Goal: Task Accomplishment & Management: Complete application form

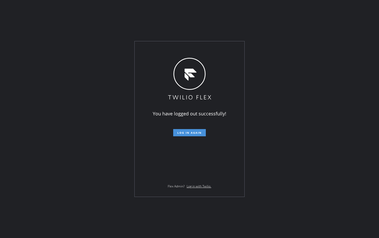
click at [182, 131] on span "Log in again" at bounding box center [189, 133] width 24 height 4
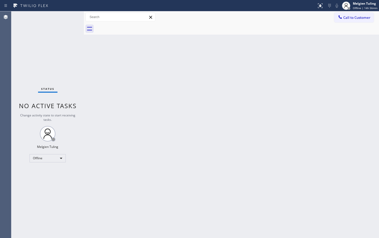
click at [31, 194] on div "Status No active tasks Change activity state to start receiving tasks. Melgien …" at bounding box center [47, 124] width 72 height 227
click at [54, 159] on div "Offline" at bounding box center [47, 158] width 36 height 8
click at [49, 173] on li "Available" at bounding box center [47, 172] width 35 height 6
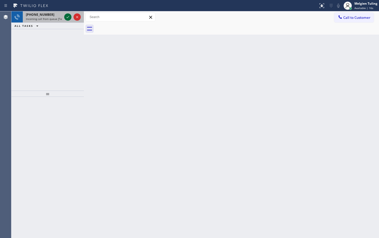
click at [65, 15] on icon at bounding box center [68, 17] width 6 height 6
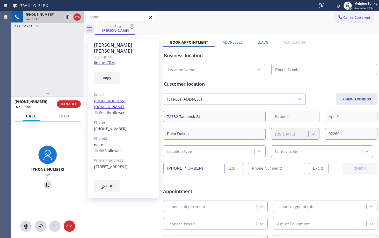
type input "[PHONE_NUMBER]"
click at [107, 60] on link "link to CRM" at bounding box center [104, 62] width 21 height 5
click at [290, 19] on div "Call to Customer Outbound call Location Search location Your caller id phone nu…" at bounding box center [231, 17] width 295 height 9
click at [340, 6] on icon at bounding box center [338, 6] width 6 height 6
click at [67, 18] on icon at bounding box center [67, 17] width 3 height 4
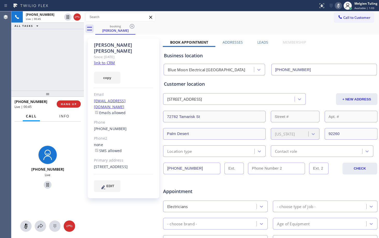
click at [63, 118] on span "Info" at bounding box center [64, 116] width 10 height 5
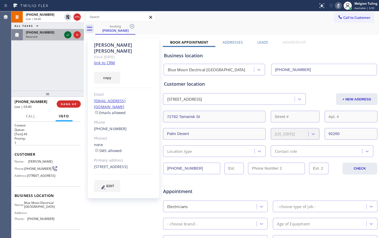
click at [67, 34] on icon at bounding box center [68, 35] width 6 height 6
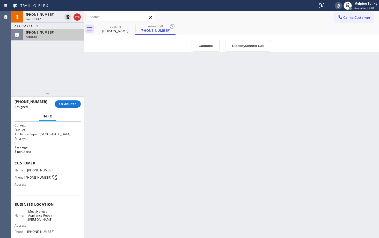
scroll to position [26, 0]
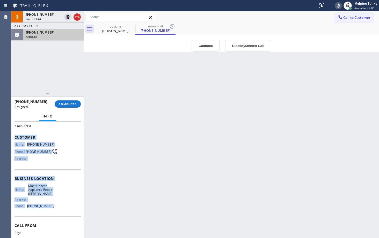
drag, startPoint x: 14, startPoint y: 138, endPoint x: 52, endPoint y: 216, distance: 87.0
click at [52, 216] on div "Context Queue: Appliance Repair High End Priority: 0 Task Age: [DEMOGRAPHIC_DAT…" at bounding box center [47, 180] width 72 height 117
click at [64, 106] on span "COMPLETE" at bounding box center [68, 104] width 18 height 4
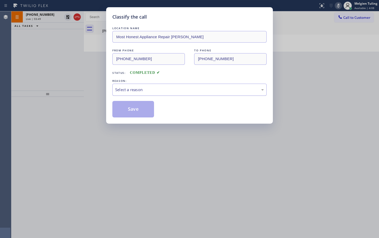
click at [122, 88] on div "Select a reason" at bounding box center [189, 90] width 148 height 6
click at [125, 107] on button "Save" at bounding box center [133, 109] width 42 height 17
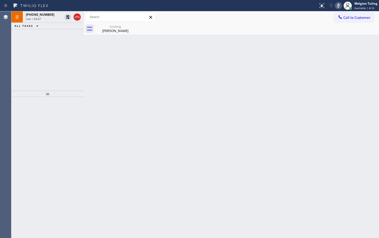
drag, startPoint x: 67, startPoint y: 59, endPoint x: 67, endPoint y: 50, distance: 8.8
click at [67, 55] on div "[PHONE_NUMBER] Live | 03:57 ALL TASKS ALL TASKS ACTIVE TASKS TASKS IN WRAP UP" at bounding box center [47, 50] width 72 height 79
click at [43, 19] on div "Live | 03:58" at bounding box center [44, 19] width 36 height 4
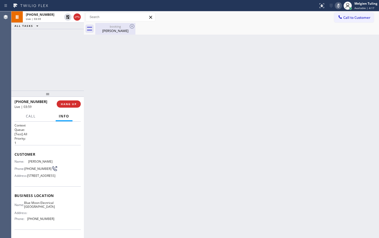
click at [113, 29] on div "[PERSON_NAME]" at bounding box center [115, 30] width 39 height 5
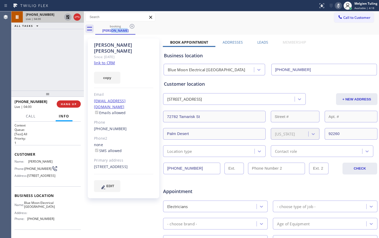
click at [66, 16] on icon at bounding box center [68, 17] width 6 height 6
click at [338, 5] on icon at bounding box center [338, 6] width 6 height 6
click at [64, 70] on div "[PHONE_NUMBER] Live | 04:19 ALL TASKS ALL TASKS ACTIVE TASKS TASKS IN WRAP UP" at bounding box center [47, 50] width 72 height 79
click at [68, 17] on icon at bounding box center [67, 17] width 3 height 4
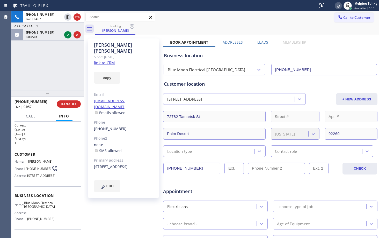
click at [337, 5] on icon at bounding box center [338, 6] width 6 height 6
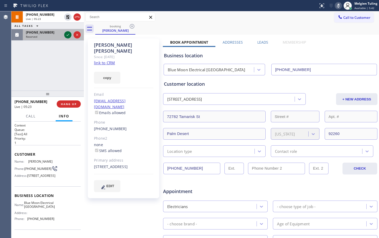
click at [66, 34] on icon at bounding box center [68, 35] width 6 height 6
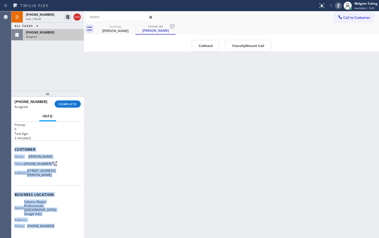
scroll to position [26, 0]
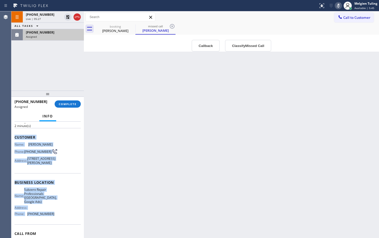
drag, startPoint x: 12, startPoint y: 162, endPoint x: 55, endPoint y: 227, distance: 78.5
click at [55, 227] on div "Context Queue: Appliance Repair High End Priority: 0 Task Age: [DEMOGRAPHIC_DAT…" at bounding box center [47, 180] width 72 height 117
copy div "Customer Name: [PERSON_NAME] Phone: [PHONE_NUMBER] Address: [STREET_ADDRESS][PE…"
click at [64, 106] on span "COMPLETE" at bounding box center [68, 104] width 18 height 4
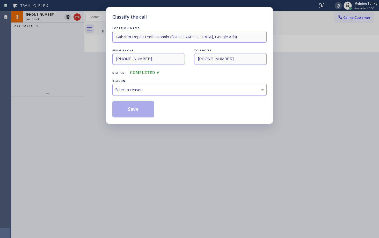
click at [126, 87] on div "Select a reason" at bounding box center [189, 90] width 148 height 6
click at [125, 104] on button "Save" at bounding box center [133, 109] width 42 height 17
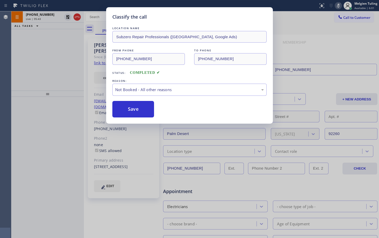
click at [49, 68] on div "[PHONE_NUMBER] Live | 05:43 ALL TASKS ALL TASKS ACTIVE TASKS TASKS IN WRAP UP" at bounding box center [47, 50] width 72 height 79
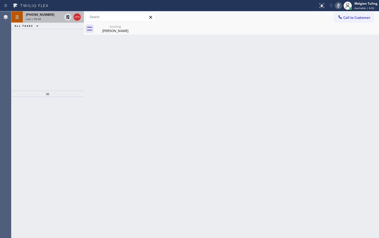
click at [46, 20] on div "Live | 05:44" at bounding box center [44, 19] width 36 height 4
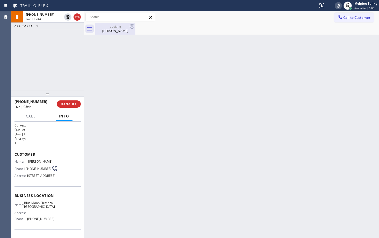
click at [114, 28] on div "[PERSON_NAME]" at bounding box center [115, 30] width 39 height 5
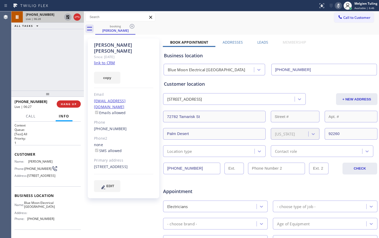
click at [68, 16] on icon at bounding box center [68, 17] width 4 height 4
click at [340, 7] on icon at bounding box center [338, 6] width 6 height 6
click at [349, 48] on div "Business location Blue Moon Electrical [GEOGRAPHIC_DATA] [PHONE_NUMBER]" at bounding box center [270, 61] width 215 height 28
click at [144, 126] on div "[PHONE_NUMBER]" at bounding box center [123, 129] width 59 height 6
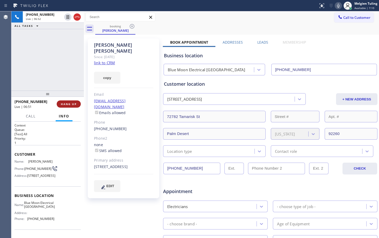
click at [68, 106] on span "HANG UP" at bounding box center [69, 104] width 16 height 4
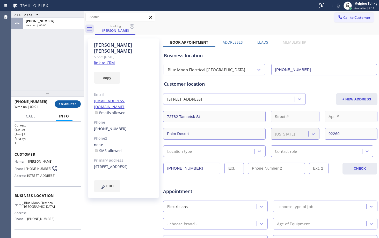
click at [69, 106] on span "COMPLETE" at bounding box center [68, 104] width 18 height 4
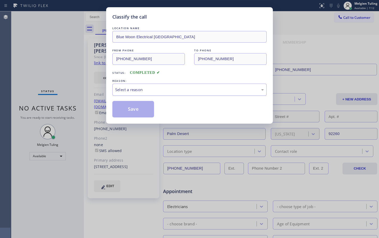
click at [130, 88] on div "Select a reason" at bounding box center [189, 90] width 148 height 6
click at [132, 94] on div "Not Booked - All other reasons" at bounding box center [189, 90] width 154 height 12
click at [130, 107] on button "Save" at bounding box center [133, 109] width 42 height 17
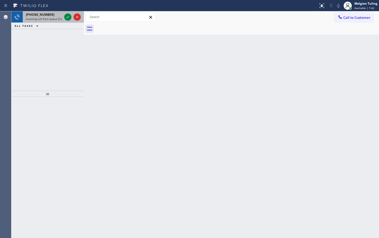
click at [71, 17] on div at bounding box center [72, 16] width 19 height 11
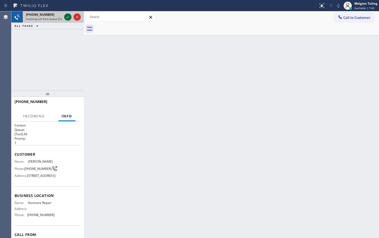
click at [68, 17] on icon at bounding box center [67, 17] width 3 height 2
click at [50, 59] on div "[PHONE_NUMBER] Live | 00:01 ALL TASKS ALL TASKS ACTIVE TASKS TASKS IN WRAP UP" at bounding box center [47, 50] width 72 height 79
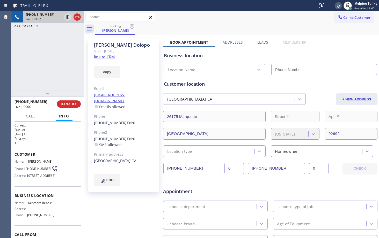
type input "[PHONE_NUMBER]"
click at [112, 57] on link "link to CRM" at bounding box center [104, 56] width 21 height 5
drag, startPoint x: 48, startPoint y: 43, endPoint x: 170, endPoint y: 37, distance: 121.5
click at [49, 43] on div "[PHONE_NUMBER] Live | 01:53 ALL TASKS ALL TASKS ACTIVE TASKS TASKS IN WRAP UP" at bounding box center [47, 50] width 72 height 79
drag, startPoint x: 243, startPoint y: 25, endPoint x: 312, endPoint y: 12, distance: 69.5
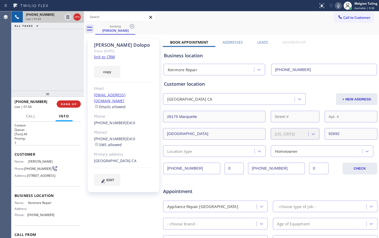
click at [244, 25] on div "booking [PERSON_NAME]" at bounding box center [236, 29] width 283 height 12
click at [339, 7] on icon at bounding box center [338, 6] width 3 height 4
click at [67, 17] on icon at bounding box center [68, 17] width 6 height 6
click at [258, 8] on div at bounding box center [159, 6] width 314 height 8
click at [338, 5] on icon at bounding box center [338, 6] width 3 height 4
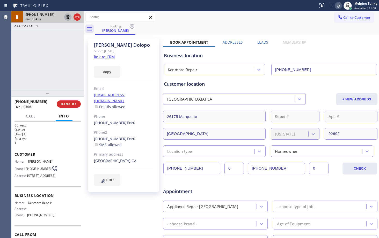
click at [68, 16] on icon at bounding box center [68, 17] width 6 height 6
click at [355, 47] on div "Business location Kenmore Repair [PHONE_NUMBER]" at bounding box center [270, 60] width 215 height 31
click at [338, 6] on icon at bounding box center [338, 6] width 3 height 4
drag, startPoint x: 354, startPoint y: 36, endPoint x: 339, endPoint y: 18, distance: 23.7
click at [354, 34] on div "booking [PERSON_NAME] Call to Customer Outbound call Location Search location Y…" at bounding box center [231, 191] width 295 height 361
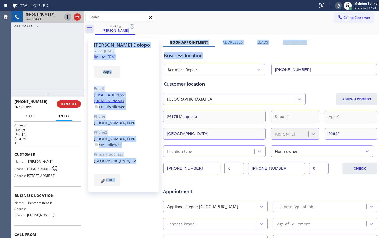
click at [340, 5] on icon at bounding box center [338, 6] width 6 height 6
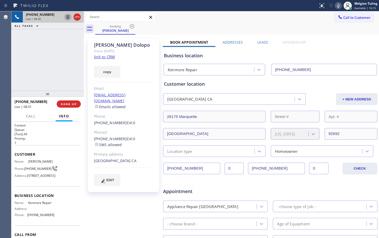
click at [16, 51] on div "[PHONE_NUMBER] Live | 08:30 ALL TASKS ALL TASKS ACTIVE TASKS TASKS IN WRAP UP" at bounding box center [47, 50] width 72 height 79
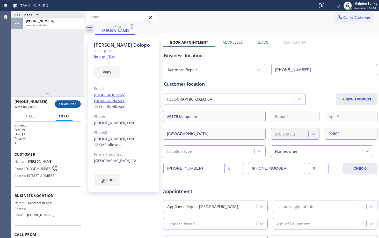
click at [66, 106] on span "COMPLETE" at bounding box center [68, 104] width 18 height 4
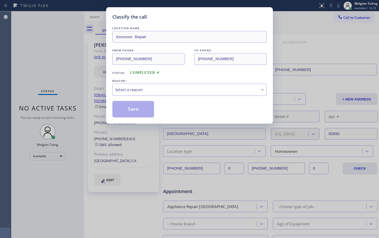
click at [133, 89] on div "Select a reason" at bounding box center [189, 90] width 148 height 6
click at [131, 109] on button "Save" at bounding box center [133, 109] width 42 height 17
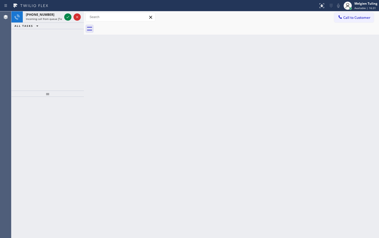
click at [21, 136] on div at bounding box center [47, 167] width 72 height 141
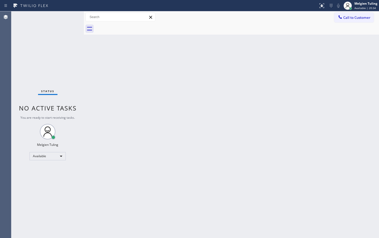
click at [143, 132] on div "Back to Dashboard Change Sender ID Customers Technicians Select a contact Outbo…" at bounding box center [231, 124] width 295 height 227
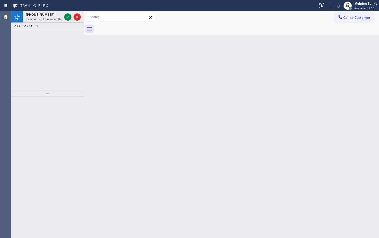
click at [48, 59] on div "[PHONE_NUMBER] Incoming call from queue [Test] All ALL TASKS ALL TASKS ACTIVE T…" at bounding box center [47, 50] width 72 height 79
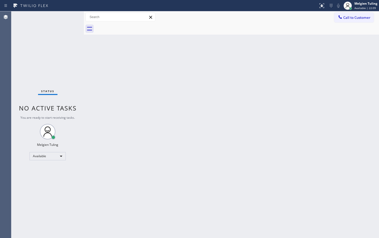
click at [55, 18] on div "Status No active tasks You are ready to start receiving tasks. Melgien Tuling A…" at bounding box center [47, 124] width 72 height 227
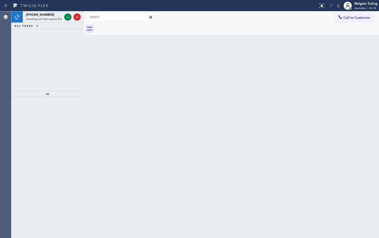
click at [16, 65] on div "[PHONE_NUMBER] Incoming call from queue [Test] All ALL TASKS ALL TASKS ACTIVE T…" at bounding box center [47, 50] width 72 height 79
click at [65, 16] on icon at bounding box center [68, 17] width 6 height 6
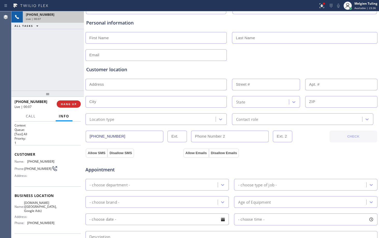
scroll to position [52, 0]
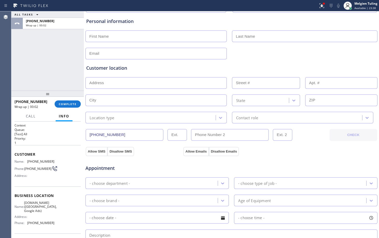
click at [109, 38] on input "text" at bounding box center [155, 37] width 141 height 12
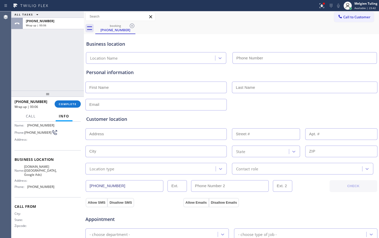
scroll to position [0, 0]
click at [66, 103] on span "COMPLETE" at bounding box center [68, 104] width 18 height 4
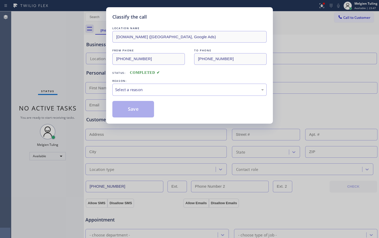
type input "[PHONE_NUMBER]"
click at [127, 89] on div "Select a reason" at bounding box center [189, 90] width 148 height 6
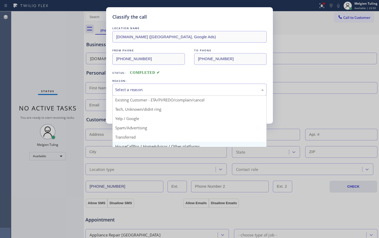
scroll to position [33, 0]
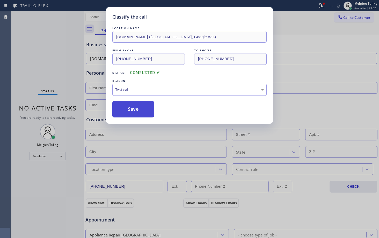
click at [130, 109] on button "Save" at bounding box center [133, 109] width 42 height 17
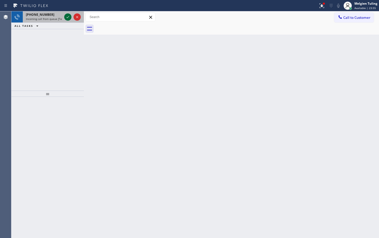
click at [68, 16] on icon at bounding box center [68, 17] width 6 height 6
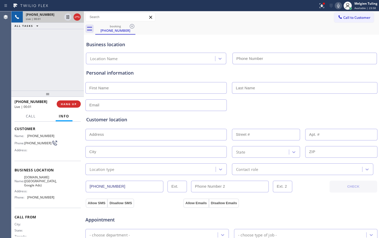
scroll to position [26, 0]
type input "[PHONE_NUMBER]"
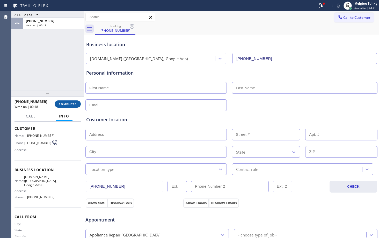
click at [63, 104] on span "COMPLETE" at bounding box center [68, 104] width 18 height 4
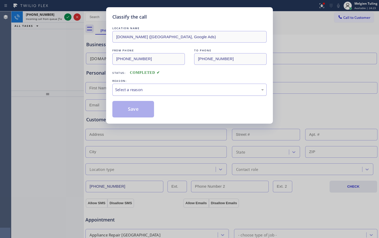
click at [127, 89] on div "Select a reason" at bounding box center [189, 90] width 148 height 6
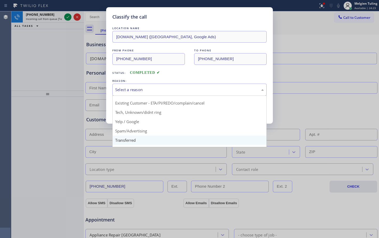
scroll to position [33, 0]
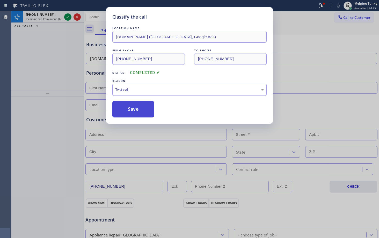
click at [137, 102] on button "Save" at bounding box center [133, 109] width 42 height 17
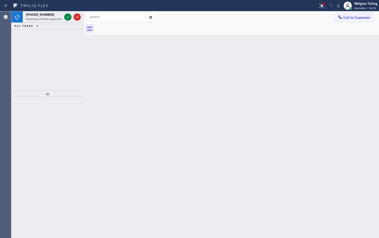
click at [125, 108] on div "Classify the call LOCATION NAME Most Honest Appliance Repair [PERSON_NAME] FROM…" at bounding box center [194, 124] width 367 height 227
click at [68, 18] on icon at bounding box center [68, 17] width 6 height 6
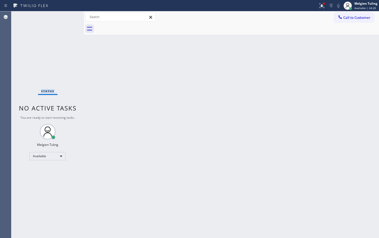
click at [68, 18] on div "Status No active tasks You are ready to start receiving tasks. Melgien Tuling A…" at bounding box center [47, 124] width 72 height 227
click at [325, 6] on icon at bounding box center [321, 6] width 6 height 6
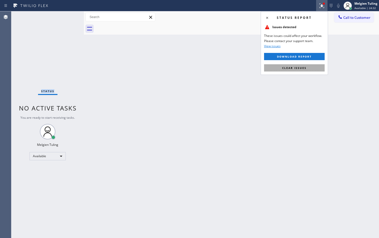
click at [290, 66] on span "Clear issues" at bounding box center [294, 68] width 24 height 4
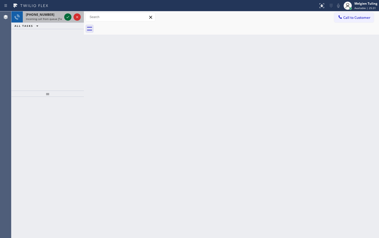
click at [66, 15] on icon at bounding box center [68, 17] width 6 height 6
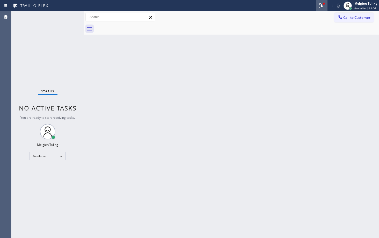
click at [322, 7] on icon at bounding box center [320, 5] width 3 height 4
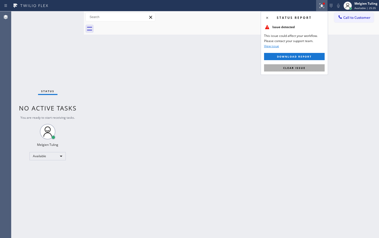
click at [300, 67] on span "Clear issue" at bounding box center [294, 68] width 22 height 4
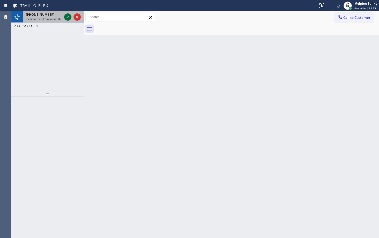
click at [66, 17] on icon at bounding box center [68, 17] width 6 height 6
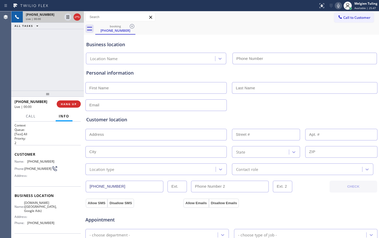
type input "[PHONE_NUMBER]"
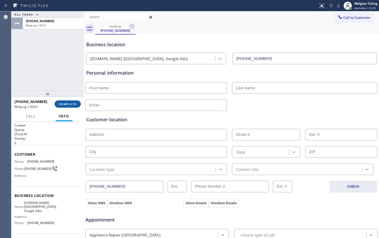
click at [63, 105] on span "COMPLETE" at bounding box center [68, 104] width 18 height 4
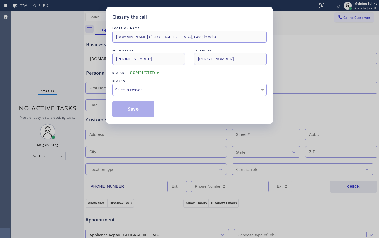
click at [136, 90] on div "Select a reason" at bounding box center [189, 90] width 148 height 6
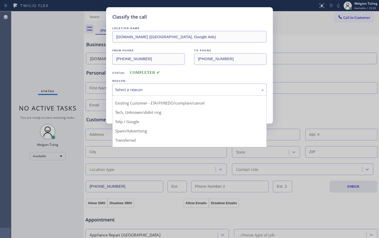
scroll to position [33, 0]
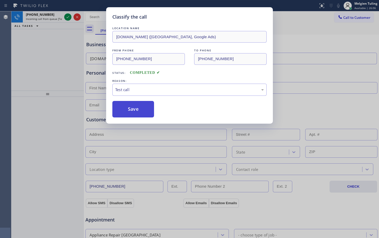
click at [126, 113] on button "Save" at bounding box center [133, 109] width 42 height 17
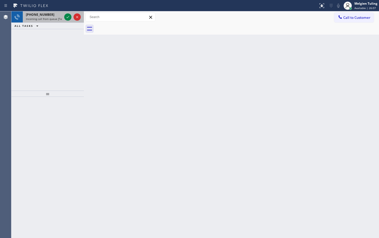
click at [63, 17] on div "[PHONE_NUMBER] Incoming call from queue [Test] All" at bounding box center [43, 16] width 40 height 11
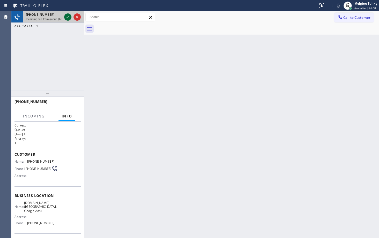
click at [67, 16] on icon at bounding box center [68, 17] width 6 height 6
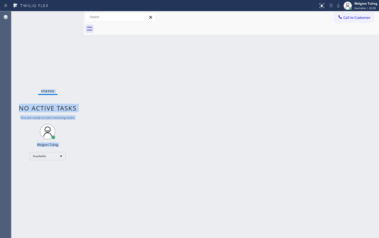
click at [67, 16] on div "Status No active tasks You are ready to start receiving tasks. Melgien Tuling A…" at bounding box center [47, 124] width 72 height 227
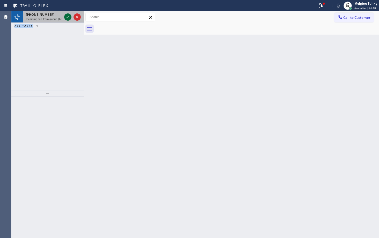
click at [66, 15] on icon at bounding box center [68, 17] width 6 height 6
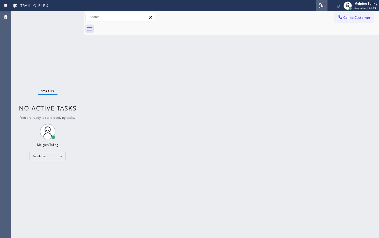
click at [325, 5] on icon at bounding box center [321, 6] width 6 height 6
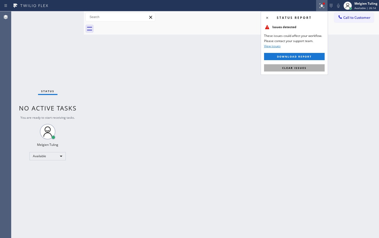
click at [291, 67] on span "Clear issues" at bounding box center [294, 68] width 24 height 4
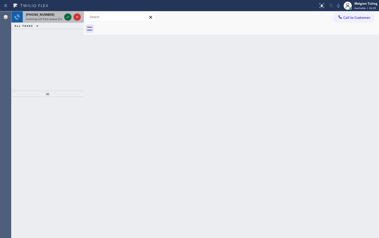
click at [69, 17] on icon at bounding box center [68, 17] width 6 height 6
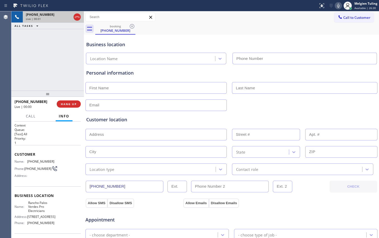
type input "[PHONE_NUMBER]"
click at [338, 7] on icon at bounding box center [338, 6] width 3 height 4
click at [68, 17] on icon at bounding box center [67, 17] width 3 height 4
click at [16, 63] on div "[PHONE_NUMBER] Live | 04:16 ALL TASKS ALL TASKS ACTIVE TASKS TASKS IN WRAP UP" at bounding box center [47, 50] width 72 height 79
click at [66, 16] on icon at bounding box center [68, 17] width 6 height 6
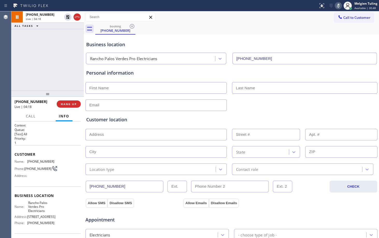
click at [340, 5] on icon at bounding box center [338, 6] width 6 height 6
click at [229, 23] on div "Call to Customer Outbound call Location Search location Your caller id phone nu…" at bounding box center [231, 17] width 295 height 12
click at [338, 6] on icon at bounding box center [338, 6] width 3 height 4
click at [66, 17] on icon at bounding box center [68, 17] width 6 height 6
click at [21, 63] on div "[PHONE_NUMBER] Live | 06:38 ALL TASKS ALL TASKS ACTIVE TASKS TASKS IN WRAP UP" at bounding box center [47, 50] width 72 height 79
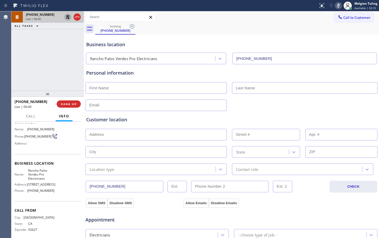
scroll to position [20, 0]
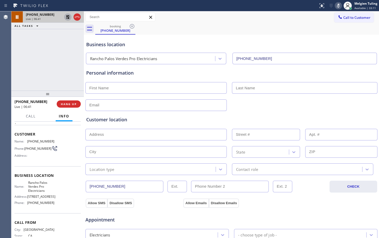
click at [12, 133] on div "Context Queue: [Test] All Priority: 1 Customer Name: [PHONE_NUMBER] Phone: [PHO…" at bounding box center [47, 180] width 72 height 117
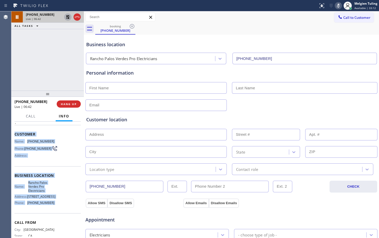
drag, startPoint x: 12, startPoint y: 133, endPoint x: 51, endPoint y: 207, distance: 83.7
click at [51, 207] on div "Context Queue: [Test] All Priority: 1 Customer Name: [PHONE_NUMBER] Phone: [PHO…" at bounding box center [47, 180] width 72 height 117
copy div "Customer Name: [PHONE_NUMBER] Phone: [PHONE_NUMBER] Address: Business location …"
click at [200, 34] on div "Business location [GEOGRAPHIC_DATA] Pro Electricians [PHONE_NUMBER]" at bounding box center [231, 49] width 292 height 31
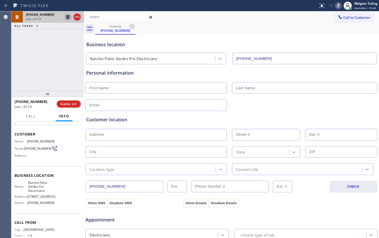
click at [339, 5] on icon at bounding box center [338, 6] width 6 height 6
click at [69, 18] on icon at bounding box center [68, 17] width 4 height 4
click at [320, 103] on div at bounding box center [231, 105] width 293 height 13
click at [321, 110] on div "Customer location >> ADD NEW ADDRESS << + NEW ADDRESS State Location type Conta…" at bounding box center [231, 142] width 292 height 66
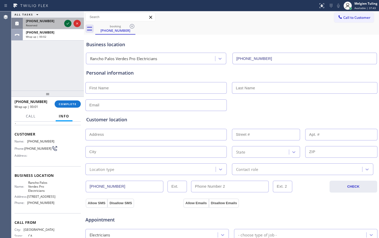
click at [68, 24] on icon at bounding box center [68, 23] width 6 height 6
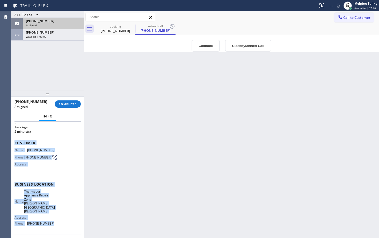
drag, startPoint x: 13, startPoint y: 143, endPoint x: 49, endPoint y: 215, distance: 80.7
click at [49, 215] on div "Context Queue: Appliance Repair High End Priority: 0 Task Age: [DEMOGRAPHIC_DAT…" at bounding box center [47, 180] width 72 height 117
click at [49, 222] on span "[PHONE_NUMBER]" at bounding box center [40, 224] width 27 height 4
drag, startPoint x: 49, startPoint y: 216, endPoint x: 13, endPoint y: 143, distance: 81.2
click at [13, 143] on div "Context Queue: Appliance Repair High End Priority: 0 Task Age: [DEMOGRAPHIC_DAT…" at bounding box center [47, 180] width 72 height 117
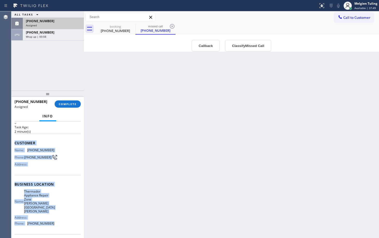
copy div "Customer Name: [PHONE_NUMBER] Phone: [PHONE_NUMBER] Address: Business location …"
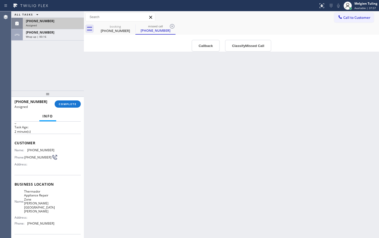
click at [20, 63] on div "ALL TASKS ALL TASKS ACTIVE TASKS TASKS IN WRAP UP [PHONE_NUMBER] Assigned [PHON…" at bounding box center [47, 50] width 72 height 79
click at [67, 105] on span "COMPLETE" at bounding box center [68, 104] width 18 height 4
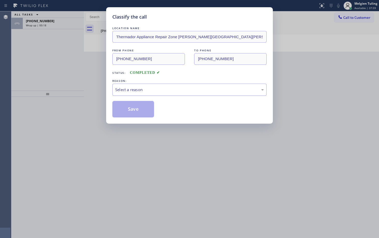
click at [149, 91] on div "Select a reason" at bounding box center [189, 90] width 148 height 6
click at [124, 110] on button "Save" at bounding box center [133, 109] width 42 height 17
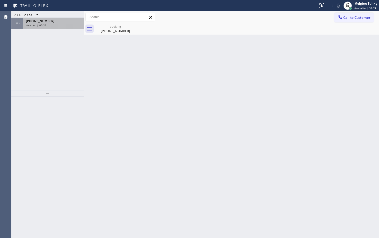
click at [63, 23] on div "[PHONE_NUMBER]" at bounding box center [53, 21] width 55 height 4
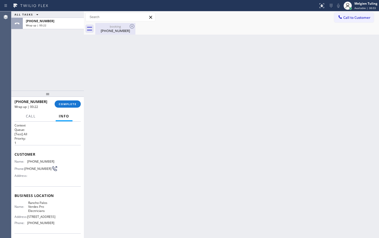
click at [123, 28] on div "booking" at bounding box center [115, 27] width 39 height 4
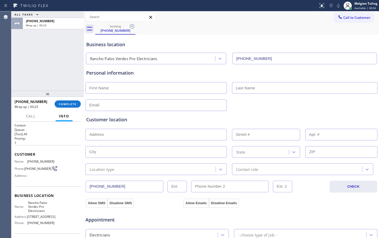
click at [96, 87] on input "text" at bounding box center [155, 88] width 141 height 12
type input "Mrs."
click at [238, 90] on input "text" at bounding box center [304, 88] width 145 height 12
type input "Crystal"
click at [130, 107] on input "text" at bounding box center [155, 106] width 141 height 12
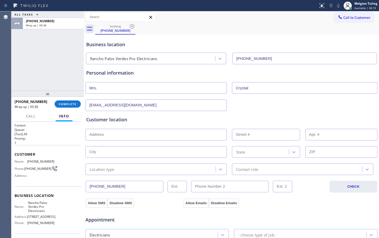
type input "[EMAIL_ADDRESS][DOMAIN_NAME]"
click at [89, 137] on input "text" at bounding box center [155, 135] width 141 height 12
click at [92, 134] on input "text" at bounding box center [155, 135] width 141 height 12
paste input "[GEOGRAPHIC_DATA][PERSON_NAME]"
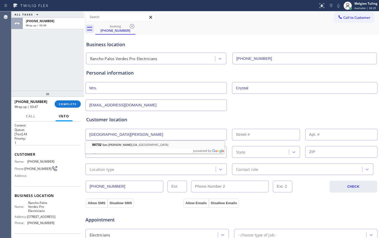
type input "[GEOGRAPHIC_DATA][PERSON_NAME], [GEOGRAPHIC_DATA]"
type input "90732"
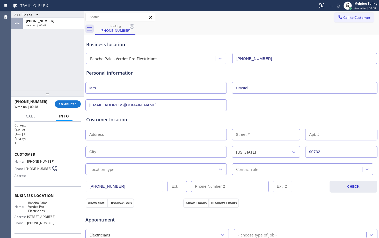
click at [110, 135] on input "text" at bounding box center [155, 135] width 141 height 12
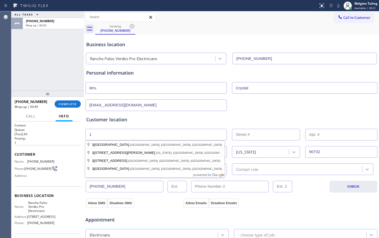
type input "1"
click at [251, 137] on input "text" at bounding box center [266, 135] width 68 height 12
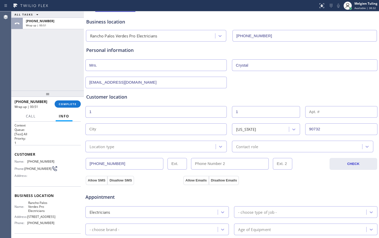
scroll to position [52, 0]
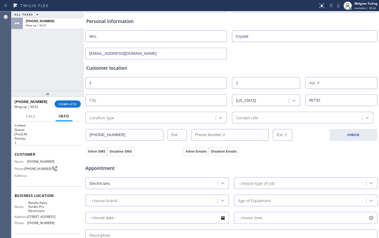
type input "1"
click at [137, 117] on div "Location type" at bounding box center [151, 117] width 129 height 9
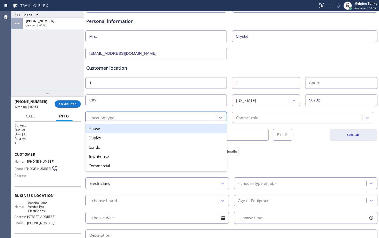
click at [128, 129] on div "House" at bounding box center [155, 128] width 141 height 9
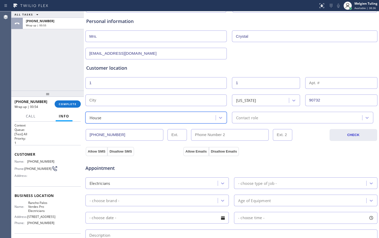
click at [240, 117] on div "Contact role" at bounding box center [247, 118] width 22 height 6
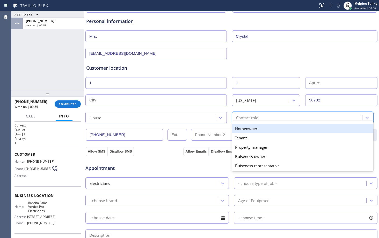
click at [241, 129] on div "Homeowner" at bounding box center [302, 128] width 141 height 9
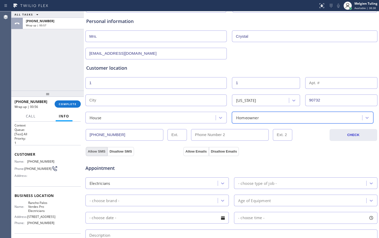
click at [90, 153] on button "Allow SMS" at bounding box center [97, 151] width 22 height 9
click at [187, 151] on button "Allow Emails" at bounding box center [195, 151] width 25 height 9
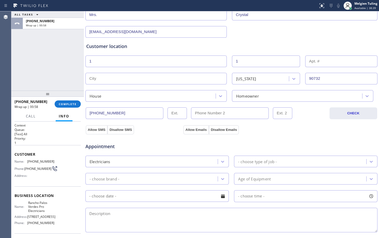
scroll to position [103, 0]
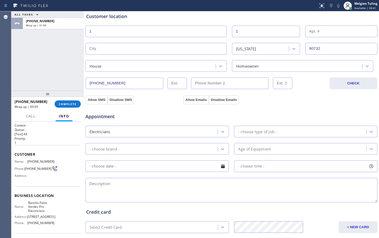
click at [173, 147] on div "- choose brand -" at bounding box center [152, 149] width 131 height 9
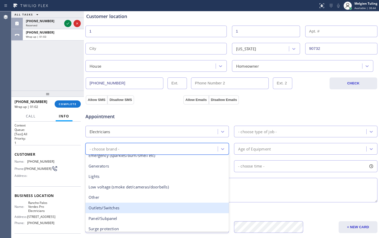
scroll to position [40, 0]
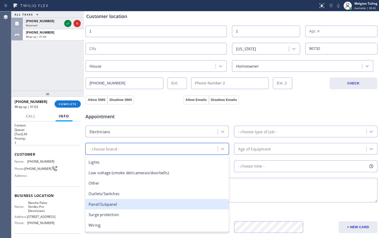
click at [127, 206] on div "Panel/Subpanel" at bounding box center [156, 204] width 143 height 11
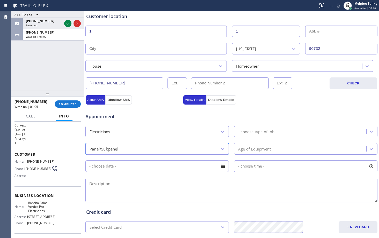
click at [251, 131] on div "- choose type of job -" at bounding box center [257, 132] width 39 height 6
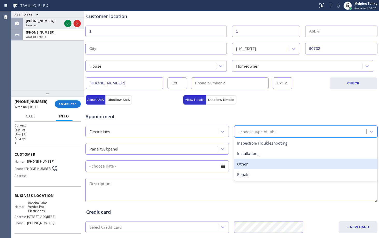
click at [245, 163] on div "Other" at bounding box center [305, 164] width 143 height 11
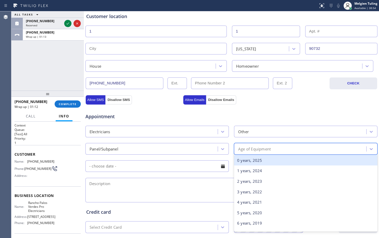
click at [245, 150] on div "Age of Equipment" at bounding box center [254, 149] width 33 height 6
click at [244, 161] on div "0 years, 2025" at bounding box center [305, 160] width 143 height 11
click at [244, 161] on div "- choose time -" at bounding box center [305, 167] width 143 height 12
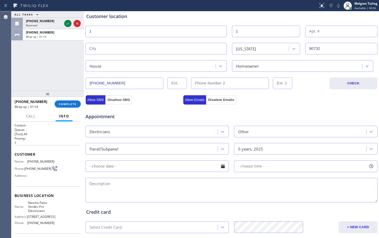
click at [116, 192] on textarea at bounding box center [231, 190] width 292 height 25
click at [68, 23] on icon at bounding box center [68, 23] width 6 height 6
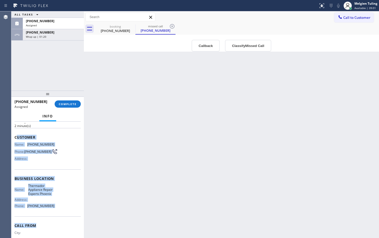
scroll to position [47, 0]
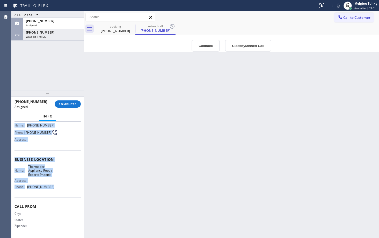
drag, startPoint x: 16, startPoint y: 161, endPoint x: 53, endPoint y: 191, distance: 47.9
click at [53, 191] on div "Context Queue: Appliance Repair High End Priority: 0 Task Age: [DEMOGRAPHIC_DAT…" at bounding box center [47, 157] width 66 height 159
copy div "ustomer Name: [PHONE_NUMBER] Phone: [PHONE_NUMBER] Address: Business location N…"
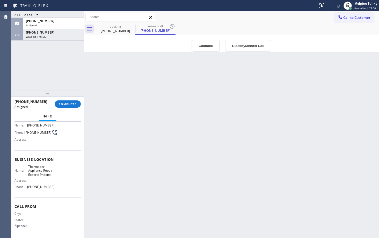
click at [21, 70] on div "ALL TASKS ALL TASKS ACTIVE TASKS TASKS IN WRAP UP [PHONE_NUMBER] Assigned [PHON…" at bounding box center [47, 50] width 72 height 79
click at [70, 107] on button "COMPLETE" at bounding box center [68, 104] width 26 height 7
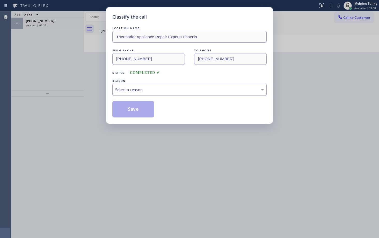
click at [134, 87] on div "Select a reason" at bounding box center [189, 90] width 148 height 6
click at [131, 109] on button "Save" at bounding box center [133, 109] width 42 height 17
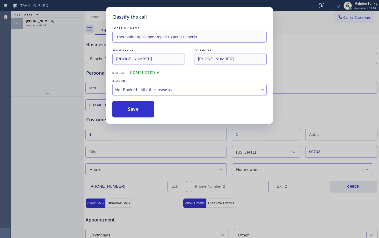
drag, startPoint x: 48, startPoint y: 53, endPoint x: 44, endPoint y: 26, distance: 26.6
click at [48, 53] on div "Classify the call LOCATION NAME Thermador Appliance Repair Experts Phoenix FROM…" at bounding box center [189, 119] width 379 height 238
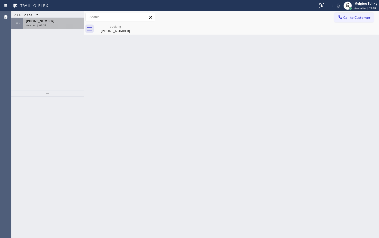
click at [44, 19] on span "[PHONE_NUMBER]" at bounding box center [40, 21] width 28 height 4
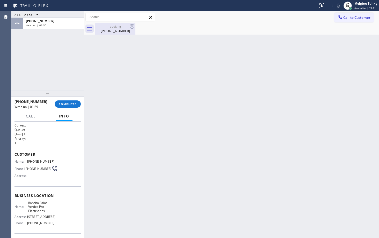
click at [112, 29] on div "[PHONE_NUMBER]" at bounding box center [115, 30] width 39 height 5
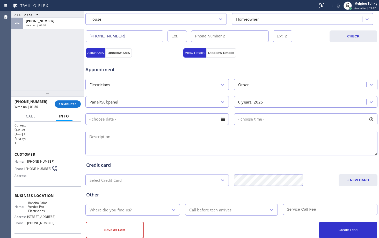
scroll to position [155, 0]
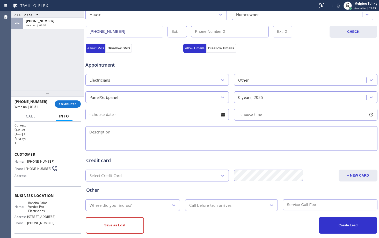
click at [118, 133] on textarea at bounding box center [231, 138] width 292 height 25
click at [141, 132] on textarea at bounding box center [231, 138] width 292 height 25
paste textarea "panel upgrade side of the house|sub panel is only 30 need probably 125 |HOUSE-[…"
click at [150, 132] on textarea "panel upgrade side of the house|sub panel is only 30 need probably 125 |HOUSE-[…" at bounding box center [231, 138] width 292 height 25
click at [299, 130] on textarea "panel upgrade side of the house |sub panel is only 30 need probably 125 |HOUSE-…" at bounding box center [231, 138] width 292 height 25
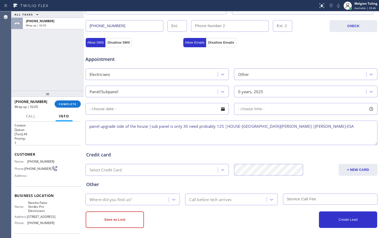
scroll to position [162, 0]
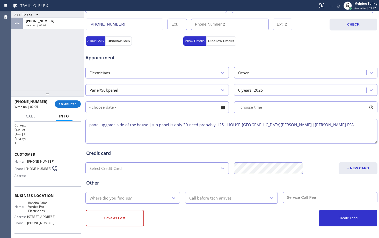
type textarea "panel upgrade side of the house |sub panel is only 30 need probably 125 |HOUSE-…"
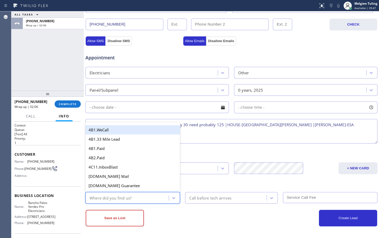
click at [98, 196] on div "Where did you find us?" at bounding box center [110, 198] width 42 height 6
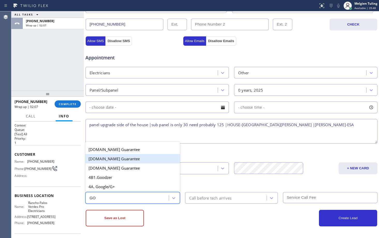
type input "GOO"
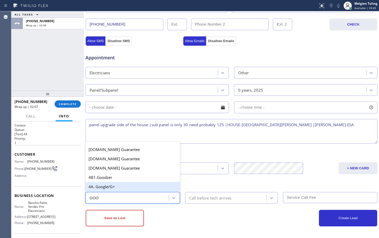
click at [107, 188] on div "4A. Google/G+" at bounding box center [132, 186] width 94 height 9
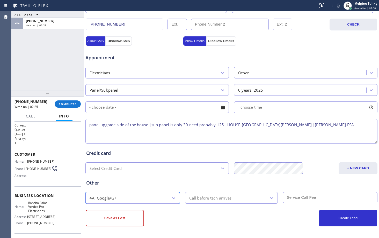
click at [228, 125] on textarea "panel upgrade side of the house |sub panel is only 30 need probably 125 |HOUSE-…" at bounding box center [231, 131] width 292 height 25
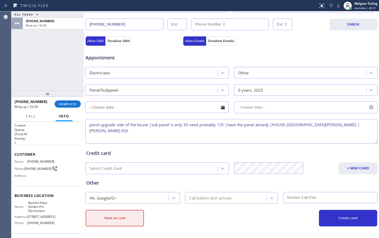
type textarea "panel upgrade side of the house |sub panel is only 30 need probably 125 |have t…"
click at [116, 217] on button "Save as Lost" at bounding box center [115, 218] width 58 height 17
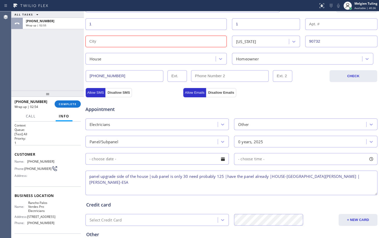
scroll to position [102, 0]
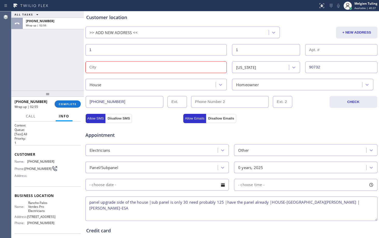
click at [117, 67] on input "text" at bounding box center [155, 68] width 141 height 12
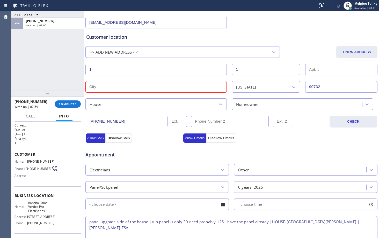
scroll to position [51, 0]
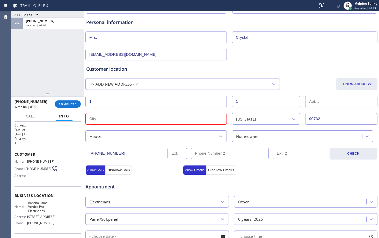
click at [144, 82] on div ">> ADD NEW ADDRESS <<" at bounding box center [178, 84] width 182 height 9
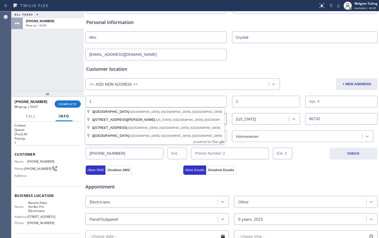
click at [94, 101] on input "1" at bounding box center [155, 102] width 141 height 12
paste input "[GEOGRAPHIC_DATA][PERSON_NAME]"
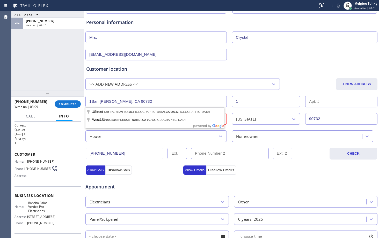
click at [91, 100] on input "1San [PERSON_NAME], CA 90732" at bounding box center [155, 102] width 141 height 12
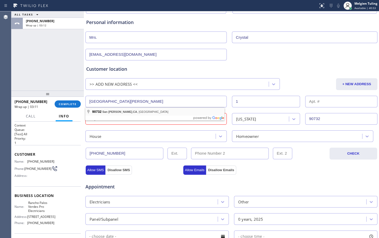
type input "[GEOGRAPHIC_DATA][PERSON_NAME], [GEOGRAPHIC_DATA]"
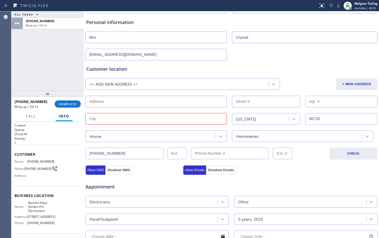
click at [107, 103] on input "text" at bounding box center [155, 102] width 141 height 12
click at [115, 99] on input "text" at bounding box center [155, 102] width 141 height 12
paste input "[GEOGRAPHIC_DATA][PERSON_NAME]"
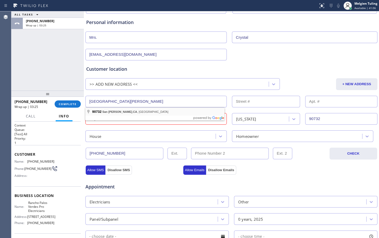
type input "[GEOGRAPHIC_DATA][PERSON_NAME], [GEOGRAPHIC_DATA]"
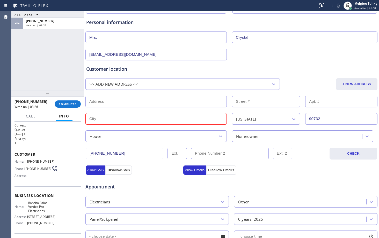
click at [136, 102] on input "text" at bounding box center [155, 102] width 141 height 12
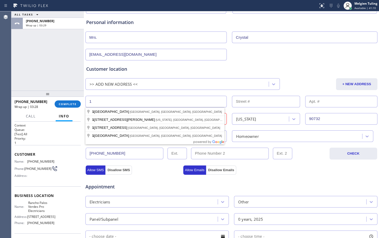
type input "1"
click at [253, 102] on input "text" at bounding box center [266, 102] width 68 height 12
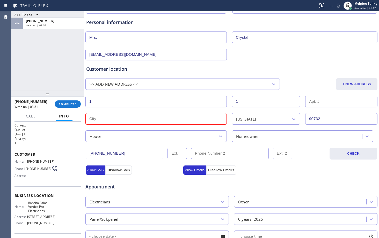
type input "1"
click at [105, 119] on input "text" at bounding box center [155, 119] width 141 height 12
click at [93, 118] on input "text" at bounding box center [155, 119] width 141 height 12
click at [115, 103] on input "1" at bounding box center [155, 102] width 141 height 12
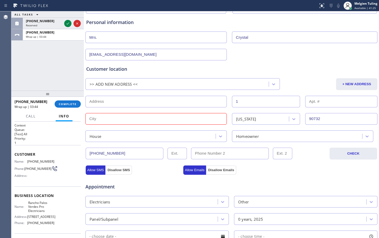
click at [241, 100] on input "1" at bounding box center [266, 102] width 68 height 12
click at [115, 98] on input "text" at bounding box center [155, 102] width 141 height 12
paste input "[GEOGRAPHIC_DATA][PERSON_NAME]"
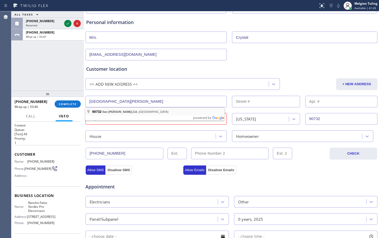
type input "[GEOGRAPHIC_DATA][PERSON_NAME], [GEOGRAPHIC_DATA]"
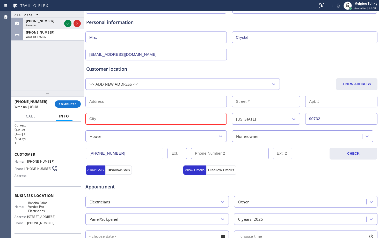
click at [104, 100] on input "text" at bounding box center [155, 102] width 141 height 12
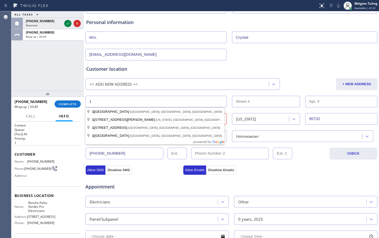
type input "1"
click at [238, 104] on input "text" at bounding box center [266, 102] width 68 height 12
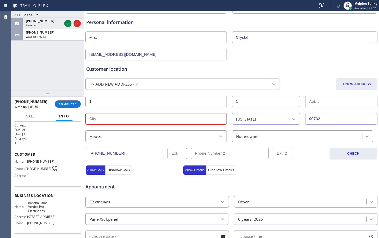
type input "1"
click at [110, 119] on input "text" at bounding box center [155, 119] width 141 height 12
click at [103, 94] on div "Customer location >> ADD NEW ADDRESS << + NEW ADDRESS 1 [GEOGRAPHIC_DATA][US_ST…" at bounding box center [231, 104] width 290 height 77
click at [98, 102] on input "1" at bounding box center [155, 102] width 141 height 12
paste input "[GEOGRAPHIC_DATA][PERSON_NAME]"
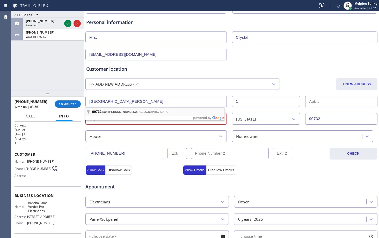
type input "[GEOGRAPHIC_DATA][PERSON_NAME], [GEOGRAPHIC_DATA]"
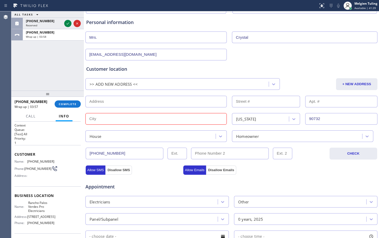
click at [104, 102] on input "text" at bounding box center [155, 102] width 141 height 12
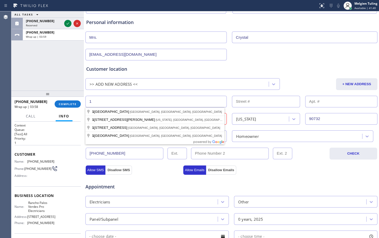
type input "1"
click at [245, 101] on input "text" at bounding box center [266, 102] width 68 height 12
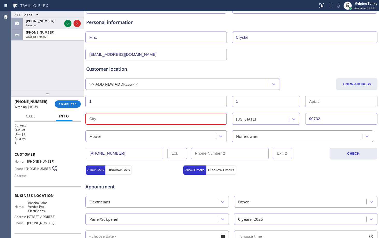
type input "1"
click at [118, 121] on input "text" at bounding box center [155, 119] width 141 height 12
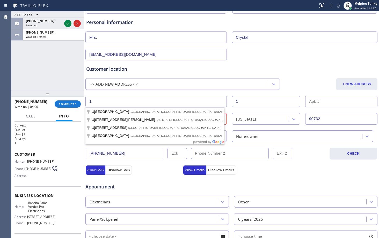
click at [114, 104] on input "1" at bounding box center [155, 102] width 141 height 12
paste input "[GEOGRAPHIC_DATA][PERSON_NAME]"
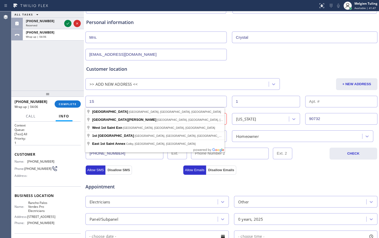
type input "1"
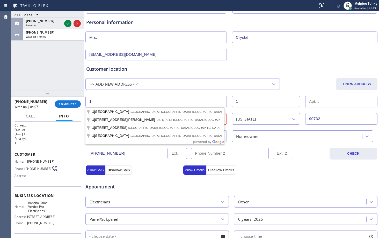
click at [191, 82] on div ">> ADD NEW ADDRESS <<" at bounding box center [178, 84] width 182 height 9
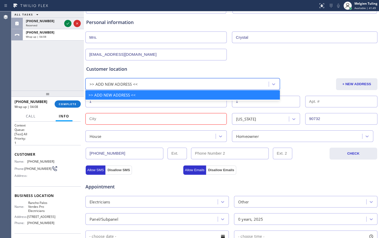
click at [136, 118] on input "text" at bounding box center [155, 119] width 141 height 12
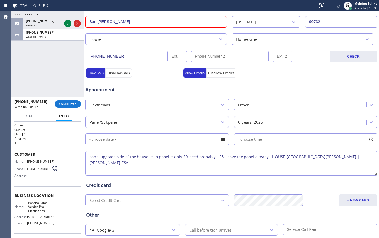
scroll to position [180, 0]
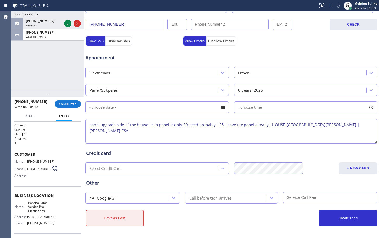
type input "San [PERSON_NAME]"
click at [116, 224] on button "Save as Lost" at bounding box center [115, 218] width 58 height 17
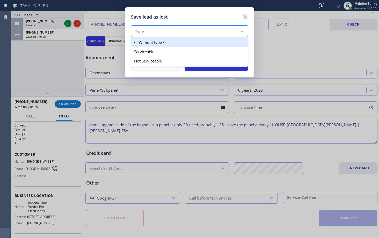
click at [154, 32] on div "Type" at bounding box center [184, 31] width 104 height 9
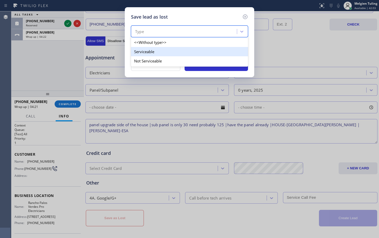
click at [144, 54] on div "Serviceable" at bounding box center [189, 51] width 117 height 9
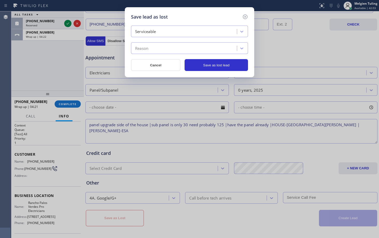
click at [145, 49] on div "Reason" at bounding box center [141, 49] width 13 height 6
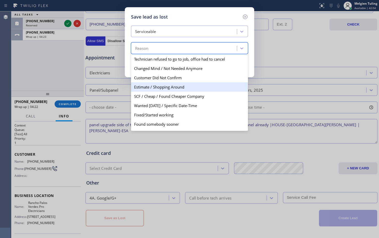
click at [163, 87] on div "Estimate / Shopping Around" at bounding box center [189, 87] width 117 height 9
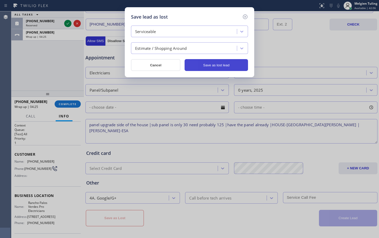
click at [213, 64] on button "Save as lost lead" at bounding box center [215, 65] width 63 height 12
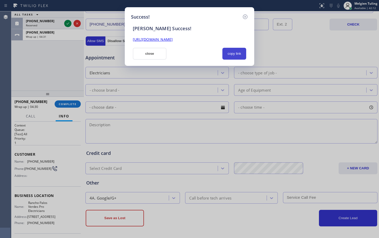
click at [236, 54] on button "copy link" at bounding box center [234, 54] width 24 height 12
click at [139, 53] on button "close" at bounding box center [150, 54] width 34 height 12
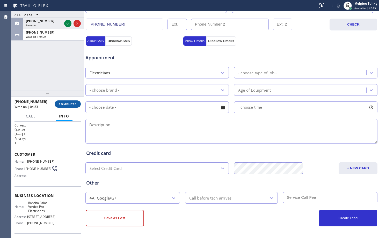
click at [66, 102] on span "COMPLETE" at bounding box center [68, 104] width 18 height 4
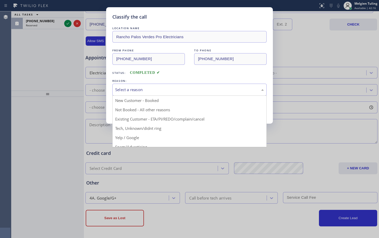
click at [123, 87] on div "Select a reason" at bounding box center [189, 90] width 148 height 6
click at [123, 106] on button "Save" at bounding box center [133, 109] width 42 height 17
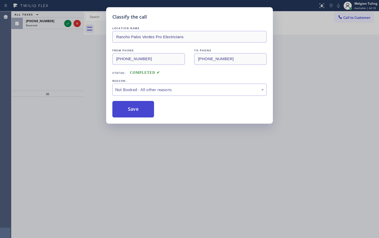
click at [125, 109] on button "Save" at bounding box center [133, 109] width 42 height 17
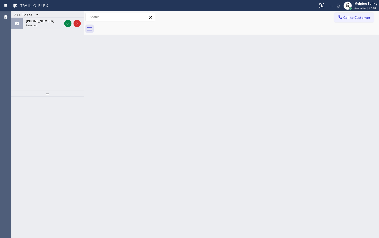
click at [67, 54] on div "ALL TASKS ALL TASKS ACTIVE TASKS TASKS IN WRAP UP [PHONE_NUMBER] Reserved" at bounding box center [47, 50] width 72 height 79
click at [69, 25] on icon at bounding box center [68, 23] width 6 height 6
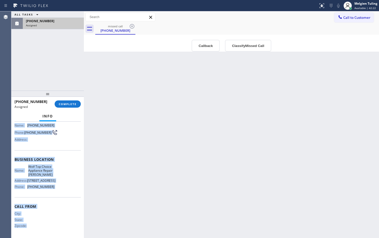
scroll to position [51, 0]
drag, startPoint x: 14, startPoint y: 159, endPoint x: 51, endPoint y: 188, distance: 46.8
click at [51, 188] on div "Context Queue: Appliance Repair High End Priority: 0 Task Age: [DEMOGRAPHIC_DAT…" at bounding box center [47, 180] width 72 height 117
copy div "Customer Name: [PHONE_NUMBER] Phone: [PHONE_NUMBER] Address: Business location …"
click at [22, 66] on div "ALL TASKS ALL TASKS ACTIVE TASKS TASKS IN WRAP UP [PHONE_NUMBER] Assigned" at bounding box center [47, 50] width 72 height 79
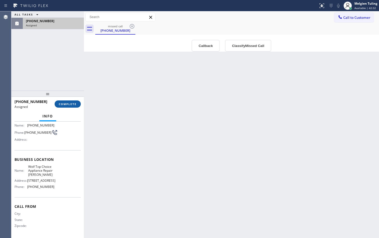
click at [68, 104] on span "COMPLETE" at bounding box center [68, 104] width 18 height 4
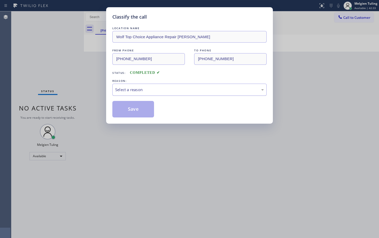
click at [129, 90] on div "Select a reason" at bounding box center [189, 90] width 148 height 6
click at [124, 110] on button "Save" at bounding box center [133, 109] width 42 height 17
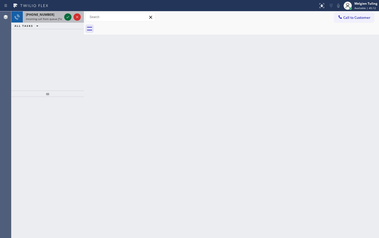
click at [66, 18] on icon at bounding box center [68, 17] width 6 height 6
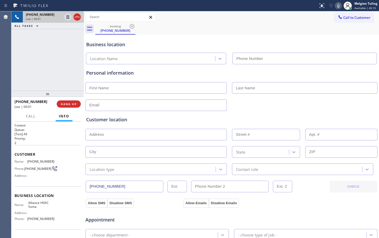
type input "[PHONE_NUMBER]"
click at [66, 106] on span "HANG UP" at bounding box center [69, 104] width 16 height 4
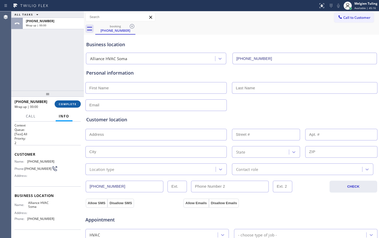
click at [66, 106] on span "COMPLETE" at bounding box center [68, 104] width 18 height 4
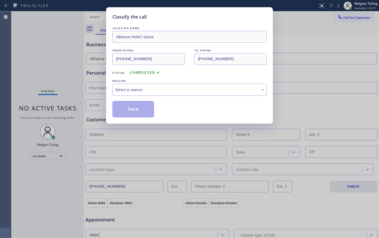
click at [130, 86] on div "Select a reason" at bounding box center [189, 90] width 154 height 12
click at [141, 108] on button "Save" at bounding box center [133, 109] width 42 height 17
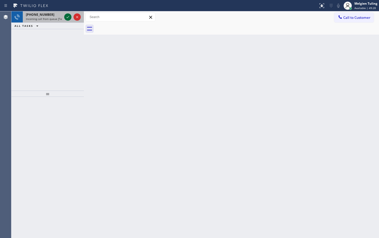
click at [67, 17] on icon at bounding box center [68, 17] width 6 height 6
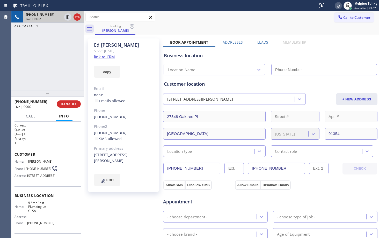
type input "[PHONE_NUMBER]"
click at [100, 58] on link "link to CRM" at bounding box center [104, 56] width 21 height 5
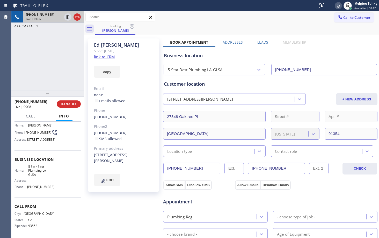
scroll to position [42, 0]
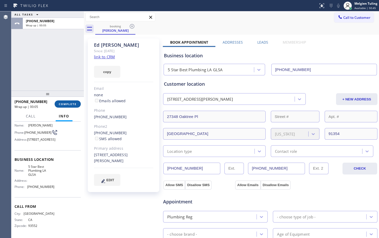
click at [71, 104] on span "COMPLETE" at bounding box center [68, 104] width 18 height 4
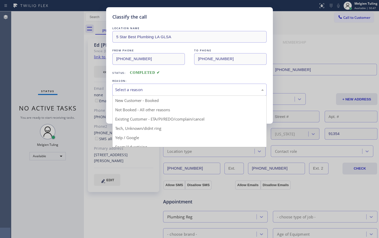
click at [132, 86] on div "Select a reason" at bounding box center [189, 90] width 154 height 12
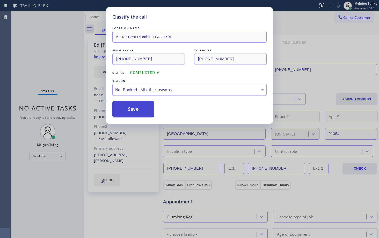
click at [130, 112] on button "Save" at bounding box center [133, 109] width 42 height 17
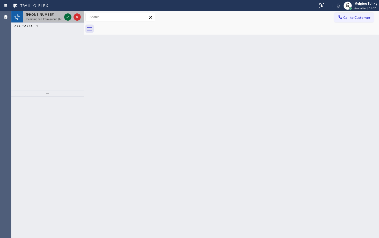
click at [69, 16] on icon at bounding box center [68, 17] width 6 height 6
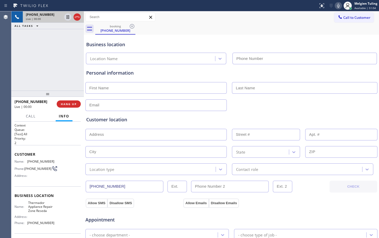
type input "[PHONE_NUMBER]"
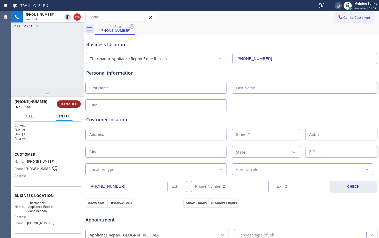
click at [72, 103] on span "HANG UP" at bounding box center [69, 104] width 16 height 4
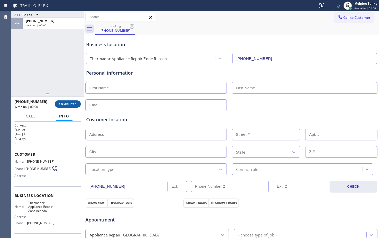
click at [72, 103] on span "COMPLETE" at bounding box center [68, 104] width 18 height 4
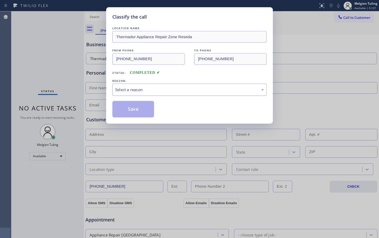
click at [121, 85] on div "Select a reason" at bounding box center [189, 90] width 154 height 12
click at [136, 107] on button "Save" at bounding box center [133, 109] width 42 height 17
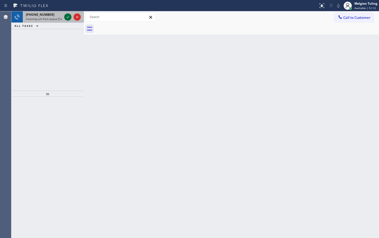
click at [66, 15] on icon at bounding box center [68, 17] width 6 height 6
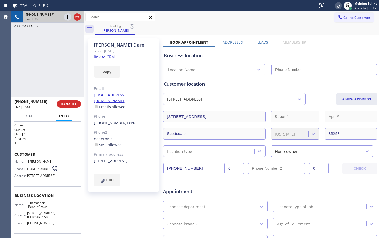
type input "[PHONE_NUMBER]"
click at [101, 57] on link "link to CRM" at bounding box center [104, 56] width 21 height 5
click at [276, 18] on div "Call to Customer Outbound call Location Search location Your caller id phone nu…" at bounding box center [231, 17] width 295 height 9
click at [339, 3] on icon at bounding box center [338, 6] width 6 height 6
click at [66, 16] on icon at bounding box center [68, 17] width 6 height 6
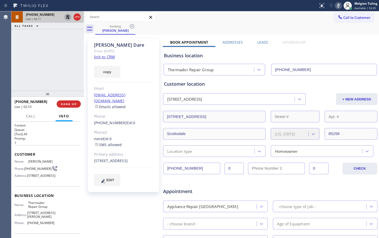
click at [99, 56] on link "link to CRM" at bounding box center [104, 56] width 21 height 5
click at [67, 15] on icon at bounding box center [68, 17] width 4 height 4
click at [340, 4] on icon at bounding box center [338, 6] width 6 height 6
click at [250, 13] on div "Call to Customer Outbound call Location Search location Your caller id phone nu…" at bounding box center [231, 17] width 295 height 9
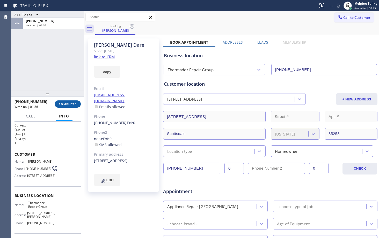
click at [64, 104] on span "COMPLETE" at bounding box center [68, 104] width 18 height 4
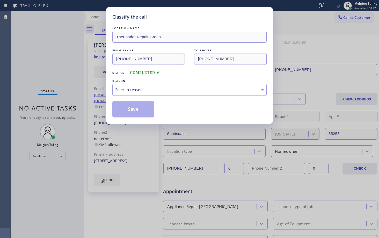
click at [131, 91] on div "Select a reason" at bounding box center [189, 90] width 148 height 6
click at [129, 109] on button "Save" at bounding box center [133, 109] width 42 height 17
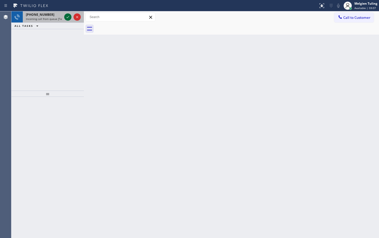
click at [69, 18] on icon at bounding box center [68, 17] width 6 height 6
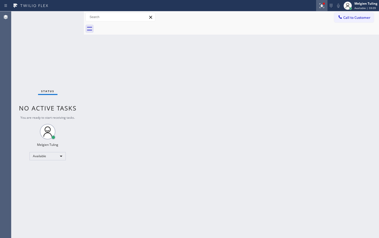
click at [319, 6] on icon at bounding box center [321, 6] width 6 height 6
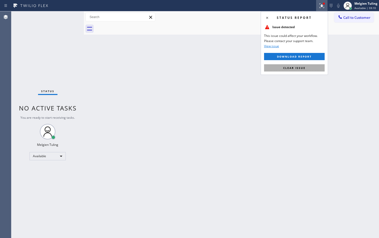
click at [287, 69] on span "Clear issue" at bounding box center [294, 68] width 22 height 4
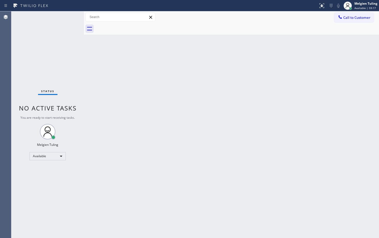
click at [68, 16] on div "Status No active tasks You are ready to start receiving tasks. Melgien Tuling A…" at bounding box center [47, 124] width 72 height 227
click at [68, 19] on div "Status No active tasks You are ready to start receiving tasks. Melgien Tuling A…" at bounding box center [47, 124] width 72 height 227
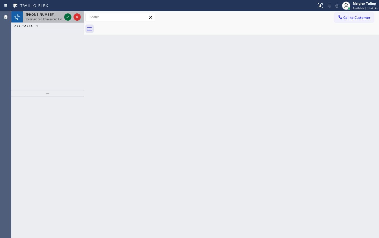
click at [69, 17] on icon at bounding box center [68, 17] width 6 height 6
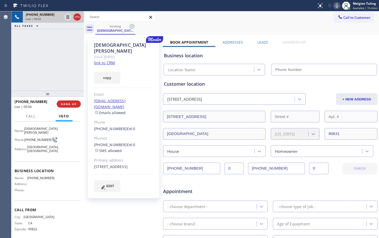
scroll to position [38, 0]
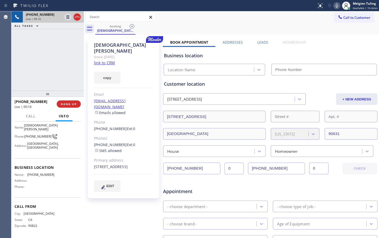
click at [96, 60] on link "link to CRM" at bounding box center [104, 62] width 21 height 5
click at [337, 6] on icon at bounding box center [336, 6] width 3 height 4
click at [68, 17] on icon at bounding box center [67, 17] width 3 height 4
click at [68, 16] on icon at bounding box center [68, 17] width 6 height 6
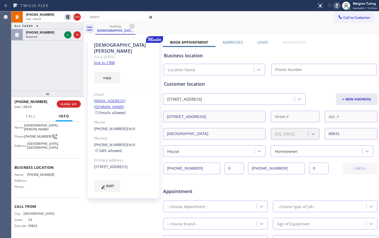
click at [340, 5] on icon at bounding box center [336, 6] width 6 height 6
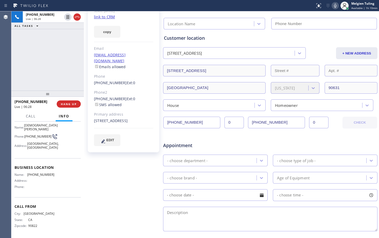
scroll to position [52, 0]
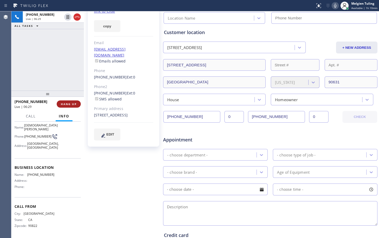
click at [70, 103] on span "HANG UP" at bounding box center [69, 104] width 16 height 4
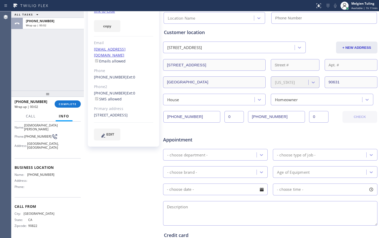
scroll to position [78, 0]
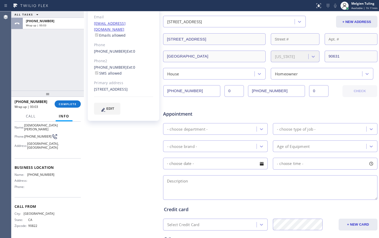
click at [226, 126] on div "- choose department -" at bounding box center [211, 129] width 92 height 9
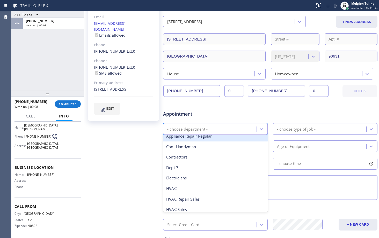
scroll to position [52, 0]
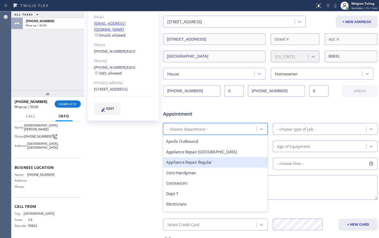
click at [194, 161] on div "Appliance Repair Regular" at bounding box center [215, 162] width 104 height 11
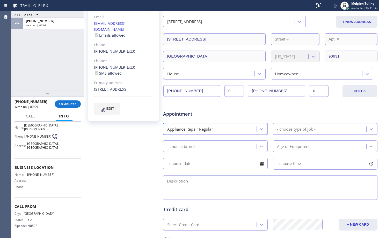
click at [209, 145] on div "- choose brand -" at bounding box center [211, 146] width 92 height 9
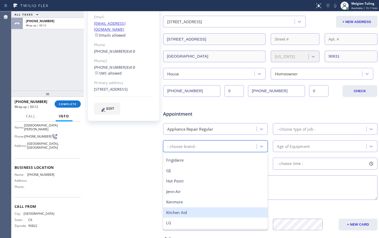
scroll to position [36, 0]
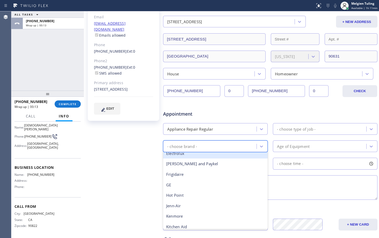
click at [221, 126] on div "Appliance Repair Regular" at bounding box center [211, 129] width 92 height 9
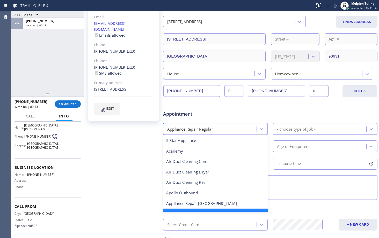
scroll to position [11, 0]
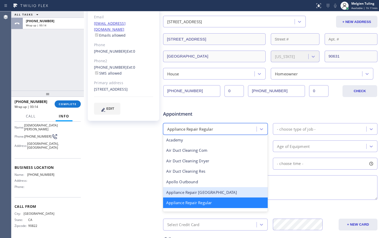
click at [204, 192] on div "Appliance Repair [GEOGRAPHIC_DATA]" at bounding box center [215, 193] width 104 height 11
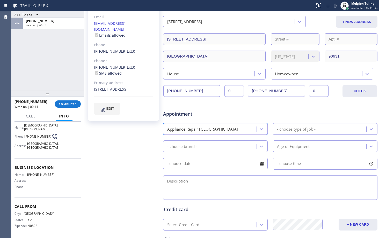
click at [204, 143] on div "- choose brand -" at bounding box center [211, 146] width 92 height 9
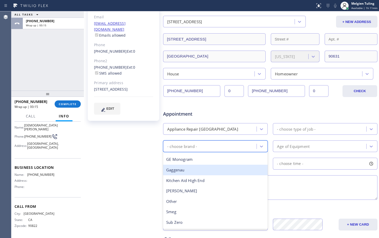
scroll to position [71, 0]
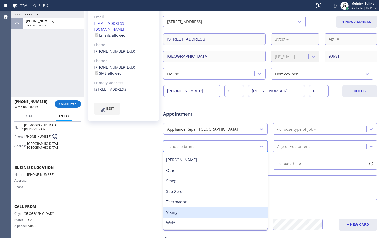
click at [192, 211] on div "Viking" at bounding box center [215, 212] width 104 height 11
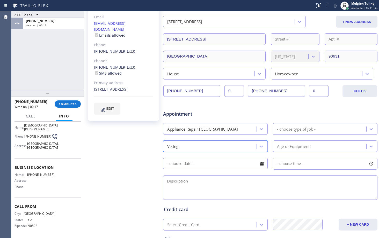
click at [299, 131] on div "- choose type of job -" at bounding box center [296, 129] width 39 height 6
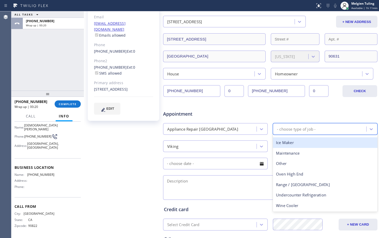
scroll to position [0, 0]
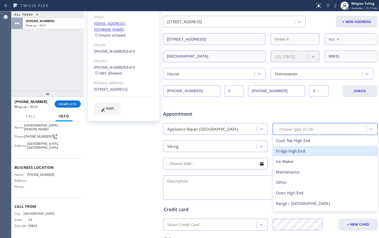
click at [298, 152] on div "Fridge High End" at bounding box center [325, 151] width 104 height 11
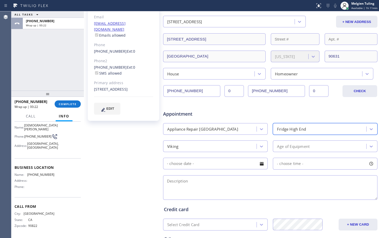
click at [296, 147] on div "Age of Equipment" at bounding box center [293, 147] width 33 height 6
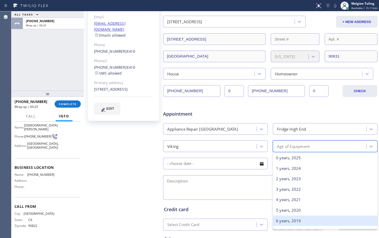
click at [281, 220] on div "6 years, 2019" at bounding box center [325, 221] width 104 height 11
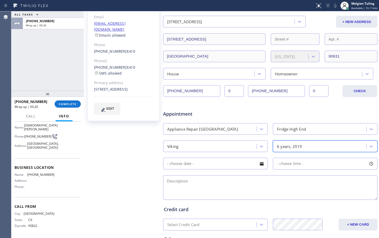
click at [234, 165] on input "text" at bounding box center [215, 164] width 104 height 12
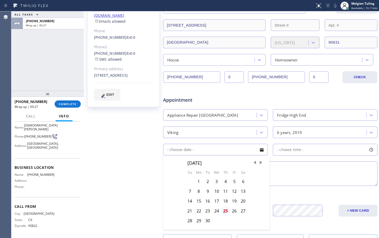
scroll to position [103, 0]
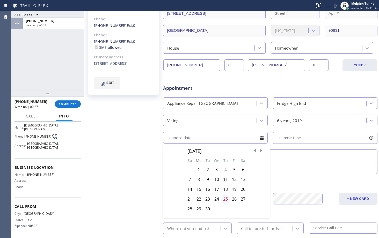
click at [226, 201] on div "25" at bounding box center [225, 200] width 9 height 10
type input "[DATE]"
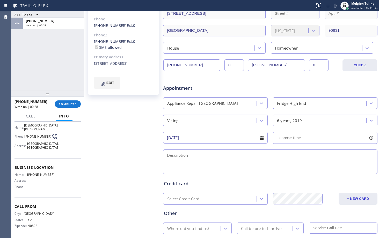
click at [289, 139] on span "- choose time -" at bounding box center [290, 138] width 26 height 5
drag, startPoint x: 277, startPoint y: 169, endPoint x: 332, endPoint y: 169, distance: 55.1
click at [332, 169] on div at bounding box center [334, 169] width 6 height 11
drag, startPoint x: 275, startPoint y: 169, endPoint x: 311, endPoint y: 168, distance: 36.5
click at [311, 168] on div at bounding box center [313, 169] width 6 height 11
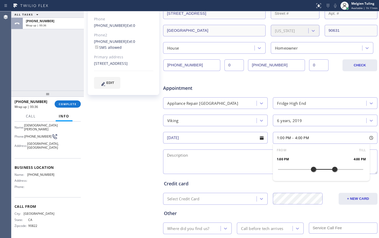
click at [223, 159] on textarea at bounding box center [270, 162] width 214 height 25
click at [217, 159] on textarea "1-4 | $80 |Viking |" at bounding box center [270, 162] width 214 height 25
click at [231, 155] on textarea "1-4 | $80 |Viking |Fridge BI |" at bounding box center [270, 162] width 214 height 25
paste textarea "refrigerator part freezes and the fans start to grind against the ice|"
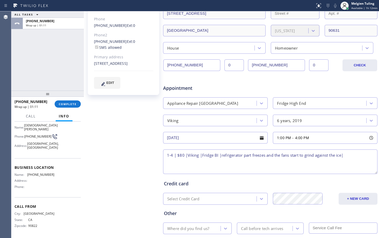
click at [351, 157] on textarea "1-4 | $80 |Viking |Fridge BI |refrigerator part freezes and the fans start to g…" at bounding box center [270, 162] width 214 height 25
click at [345, 154] on textarea "1-4 | $80 |Viking |Fridge BI |refrigerator part freezes and the fans start to g…" at bounding box center [270, 162] width 214 height 25
click at [261, 163] on textarea "1-4 | $80 |Viking |Fridge BI |refrigerator part freezes and the fans start to g…" at bounding box center [270, 162] width 214 height 25
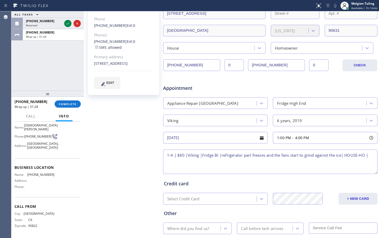
click at [346, 154] on textarea "1-4 | $80 |Viking |Fridge BI |refrigerator part freezes and the fans start to g…" at bounding box center [270, 162] width 214 height 25
click at [204, 162] on textarea "1-4 | $80 |Viking |Fridge BI |refrigerator part freezes and the fans start to g…" at bounding box center [270, 162] width 214 height 25
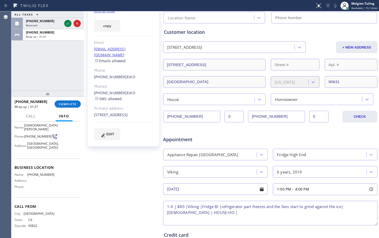
scroll to position [52, 0]
drag, startPoint x: 141, startPoint y: 110, endPoint x: 93, endPoint y: 104, distance: 47.8
click at [93, 104] on div "[DEMOGRAPHIC_DATA][PERSON_NAME] Since: [DATE] link to CRM copy Email [EMAIL_ADD…" at bounding box center [123, 67] width 71 height 160
copy div "[STREET_ADDRESS]"
click at [225, 215] on textarea "1-4 | $80 |Viking |Fridge BI |refrigerator part freezes and the fans start to g…" at bounding box center [270, 213] width 214 height 25
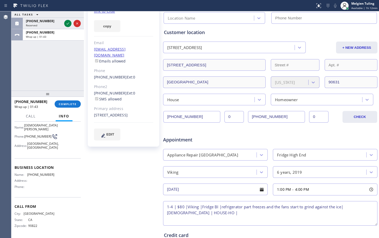
paste textarea "[STREET_ADDRESS]"
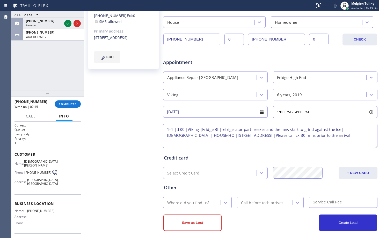
scroll to position [134, 0]
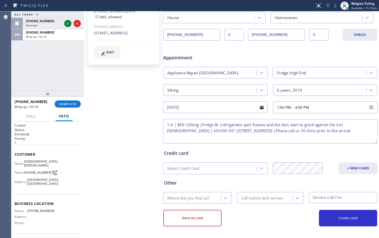
type textarea "1-4 | $80 |Viking |Fridge BI |refrigerator part freezes and the fans start to g…"
click at [192, 196] on div "Where did you find us?" at bounding box center [188, 198] width 42 height 6
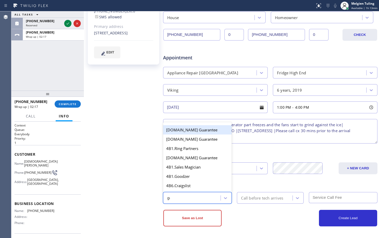
type input "goo"
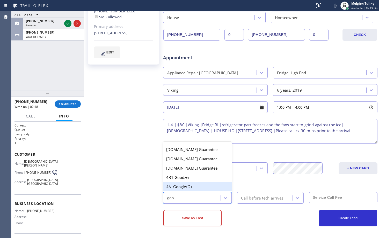
click at [193, 187] on div "4A. Google/G+" at bounding box center [197, 186] width 69 height 9
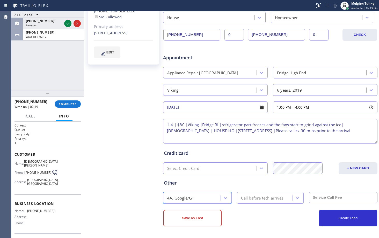
click at [263, 197] on div "Call before tech arrives" at bounding box center [262, 198] width 42 height 6
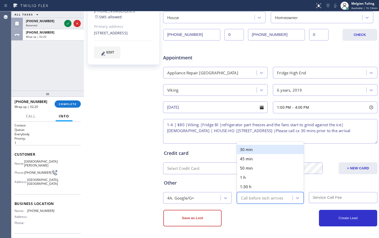
click at [260, 149] on div "30 min" at bounding box center [270, 149] width 66 height 9
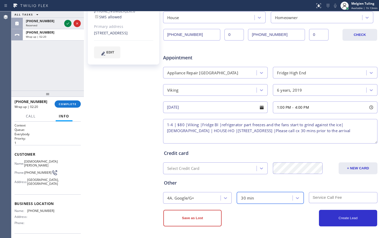
click at [313, 197] on input "text" at bounding box center [343, 197] width 69 height 11
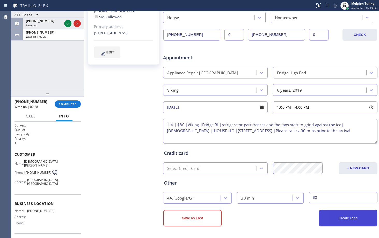
type input "80"
click at [341, 222] on button "Create Lead" at bounding box center [348, 218] width 58 height 17
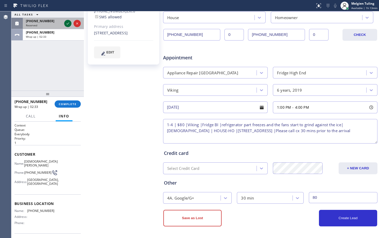
click at [68, 24] on icon at bounding box center [68, 23] width 6 height 6
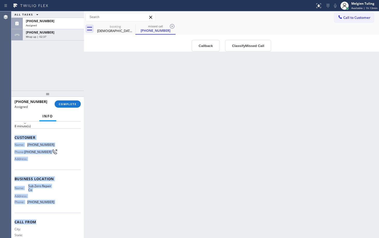
scroll to position [26, 0]
drag, startPoint x: 13, startPoint y: 163, endPoint x: 56, endPoint y: 212, distance: 65.1
click at [56, 212] on div "Context Queue: Appliance Repair High End Priority: 0 Task Age: [DEMOGRAPHIC_DAT…" at bounding box center [47, 180] width 72 height 117
copy div "Customer Name: [PHONE_NUMBER] Phone: [PHONE_NUMBER] Address: Business location …"
click at [71, 105] on span "COMPLETE" at bounding box center [68, 104] width 18 height 4
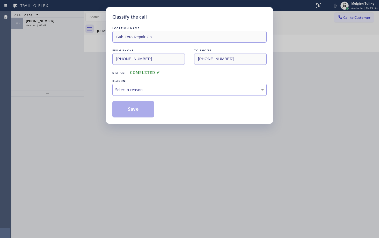
click at [117, 88] on div "Select a reason" at bounding box center [189, 90] width 148 height 6
click at [131, 113] on button "Save" at bounding box center [133, 109] width 42 height 17
type input "[DATE]"
type textarea "1-4 | $80 |Viking |Fridge BI |refrigerator part freezes and the fans start to g…"
type input "80"
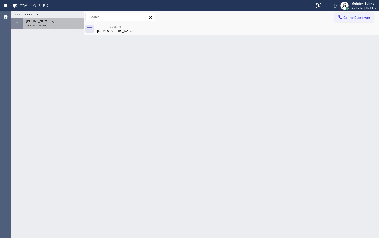
click at [44, 26] on span "Wrap up | 02:48" at bounding box center [36, 26] width 20 height 4
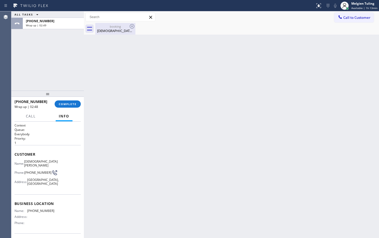
click at [110, 27] on div "booking" at bounding box center [115, 27] width 39 height 4
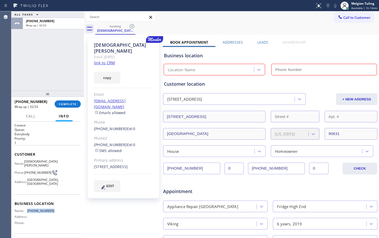
drag, startPoint x: 54, startPoint y: 212, endPoint x: 25, endPoint y: 212, distance: 28.5
click at [25, 212] on div "Name: [PHONE_NUMBER] Address: Phone:" at bounding box center [47, 218] width 66 height 18
copy div "[PHONE_NUMBER]"
click at [280, 70] on input "(___) ___-____" at bounding box center [324, 70] width 106 height 12
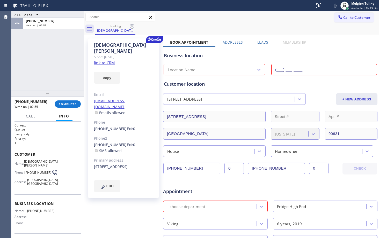
paste input "424) 324-3931"
type input "[PHONE_NUMBER]"
click at [268, 85] on div "Customer location" at bounding box center [270, 84] width 213 height 7
click at [223, 69] on div "Location Name" at bounding box center [209, 69] width 89 height 9
click at [306, 73] on input "[PHONE_NUMBER]" at bounding box center [324, 70] width 106 height 12
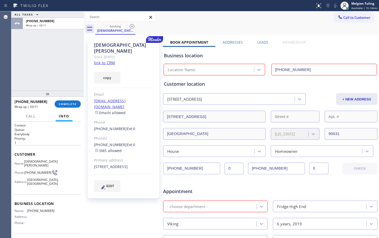
click at [193, 71] on div "Location Name" at bounding box center [182, 70] width 28 height 6
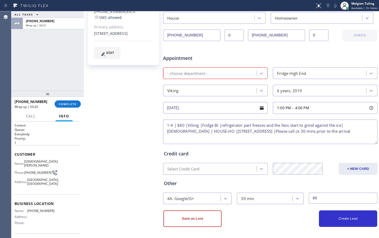
scroll to position [134, 0]
drag, startPoint x: 241, startPoint y: 139, endPoint x: 166, endPoint y: 126, distance: 75.8
click at [166, 126] on textarea "1-4 | $80 |Viking |Fridge BI |refrigerator part freezes and the fans start to g…" at bounding box center [270, 131] width 214 height 25
click at [229, 137] on textarea "1-4 | $80 |Viking |Fridge BI |refrigerator part freezes and the fans start to g…" at bounding box center [270, 131] width 214 height 25
drag, startPoint x: 203, startPoint y: 138, endPoint x: 157, endPoint y: 130, distance: 46.9
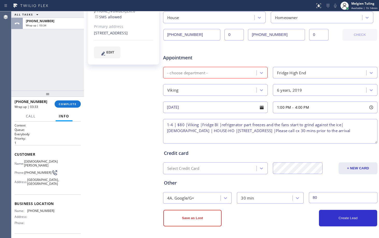
click at [157, 130] on div "[DEMOGRAPHIC_DATA][PERSON_NAME] Since: [DATE] link to CRM copy Email [EMAIL_ADD…" at bounding box center [231, 69] width 292 height 335
type textarea "1-4 | $80 |Viking |Fridge BI |refrigerator part freezes and the fans start to g…"
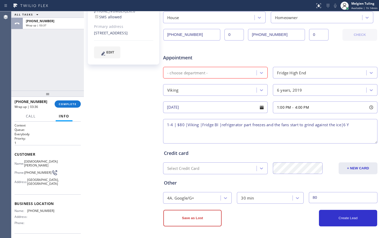
drag, startPoint x: 356, startPoint y: 130, endPoint x: 166, endPoint y: 124, distance: 190.7
click at [166, 124] on textarea "1-4 | $80 |Viking |Fridge BI |refrigerator part freezes and the fans start to g…" at bounding box center [270, 131] width 214 height 25
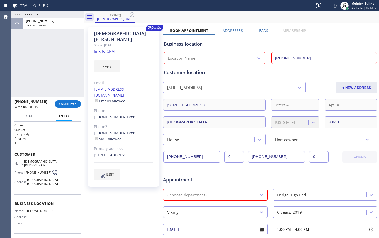
scroll to position [5, 0]
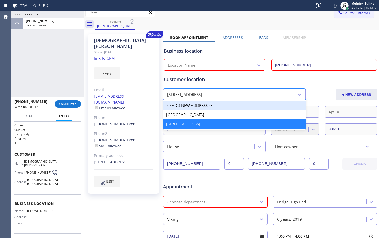
drag, startPoint x: 276, startPoint y: 95, endPoint x: 166, endPoint y: 100, distance: 109.8
click at [166, 100] on div "[STREET_ADDRESS]" at bounding box center [234, 95] width 143 height 12
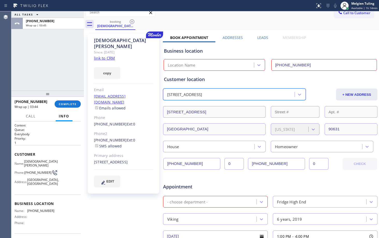
click at [271, 93] on div "[STREET_ADDRESS]" at bounding box center [230, 94] width 130 height 9
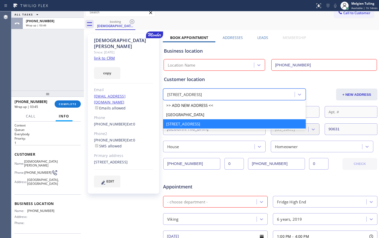
click at [271, 93] on div "[STREET_ADDRESS]" at bounding box center [230, 94] width 130 height 9
drag, startPoint x: 269, startPoint y: 94, endPoint x: 214, endPoint y: 94, distance: 55.1
click at [251, 94] on div "[STREET_ADDRESS]" at bounding box center [230, 94] width 130 height 9
drag, startPoint x: 178, startPoint y: 93, endPoint x: 270, endPoint y: 93, distance: 92.3
click at [270, 93] on div "[STREET_ADDRESS]" at bounding box center [230, 94] width 130 height 9
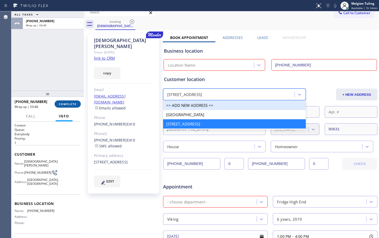
click at [67, 105] on span "COMPLETE" at bounding box center [68, 104] width 18 height 4
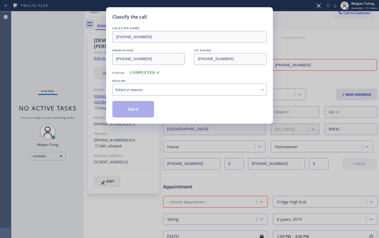
click at [118, 87] on div "Select a reason" at bounding box center [189, 90] width 148 height 6
click at [128, 106] on button "Save" at bounding box center [133, 109] width 42 height 17
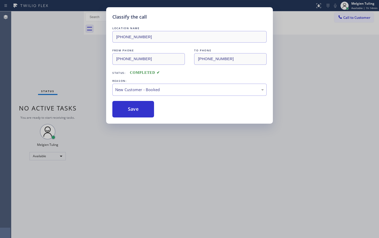
drag, startPoint x: 44, startPoint y: 46, endPoint x: 41, endPoint y: 36, distance: 10.1
click at [43, 44] on div "Classify the call LOCATION NAME [PHONE_NUMBER] FROM PHONE [PHONE_NUMBER] TO PHO…" at bounding box center [189, 119] width 379 height 238
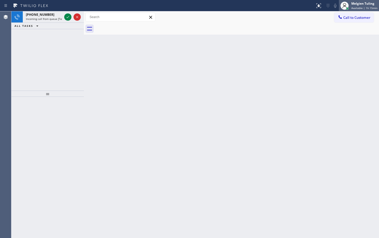
click at [361, 5] on div "Melgien Tuling" at bounding box center [364, 3] width 26 height 4
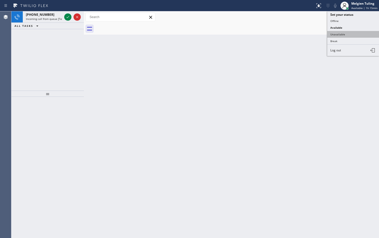
click at [346, 33] on button "Unavailable" at bounding box center [353, 34] width 52 height 7
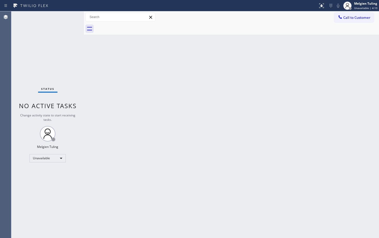
click at [227, 91] on div "Back to Dashboard Change Sender ID Customers Technicians Select a contact Outbo…" at bounding box center [231, 124] width 295 height 227
click at [360, 17] on span "Call to Customer" at bounding box center [356, 17] width 27 height 5
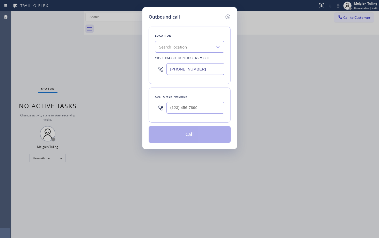
click at [331, 124] on div "Outbound call Location Search location Your caller id phone number [PHONE_NUMBE…" at bounding box center [189, 119] width 379 height 238
click at [187, 47] on div "Search location" at bounding box center [173, 47] width 28 height 6
type input "home allian"
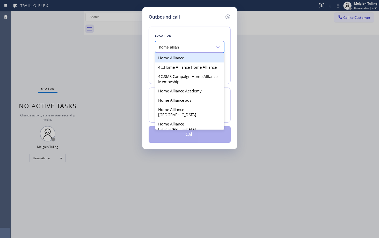
click at [190, 59] on div "Home Alliance" at bounding box center [189, 57] width 69 height 9
type input "[PHONE_NUMBER]"
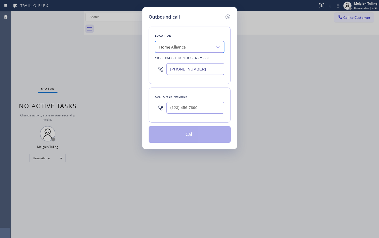
type input "(___) ___-____"
click at [188, 107] on input "(___) ___-____" at bounding box center [195, 108] width 58 height 12
click at [172, 108] on input "(___) ___-____" at bounding box center [195, 108] width 58 height 12
paste input "562) 307-6913"
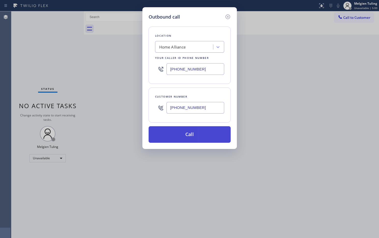
type input "[PHONE_NUMBER]"
click at [181, 140] on button "Call" at bounding box center [189, 134] width 82 height 17
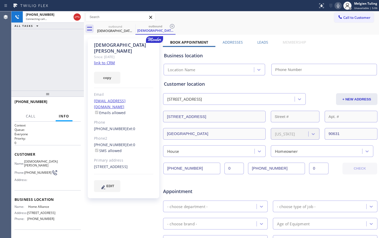
type input "[PHONE_NUMBER]"
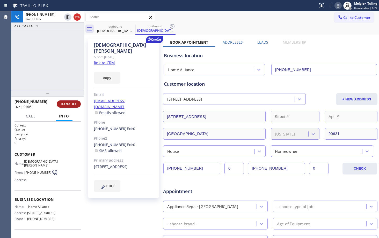
click at [69, 104] on span "HANG UP" at bounding box center [69, 104] width 16 height 4
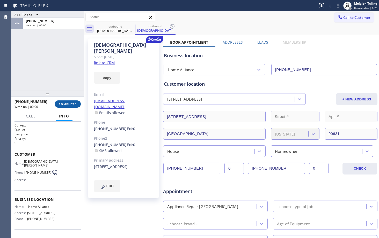
click at [69, 104] on span "COMPLETE" at bounding box center [68, 104] width 18 height 4
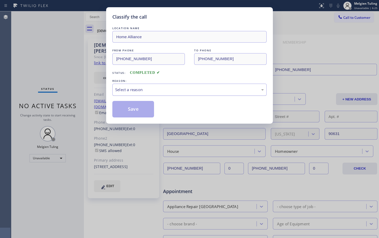
click at [126, 88] on div "Select a reason" at bounding box center [189, 90] width 148 height 6
click at [129, 110] on button "Save" at bounding box center [133, 109] width 42 height 17
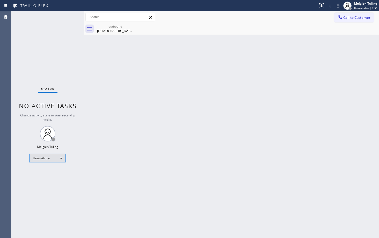
click at [55, 157] on div "Unavailable" at bounding box center [47, 158] width 36 height 8
click at [44, 170] on li "Available" at bounding box center [47, 172] width 35 height 6
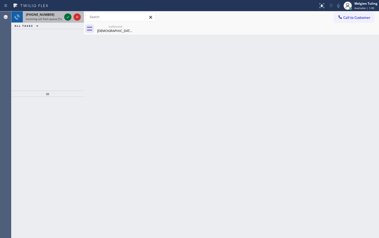
click at [66, 16] on icon at bounding box center [68, 17] width 6 height 6
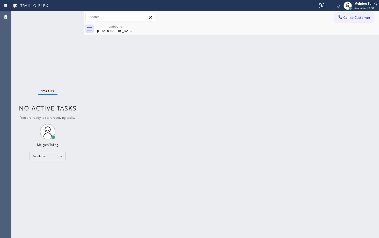
click at [66, 16] on div "Status No active tasks You are ready to start receiving tasks. Melgien Tuling A…" at bounding box center [47, 124] width 72 height 227
drag, startPoint x: 61, startPoint y: 13, endPoint x: 65, endPoint y: 15, distance: 4.8
click at [65, 15] on div "Status No active tasks You are ready to start receiving tasks. Melgien Tuling A…" at bounding box center [47, 124] width 72 height 227
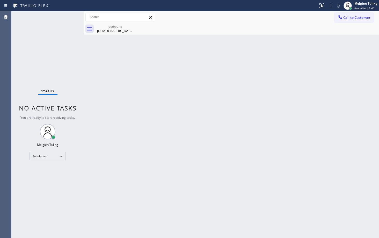
click at [65, 15] on div "Status No active tasks You are ready to start receiving tasks. Melgien Tuling A…" at bounding box center [47, 124] width 72 height 227
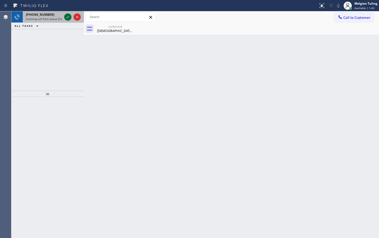
click at [65, 15] on icon at bounding box center [68, 17] width 6 height 6
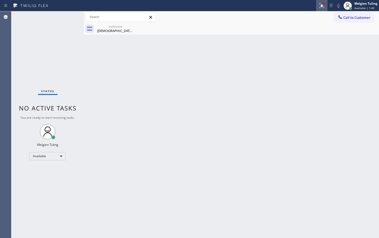
click at [317, 7] on div at bounding box center [321, 6] width 11 height 6
click at [318, 7] on div at bounding box center [321, 6] width 11 height 6
click at [322, 6] on icon at bounding box center [320, 5] width 3 height 4
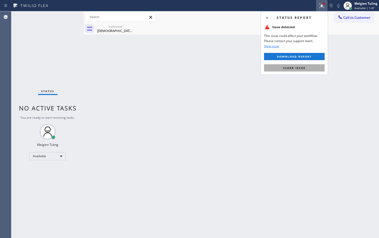
click at [298, 69] on span "Clear issue" at bounding box center [294, 68] width 22 height 4
click at [298, 69] on div "Back to Dashboard Change Sender ID Customers Technicians Select a contact Outbo…" at bounding box center [231, 124] width 295 height 227
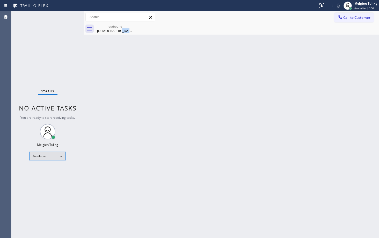
click at [54, 154] on div "Available" at bounding box center [47, 156] width 36 height 8
click at [49, 184] on li "Break" at bounding box center [47, 183] width 35 height 6
click at [37, 156] on div "Break" at bounding box center [47, 158] width 36 height 8
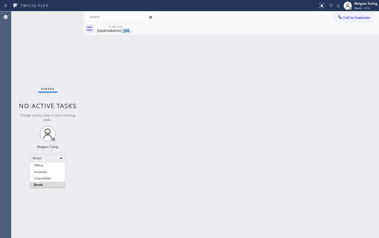
click at [43, 172] on li "Available" at bounding box center [47, 172] width 35 height 6
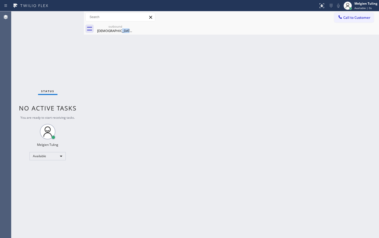
click at [175, 173] on div "Back to Dashboard Change Sender ID Customers Technicians Select a contact Outbo…" at bounding box center [231, 124] width 295 height 227
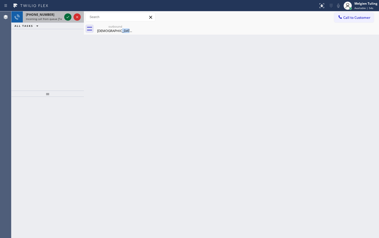
click at [66, 17] on icon at bounding box center [68, 17] width 6 height 6
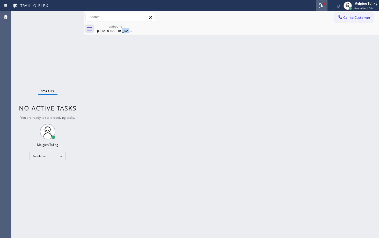
click at [322, 5] on icon at bounding box center [320, 5] width 3 height 4
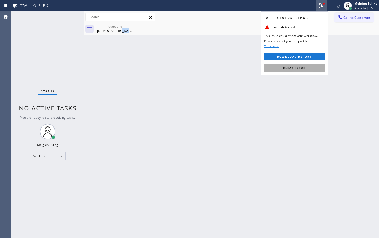
click at [296, 68] on span "Clear issue" at bounding box center [294, 68] width 22 height 4
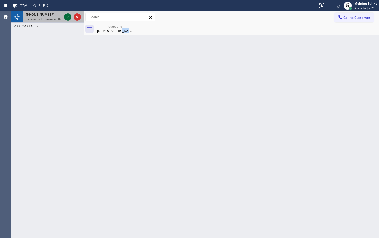
click at [67, 18] on icon at bounding box center [68, 17] width 6 height 6
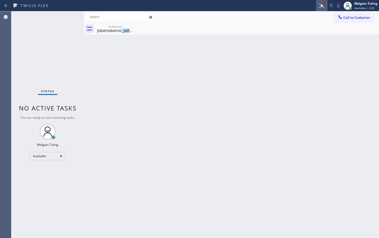
click at [323, 6] on icon at bounding box center [321, 5] width 3 height 2
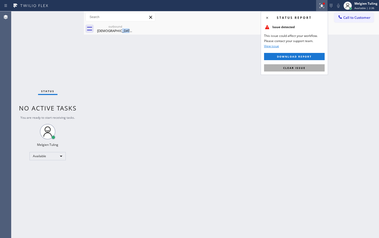
click at [287, 70] on button "Clear issue" at bounding box center [294, 67] width 61 height 7
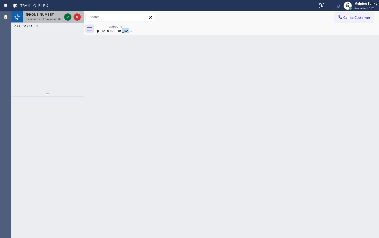
click at [67, 18] on icon at bounding box center [68, 17] width 6 height 6
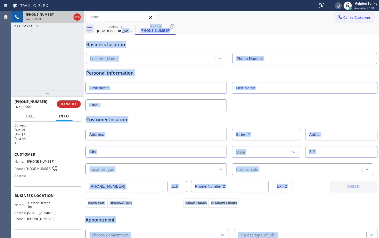
type input "[PHONE_NUMBER]"
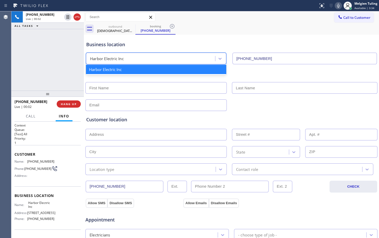
click at [137, 58] on div "Harbor Electric Inc" at bounding box center [151, 58] width 128 height 9
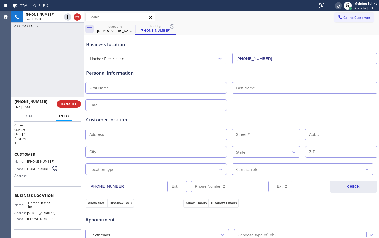
click at [50, 61] on div "[PHONE_NUMBER] Live | 00:03 ALL TASKS ALL TASKS ACTIVE TASKS TASKS IN WRAP UP" at bounding box center [47, 50] width 72 height 79
click at [338, 4] on icon at bounding box center [338, 6] width 6 height 6
click at [338, 7] on icon at bounding box center [338, 6] width 6 height 6
click at [46, 103] on div "[PHONE_NUMBER]" at bounding box center [33, 101] width 39 height 5
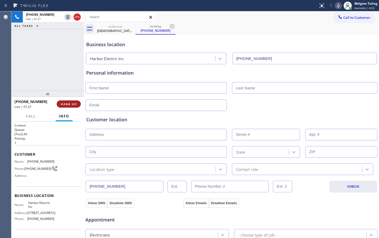
click at [64, 105] on span "HANG UP" at bounding box center [69, 104] width 16 height 4
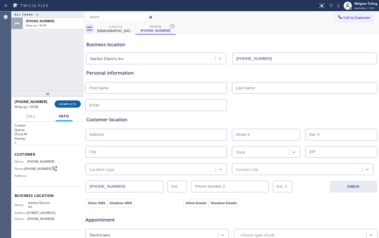
click at [64, 105] on span "COMPLETE" at bounding box center [68, 104] width 18 height 4
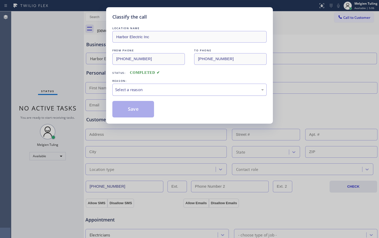
click at [136, 92] on div "Select a reason" at bounding box center [189, 90] width 148 height 6
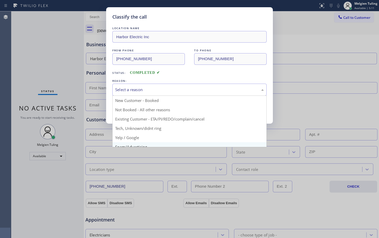
click at [133, 145] on div "Classify the call LOCATION NAME Harbor Electric Inc FROM PHONE [PHONE_NUMBER] T…" at bounding box center [189, 119] width 379 height 238
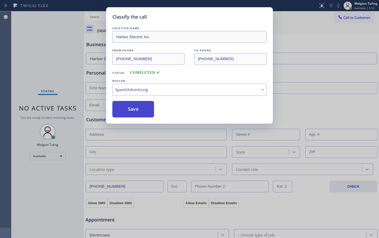
click at [140, 111] on button "Save" at bounding box center [133, 109] width 42 height 17
type input "[PHONE_NUMBER]"
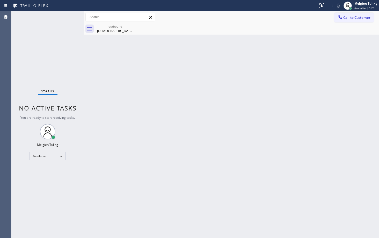
click at [68, 17] on div "Status No active tasks You are ready to start receiving tasks. Melgien Tuling A…" at bounding box center [47, 124] width 72 height 227
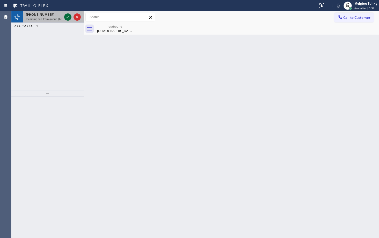
click at [68, 17] on icon at bounding box center [68, 17] width 6 height 6
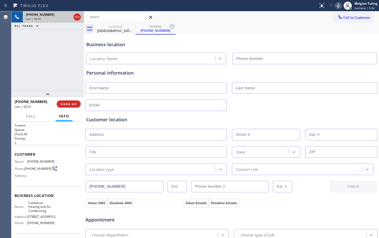
type input "[PHONE_NUMBER]"
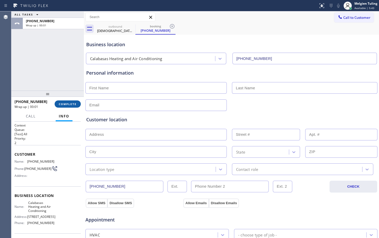
click at [69, 106] on span "COMPLETE" at bounding box center [68, 104] width 18 height 4
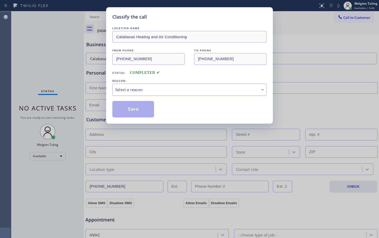
click at [135, 89] on div "Select a reason" at bounding box center [189, 90] width 148 height 6
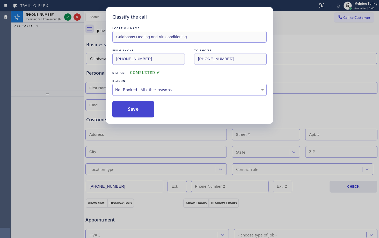
click at [130, 110] on button "Save" at bounding box center [133, 109] width 42 height 17
type input "[PHONE_NUMBER]"
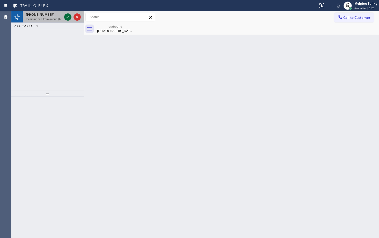
click at [64, 17] on div at bounding box center [67, 17] width 7 height 6
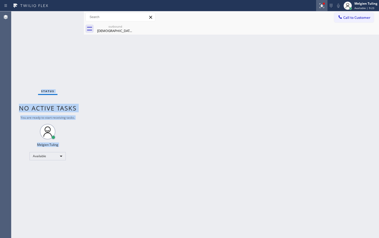
click at [324, 5] on icon at bounding box center [321, 6] width 6 height 6
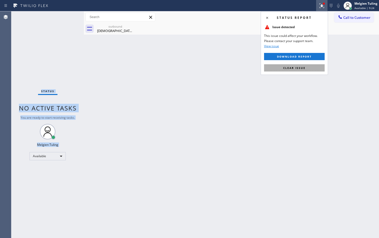
click at [293, 69] on span "Clear issue" at bounding box center [294, 68] width 22 height 4
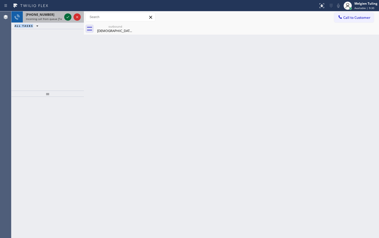
click at [65, 16] on icon at bounding box center [68, 17] width 6 height 6
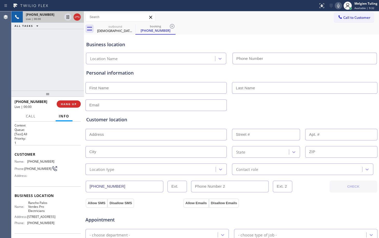
type input "[PHONE_NUMBER]"
click at [243, 27] on div "outbound [PERSON_NAME] booking [PHONE_NUMBER]" at bounding box center [236, 29] width 283 height 12
click at [338, 5] on icon at bounding box center [338, 6] width 6 height 6
click at [68, 18] on icon at bounding box center [67, 17] width 3 height 4
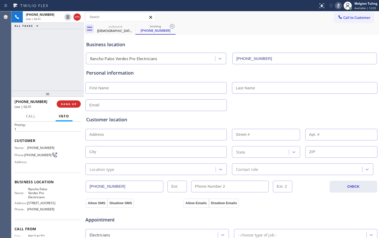
scroll to position [26, 0]
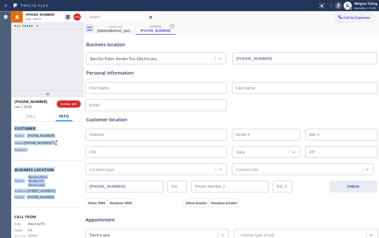
drag, startPoint x: 14, startPoint y: 127, endPoint x: 59, endPoint y: 201, distance: 86.5
click at [59, 201] on div "Context Queue: [Test] All Priority: 1 Customer Name: [PHONE_NUMBER] Phone: [PHO…" at bounding box center [47, 180] width 72 height 117
copy div "Customer Name: [PHONE_NUMBER] Phone: [PHONE_NUMBER] Address: Business location …"
drag, startPoint x: 61, startPoint y: 81, endPoint x: 68, endPoint y: 72, distance: 12.0
click at [61, 81] on div "[PHONE_NUMBER] Live | 05:25 ALL TASKS ALL TASKS ACTIVE TASKS TASKS IN WRAP UP" at bounding box center [47, 50] width 72 height 79
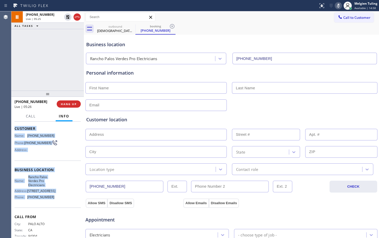
click at [61, 81] on div "[PHONE_NUMBER] Live | 05:25 ALL TASKS ALL TASKS ACTIVE TASKS TASKS IN WRAP UP" at bounding box center [47, 50] width 72 height 79
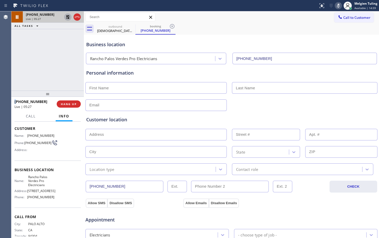
click at [69, 17] on icon at bounding box center [68, 17] width 4 height 4
click at [337, 5] on icon at bounding box center [338, 6] width 6 height 6
click at [340, 6] on icon at bounding box center [338, 6] width 6 height 6
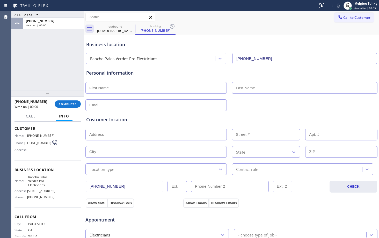
click at [116, 90] on input "text" at bounding box center [155, 88] width 141 height 12
type input "[PERSON_NAME]"
click at [253, 89] on input "text" at bounding box center [304, 88] width 145 height 12
type input "Basu"
click at [163, 107] on input "text" at bounding box center [155, 106] width 141 height 12
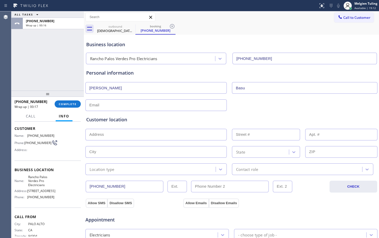
click at [114, 103] on input "text" at bounding box center [155, 106] width 141 height 12
paste input "[EMAIL_ADDRESS][DOMAIN_NAME]"
type input "[EMAIL_ADDRESS][DOMAIN_NAME]"
click at [114, 133] on input "text" at bounding box center [155, 135] width 141 height 12
click at [131, 136] on input "text" at bounding box center [155, 135] width 141 height 12
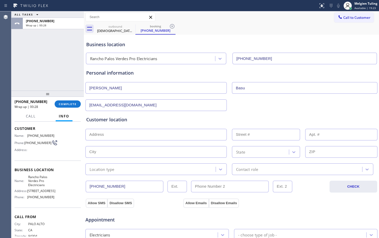
paste input "[STREET_ADDRESS]"
type input "[STREET_ADDRESS]"
type input "6710"
type input "[GEOGRAPHIC_DATA]"
type input "90275"
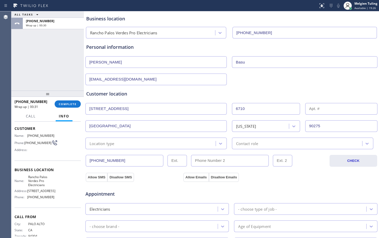
click at [152, 144] on div "Location type" at bounding box center [151, 143] width 129 height 9
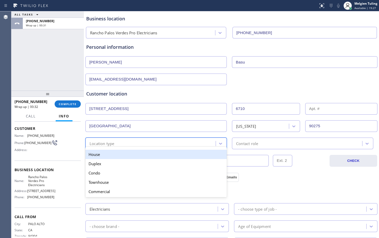
click at [133, 153] on div "House" at bounding box center [155, 154] width 141 height 9
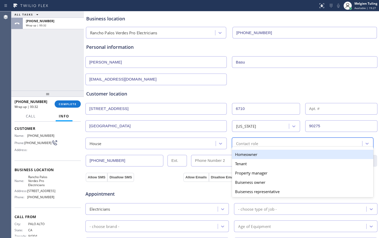
click at [246, 143] on div "Contact role" at bounding box center [247, 144] width 22 height 6
click at [241, 154] on div "Homeowner" at bounding box center [302, 154] width 141 height 9
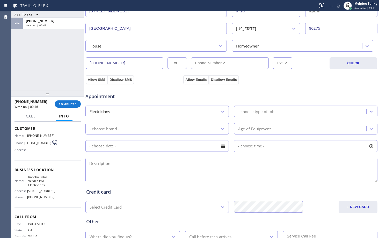
scroll to position [129, 0]
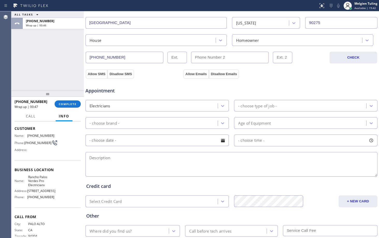
click at [124, 159] on textarea at bounding box center [231, 164] width 292 height 25
paste textarea "change/upgrade electrical panel| |old panel located in side of the house|house-…"
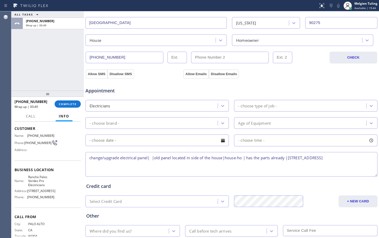
click at [87, 158] on textarea "change/upgrade electrical panel| |old panel located in side of the house|house-…" at bounding box center [231, 164] width 292 height 25
click at [251, 160] on textarea "3-6 |no scf |change/upgrade electrical panel| |old panel located in side of the…" at bounding box center [231, 164] width 292 height 25
click at [155, 164] on textarea "3-6 |no scf |change/upgrade electrical panel| |old panel located in side of the…" at bounding box center [231, 164] width 292 height 25
click at [35, 181] on span "Rancho Palos Verdes Pro Electricians" at bounding box center [41, 181] width 26 height 12
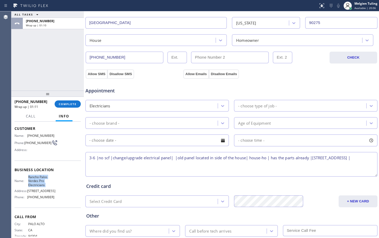
click at [35, 181] on span "Rancho Palos Verdes Pro Electricians" at bounding box center [41, 181] width 26 height 12
copy span "Rancho Palos Verdes Pro Electricians"
click at [155, 166] on textarea "3-6 |no scf |change/upgrade electrical panel| |old panel located in side of the…" at bounding box center [231, 164] width 292 height 25
paste textarea "Rancho Palos Verdes Pro Electricians"
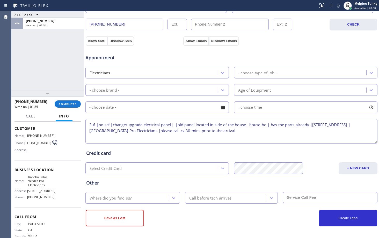
type textarea "3-6 |no scf |change/upgrade electrical panel| |old panel located in side of the…"
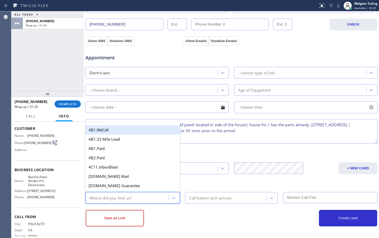
click at [126, 200] on div "Where did you find us?" at bounding box center [110, 198] width 42 height 6
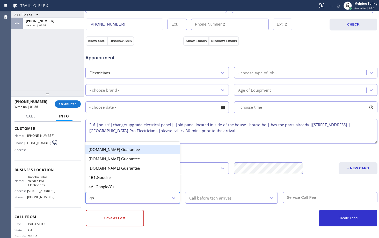
type input "goo"
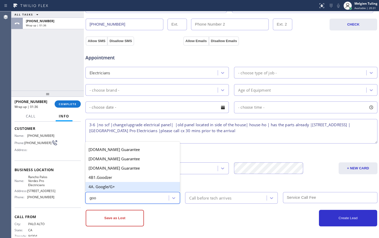
click at [125, 188] on div "4A. Google/G+" at bounding box center [132, 186] width 94 height 9
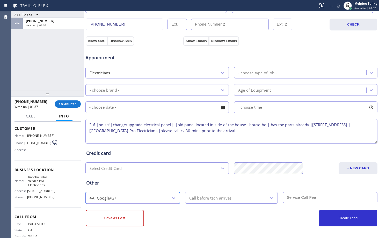
click at [205, 200] on div "Call before tech arrives" at bounding box center [210, 198] width 42 height 6
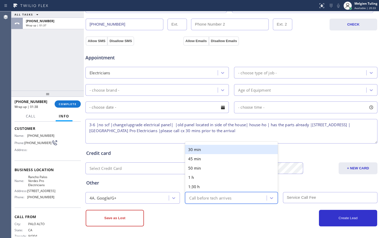
click at [209, 149] on div "30 min" at bounding box center [231, 149] width 92 height 9
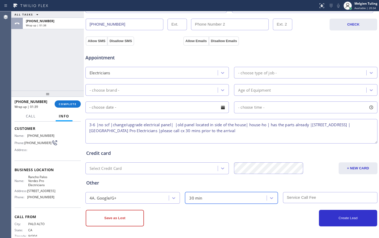
click at [292, 200] on input "text" at bounding box center [330, 197] width 94 height 11
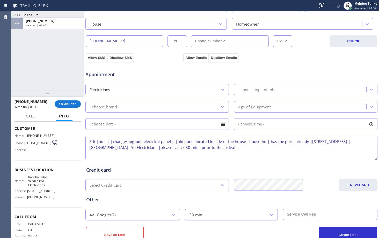
scroll to position [137, 0]
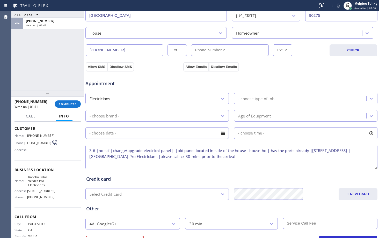
click at [192, 97] on div "Electricians" at bounding box center [152, 98] width 131 height 9
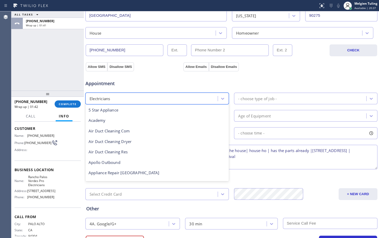
scroll to position [53, 0]
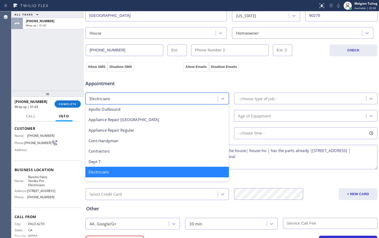
click at [132, 173] on div "Electricians" at bounding box center [156, 172] width 143 height 11
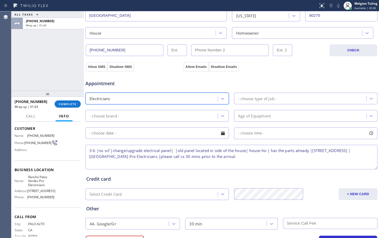
click at [260, 100] on div "- choose type of job -" at bounding box center [257, 99] width 39 height 6
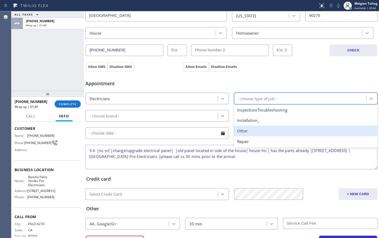
click at [239, 131] on div "Other" at bounding box center [305, 131] width 143 height 11
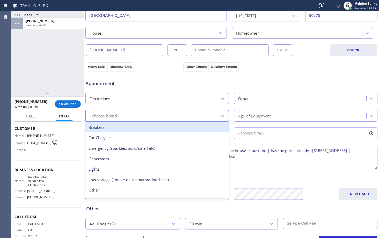
click at [192, 116] on div "- choose brand -" at bounding box center [152, 115] width 131 height 9
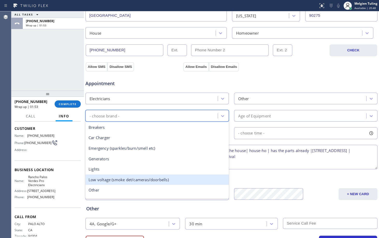
scroll to position [26, 0]
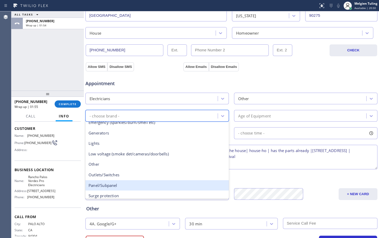
click at [102, 185] on div "Panel/Subpanel" at bounding box center [156, 186] width 143 height 11
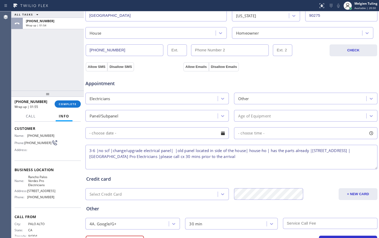
click at [102, 185] on div "Credit card Select Credit Card + NEW CARD CANCEL SAVE" at bounding box center [231, 186] width 292 height 30
click at [241, 117] on div "Age of Equipment" at bounding box center [254, 116] width 33 height 6
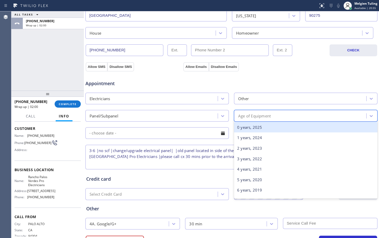
click at [240, 129] on div "0 years, 2025" at bounding box center [305, 127] width 143 height 11
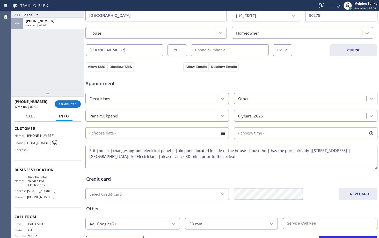
click at [178, 136] on input "text" at bounding box center [156, 134] width 143 height 12
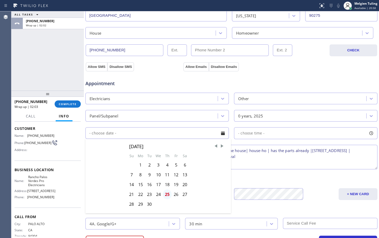
click at [166, 195] on div "25" at bounding box center [167, 195] width 9 height 10
type input "[DATE]"
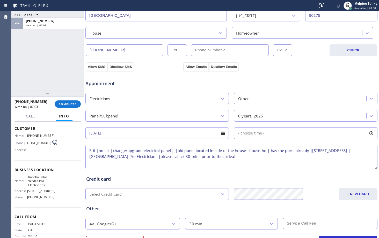
click at [252, 135] on span "- choose time -" at bounding box center [251, 133] width 26 height 5
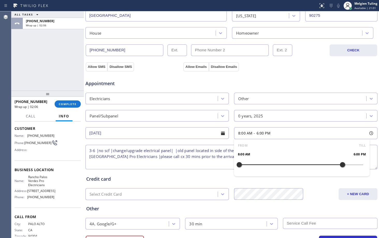
drag, startPoint x: 236, startPoint y: 163, endPoint x: 341, endPoint y: 164, distance: 105.0
click at [341, 164] on div at bounding box center [342, 165] width 6 height 11
drag, startPoint x: 236, startPoint y: 165, endPoint x: 307, endPoint y: 165, distance: 70.6
click at [308, 165] on div at bounding box center [311, 165] width 6 height 11
click at [201, 163] on textarea "3-6 |no scf |change/upgrade electrical panel| |old panel located in side of the…" at bounding box center [231, 157] width 292 height 25
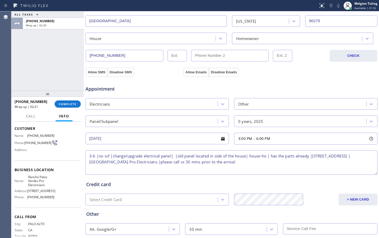
scroll to position [162, 0]
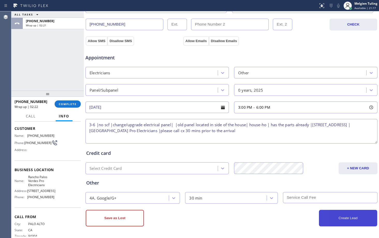
click at [340, 219] on button "Create Lead" at bounding box center [348, 218] width 58 height 17
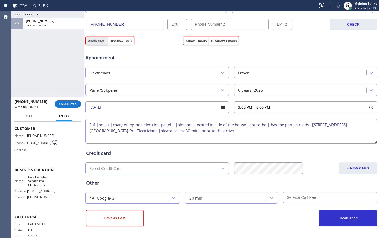
click at [95, 40] on button "Allow SMS" at bounding box center [97, 40] width 22 height 9
click at [192, 40] on button "Allow Emails" at bounding box center [195, 40] width 25 height 9
click at [327, 216] on button "Create Lead" at bounding box center [348, 218] width 58 height 17
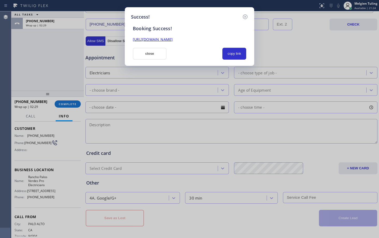
drag, startPoint x: 237, startPoint y: 51, endPoint x: 203, endPoint y: 40, distance: 35.6
click at [237, 50] on button "copy link" at bounding box center [234, 54] width 24 height 12
click at [173, 40] on link "[URL][DOMAIN_NAME]" at bounding box center [153, 39] width 40 height 5
click at [152, 57] on button "close" at bounding box center [150, 54] width 34 height 12
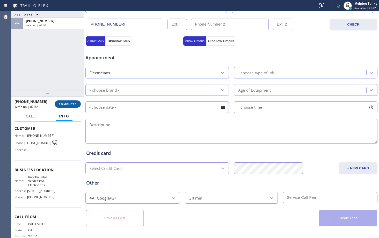
click at [74, 106] on span "COMPLETE" at bounding box center [68, 104] width 18 height 4
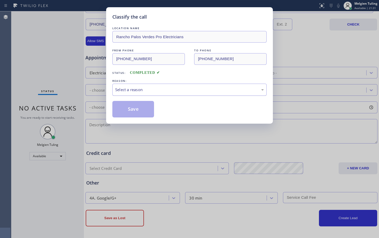
click at [140, 88] on div "Select a reason" at bounding box center [189, 90] width 148 height 6
click at [137, 103] on button "Save" at bounding box center [133, 109] width 42 height 17
type input "[PHONE_NUMBER]"
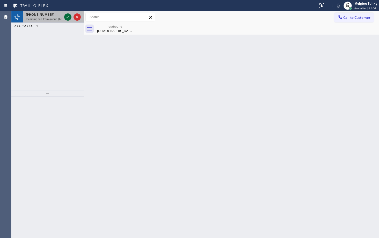
click at [68, 15] on icon at bounding box center [68, 17] width 6 height 6
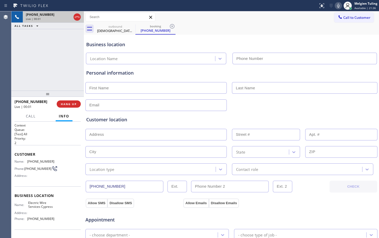
type input "[PHONE_NUMBER]"
click at [67, 103] on span "HANG UP" at bounding box center [69, 104] width 16 height 4
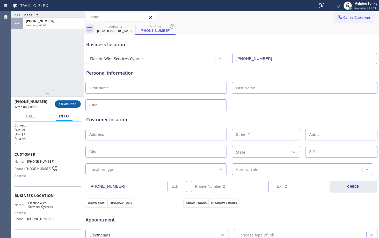
click at [79, 103] on button "COMPLETE" at bounding box center [68, 104] width 26 height 7
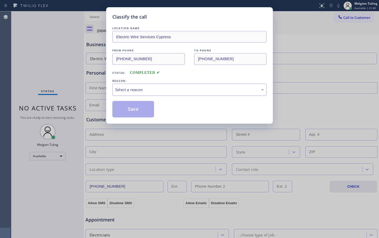
click at [126, 87] on div "Select a reason" at bounding box center [189, 90] width 148 height 6
click at [128, 106] on button "Save" at bounding box center [133, 109] width 42 height 17
type input "[PHONE_NUMBER]"
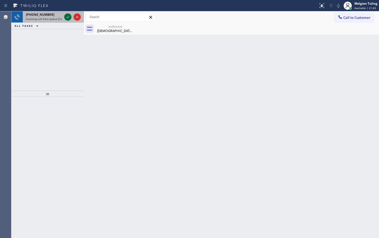
click at [69, 17] on icon at bounding box center [68, 17] width 6 height 6
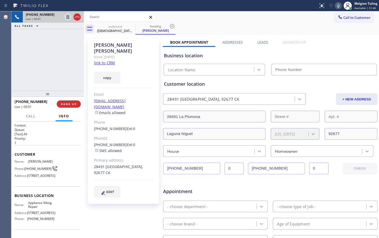
type input "[PHONE_NUMBER]"
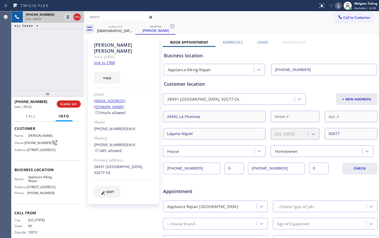
click at [105, 60] on link "link to CRM" at bounding box center [104, 62] width 21 height 5
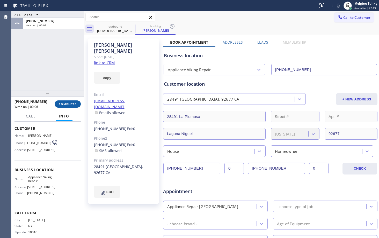
click at [67, 104] on span "COMPLETE" at bounding box center [68, 104] width 18 height 4
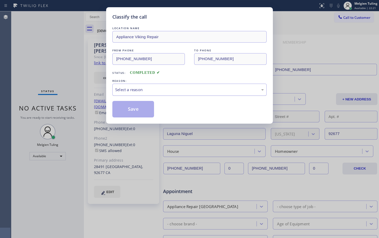
click at [150, 86] on div "Select a reason" at bounding box center [189, 90] width 154 height 12
click at [124, 109] on button "Save" at bounding box center [133, 109] width 42 height 17
type input "[PHONE_NUMBER]"
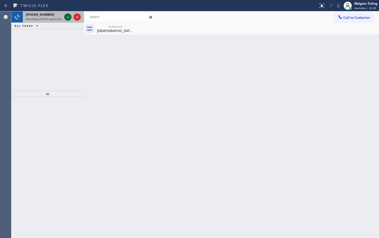
click at [69, 18] on icon at bounding box center [68, 17] width 6 height 6
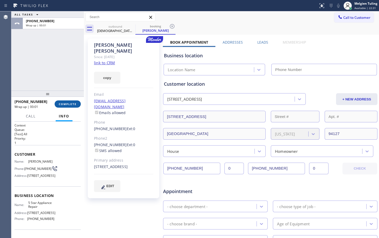
click at [68, 103] on span "COMPLETE" at bounding box center [68, 104] width 18 height 4
type input "[PHONE_NUMBER]"
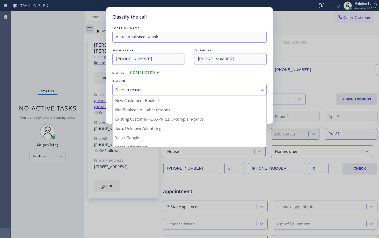
click at [141, 84] on div "Select a reason" at bounding box center [189, 90] width 154 height 12
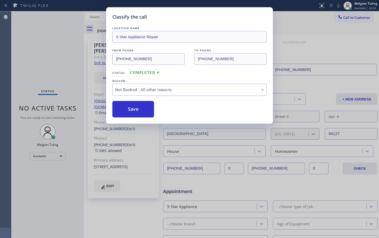
click at [122, 108] on button "Save" at bounding box center [133, 109] width 42 height 17
type input "[PHONE_NUMBER]"
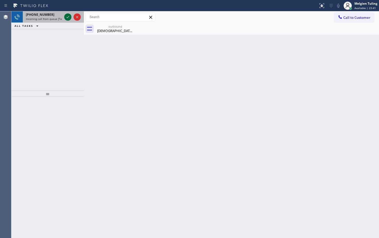
click at [65, 16] on icon at bounding box center [68, 17] width 6 height 6
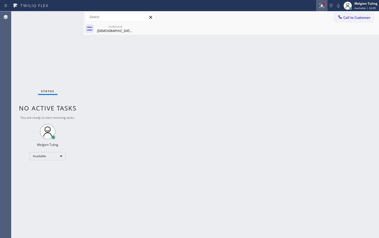
click at [323, 6] on icon at bounding box center [321, 5] width 3 height 2
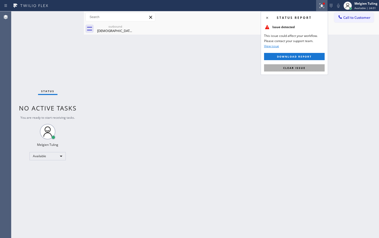
click at [291, 67] on span "Clear issue" at bounding box center [294, 68] width 22 height 4
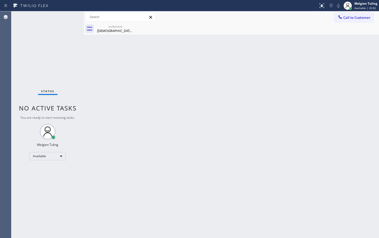
click at [67, 17] on div "Status No active tasks You are ready to start receiving tasks. Melgien Tuling A…" at bounding box center [47, 124] width 72 height 227
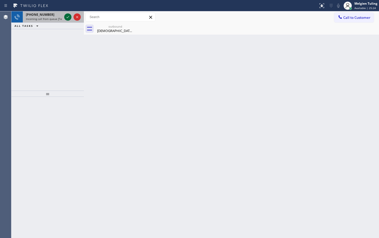
click at [66, 17] on icon at bounding box center [68, 17] width 6 height 6
click at [69, 18] on icon at bounding box center [68, 17] width 6 height 6
click at [68, 16] on icon at bounding box center [68, 17] width 6 height 6
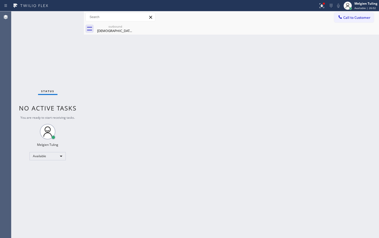
click at [68, 16] on div "Status No active tasks You are ready to start receiving tasks. Melgien Tuling A…" at bounding box center [47, 124] width 72 height 227
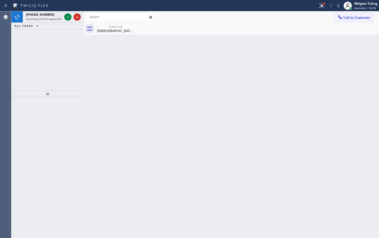
click at [324, 5] on div at bounding box center [323, 3] width 3 height 3
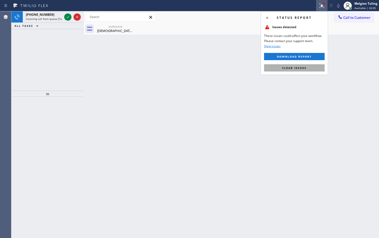
click at [297, 67] on span "Clear issues" at bounding box center [294, 68] width 24 height 4
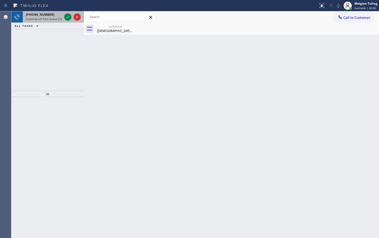
click at [61, 16] on div "[PHONE_NUMBER]" at bounding box center [44, 14] width 36 height 4
click at [67, 17] on icon at bounding box center [68, 17] width 6 height 6
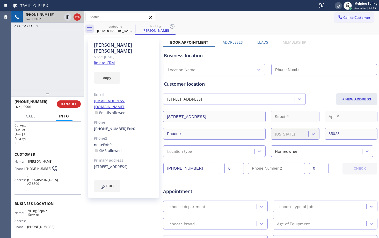
type input "[PHONE_NUMBER]"
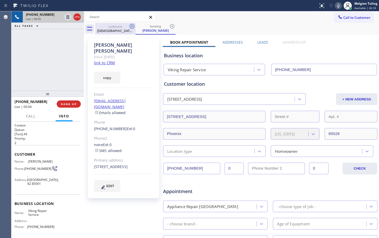
click at [132, 25] on icon at bounding box center [132, 26] width 6 height 6
click at [109, 29] on div "[DEMOGRAPHIC_DATA][PERSON_NAME]" at bounding box center [115, 30] width 39 height 5
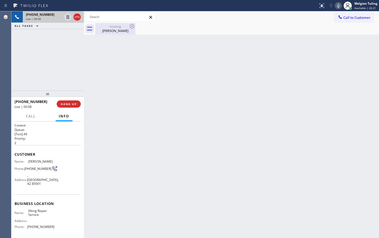
click at [117, 28] on div "booking" at bounding box center [115, 27] width 39 height 4
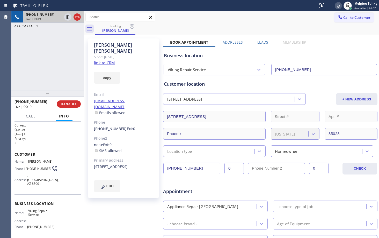
click at [106, 60] on link "link to CRM" at bounding box center [104, 62] width 21 height 5
click at [109, 60] on link "link to CRM" at bounding box center [104, 62] width 21 height 5
click at [67, 16] on icon at bounding box center [67, 17] width 3 height 4
click at [338, 5] on icon at bounding box center [338, 6] width 6 height 6
click at [58, 45] on div "[PHONE_NUMBER] Live | 06:28 ALL TASKS ALL TASKS ACTIVE TASKS TASKS IN WRAP UP" at bounding box center [47, 50] width 72 height 79
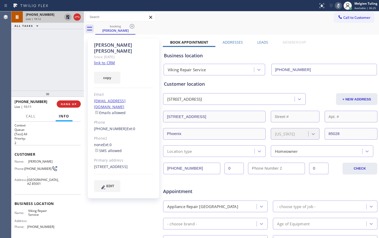
click at [67, 16] on icon at bounding box center [68, 17] width 4 height 4
click at [339, 5] on icon at bounding box center [338, 6] width 6 height 6
click at [82, 114] on div "Call Info [PHONE_NUMBER] Live Context Queue: [Test] All Priority: 2 Customer Na…" at bounding box center [47, 174] width 72 height 127
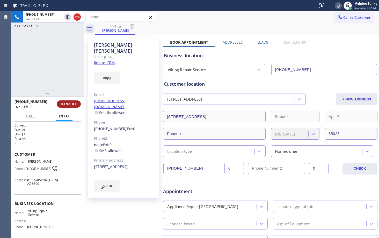
click at [71, 105] on span "HANG UP" at bounding box center [69, 104] width 16 height 4
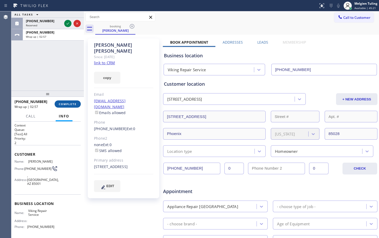
click at [74, 105] on span "COMPLETE" at bounding box center [68, 104] width 18 height 4
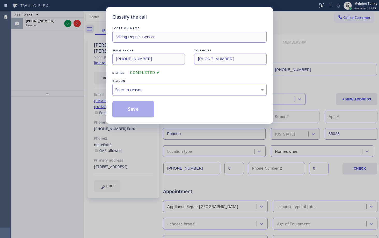
click at [131, 91] on div "Select a reason" at bounding box center [189, 90] width 148 height 6
click at [127, 113] on button "Save" at bounding box center [133, 109] width 42 height 17
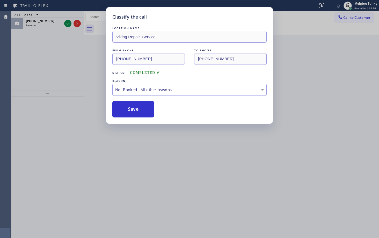
click at [60, 51] on div "Classify the call LOCATION NAME Viking Repair Service FROM PHONE [PHONE_NUMBER]…" at bounding box center [189, 119] width 379 height 238
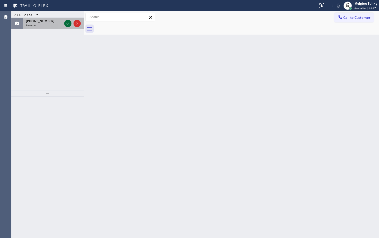
click at [68, 22] on icon at bounding box center [68, 23] width 6 height 6
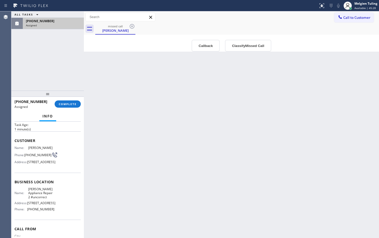
scroll to position [26, 0]
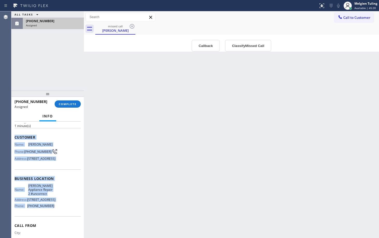
drag, startPoint x: 13, startPoint y: 136, endPoint x: 55, endPoint y: 218, distance: 91.5
click at [55, 218] on div "Context Queue: Appliance Repair Priority: 0 Task Age: [DEMOGRAPHIC_DATA] minute…" at bounding box center [47, 180] width 72 height 117
click at [69, 104] on span "COMPLETE" at bounding box center [68, 104] width 18 height 4
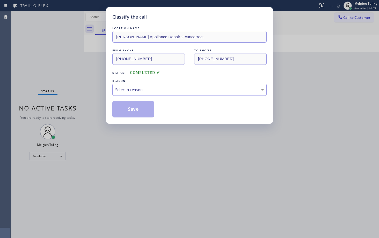
click at [128, 87] on div "Select a reason" at bounding box center [189, 90] width 148 height 6
click at [134, 111] on button "Save" at bounding box center [133, 109] width 42 height 17
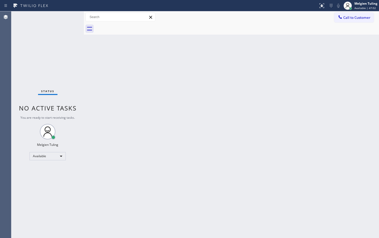
click at [62, 44] on div "Status No active tasks You are ready to start receiving tasks. Melgien Tuling A…" at bounding box center [47, 124] width 72 height 227
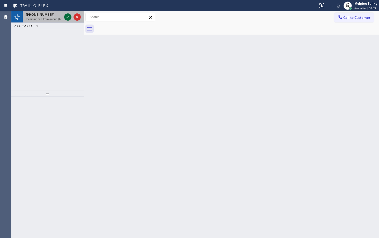
click at [67, 16] on icon at bounding box center [68, 17] width 6 height 6
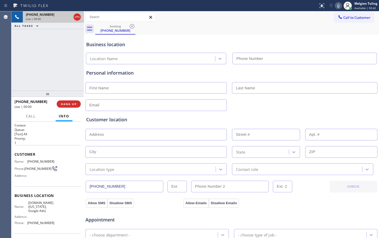
type input "[PHONE_NUMBER]"
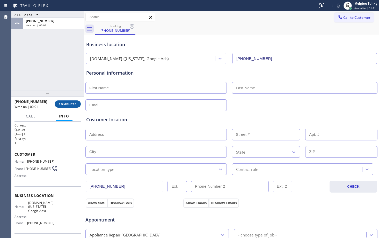
click at [68, 106] on span "COMPLETE" at bounding box center [68, 104] width 18 height 4
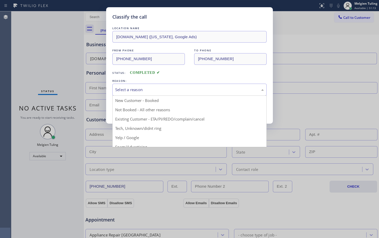
click at [130, 88] on div "Select a reason" at bounding box center [189, 90] width 148 height 6
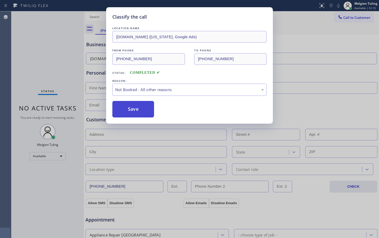
click at [136, 105] on button "Save" at bounding box center [133, 109] width 42 height 17
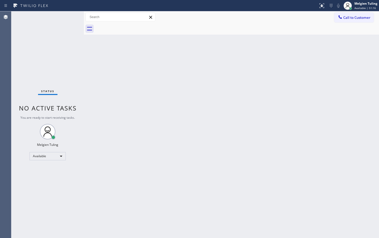
click at [49, 53] on div "Status No active tasks You are ready to start receiving tasks. Melgien Tuling A…" at bounding box center [47, 124] width 72 height 227
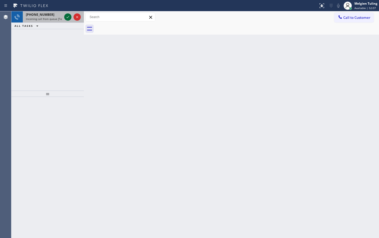
click at [65, 16] on icon at bounding box center [68, 17] width 6 height 6
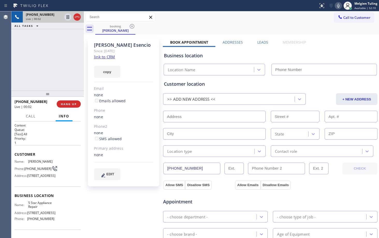
type input "[PHONE_NUMBER]"
click at [107, 57] on link "link to CRM" at bounding box center [104, 56] width 21 height 5
click at [69, 17] on icon at bounding box center [67, 17] width 3 height 4
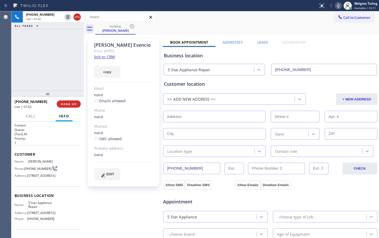
click at [338, 5] on icon at bounding box center [338, 6] width 6 height 6
click at [61, 141] on p "1" at bounding box center [47, 143] width 66 height 4
click at [68, 17] on icon at bounding box center [68, 17] width 6 height 6
click at [339, 5] on icon at bounding box center [338, 6] width 6 height 6
click at [67, 105] on span "HANG UP" at bounding box center [69, 104] width 16 height 4
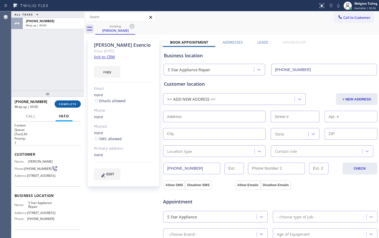
click at [71, 103] on span "COMPLETE" at bounding box center [68, 104] width 18 height 4
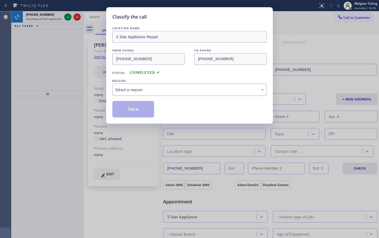
click at [150, 91] on div "Select a reason" at bounding box center [189, 90] width 148 height 6
click at [136, 110] on button "Save" at bounding box center [133, 109] width 42 height 17
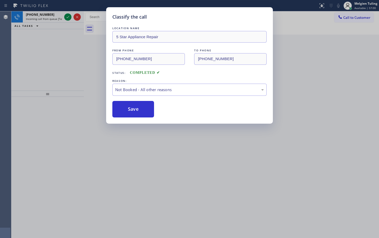
click at [74, 43] on div "Classify the call LOCATION NAME 5 Star Appliance Repair FROM PHONE [PHONE_NUMBE…" at bounding box center [189, 119] width 379 height 238
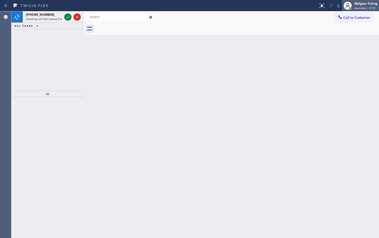
click at [358, 6] on span "Available | 57:01" at bounding box center [364, 8] width 21 height 4
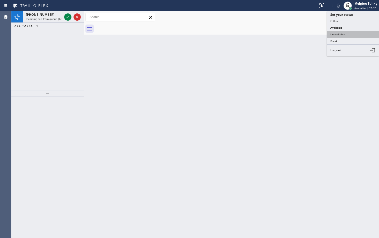
click at [341, 32] on button "Unavailable" at bounding box center [353, 34] width 52 height 7
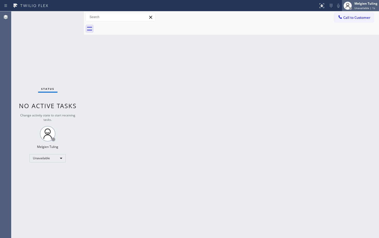
click at [366, 2] on div "Melgien Tuling" at bounding box center [365, 3] width 23 height 4
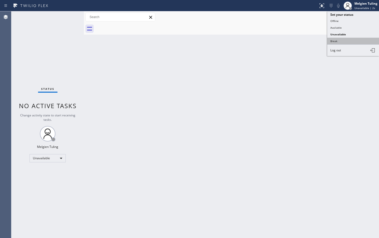
click at [338, 42] on button "Break" at bounding box center [353, 41] width 52 height 7
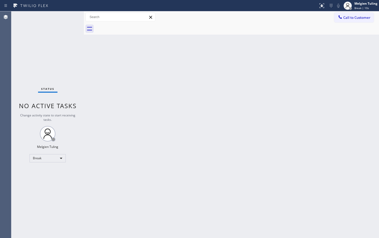
click at [102, 180] on div "Back to Dashboard Change Sender ID Customers Technicians Select a contact Outbo…" at bounding box center [231, 124] width 295 height 227
click at [109, 113] on div "Back to Dashboard Change Sender ID Customers Technicians Select a contact Outbo…" at bounding box center [231, 124] width 295 height 227
click at [59, 160] on div "Break" at bounding box center [47, 158] width 36 height 8
click at [47, 172] on li "Available" at bounding box center [47, 172] width 35 height 6
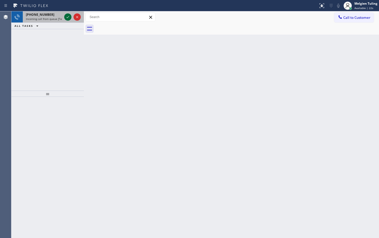
click at [67, 18] on icon at bounding box center [67, 17] width 3 height 2
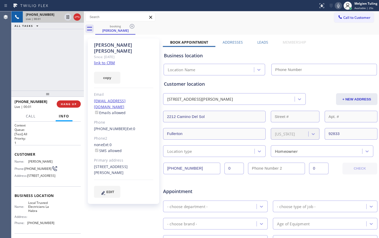
type input "[PHONE_NUMBER]"
click at [70, 104] on span "HANG UP" at bounding box center [69, 104] width 16 height 4
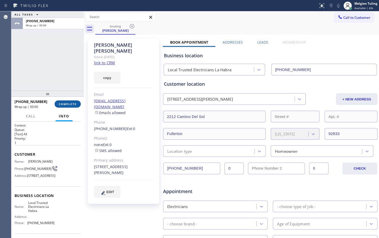
click at [70, 104] on span "COMPLETE" at bounding box center [68, 104] width 18 height 4
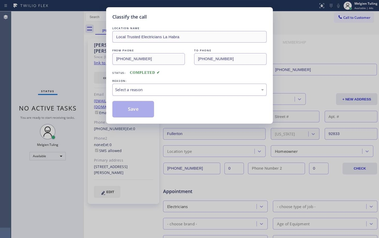
click at [134, 89] on div "Select a reason" at bounding box center [189, 90] width 148 height 6
click at [129, 111] on button "Save" at bounding box center [133, 109] width 42 height 17
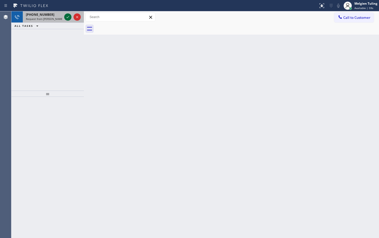
click at [66, 18] on icon at bounding box center [68, 17] width 6 height 6
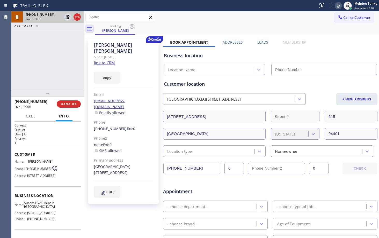
type input "[PHONE_NUMBER]"
click at [107, 60] on link "link to CRM" at bounding box center [104, 62] width 21 height 5
click at [68, 17] on icon at bounding box center [68, 17] width 6 height 6
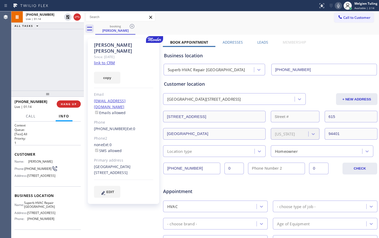
click at [339, 5] on icon at bounding box center [338, 6] width 6 height 6
click at [243, 21] on div "Call to Customer Outbound call Location Home Alliance Your caller id phone numb…" at bounding box center [231, 17] width 295 height 9
click at [338, 6] on icon at bounding box center [338, 6] width 3 height 4
click at [68, 18] on icon at bounding box center [68, 17] width 6 height 6
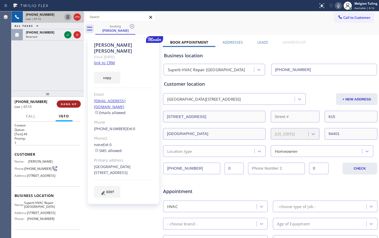
click at [71, 104] on span "HANG UP" at bounding box center [69, 104] width 16 height 4
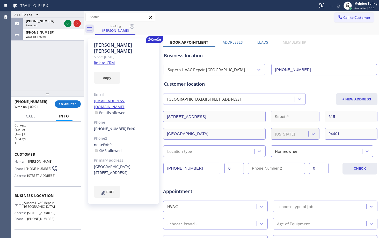
drag, startPoint x: 71, startPoint y: 104, endPoint x: 66, endPoint y: 74, distance: 30.7
click at [66, 74] on div "ALL TASKS ALL TASKS ACTIVE TASKS TASKS IN WRAP UP [PHONE_NUMBER] Reserved [PHON…" at bounding box center [47, 50] width 72 height 79
click at [68, 101] on button "COMPLETE" at bounding box center [68, 104] width 26 height 7
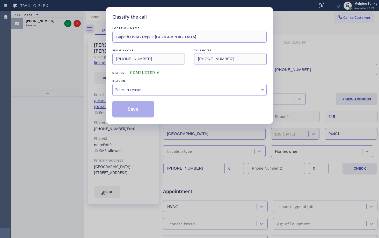
click at [148, 90] on div "Select a reason" at bounding box center [189, 90] width 148 height 6
click at [141, 107] on button "Save" at bounding box center [133, 109] width 42 height 17
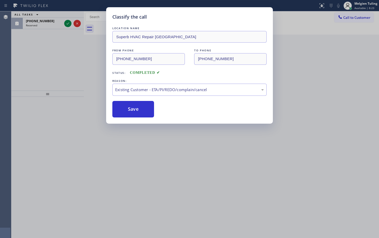
click at [65, 56] on div "Classify the call LOCATION NAME Superb HVAC Repair [GEOGRAPHIC_DATA] FROM PHONE…" at bounding box center [189, 119] width 379 height 238
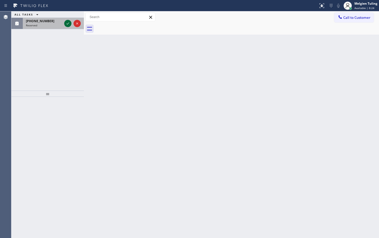
click at [69, 20] on button at bounding box center [67, 23] width 7 height 7
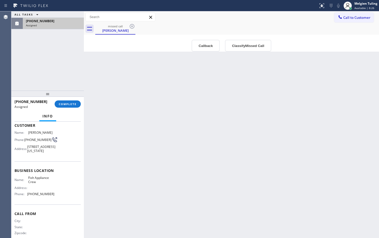
scroll to position [26, 0]
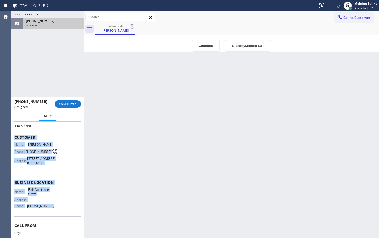
drag, startPoint x: 14, startPoint y: 137, endPoint x: 52, endPoint y: 218, distance: 88.9
click at [51, 218] on div "Context Queue: Appliance Repair Priority: 0 Task Age: [DEMOGRAPHIC_DATA] minute…" at bounding box center [47, 177] width 66 height 159
click at [67, 103] on span "COMPLETE" at bounding box center [68, 104] width 18 height 4
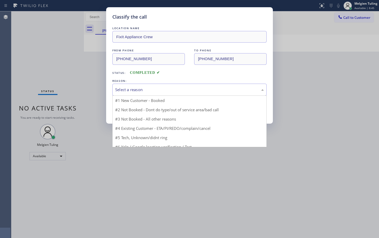
click at [125, 89] on div "Select a reason" at bounding box center [189, 90] width 148 height 6
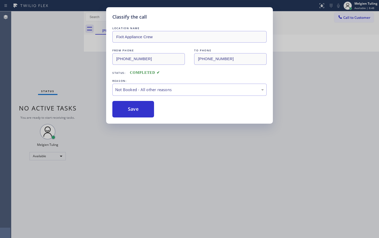
click at [133, 112] on button "Save" at bounding box center [133, 109] width 42 height 17
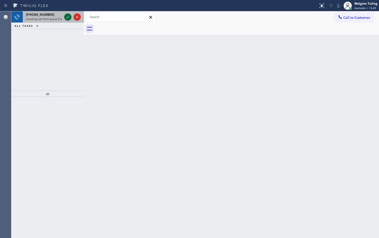
click at [67, 17] on icon at bounding box center [68, 17] width 6 height 6
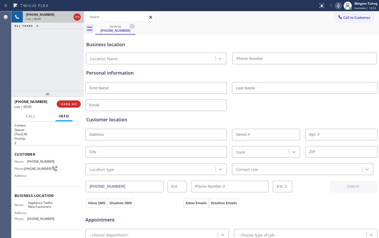
type input "[PHONE_NUMBER]"
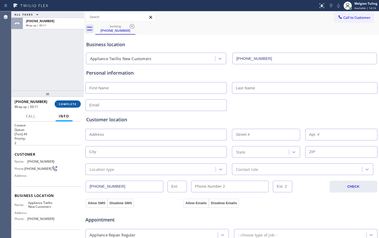
click at [64, 103] on span "COMPLETE" at bounding box center [68, 104] width 18 height 4
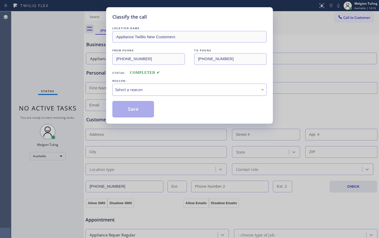
click at [135, 89] on div "Select a reason" at bounding box center [189, 90] width 148 height 6
click at [129, 109] on button "Save" at bounding box center [133, 109] width 42 height 17
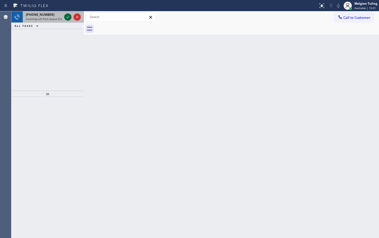
click at [68, 16] on icon at bounding box center [68, 17] width 6 height 6
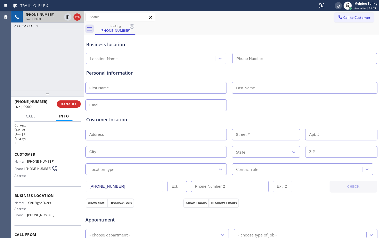
type input "[PHONE_NUMBER]"
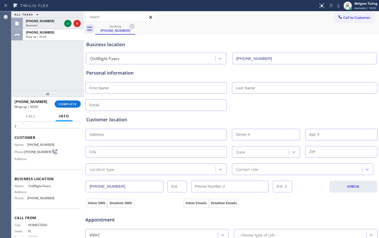
scroll to position [26, 0]
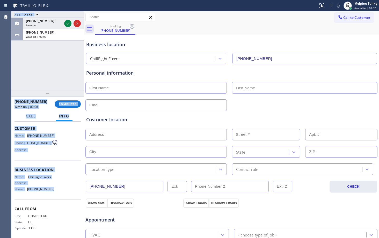
drag, startPoint x: 11, startPoint y: 129, endPoint x: 56, endPoint y: 195, distance: 80.3
click at [56, 195] on div "Agent Desktop Classify the call LOCATION NAME Most Honest Appliance Repair [PER…" at bounding box center [189, 124] width 379 height 227
drag, startPoint x: 58, startPoint y: 191, endPoint x: 32, endPoint y: 139, distance: 58.2
click at [58, 191] on div "Name: ChillRight Fixers Address: Phone: [PHONE_NUMBER]" at bounding box center [47, 184] width 66 height 18
click at [28, 126] on span "Customer" at bounding box center [47, 128] width 66 height 5
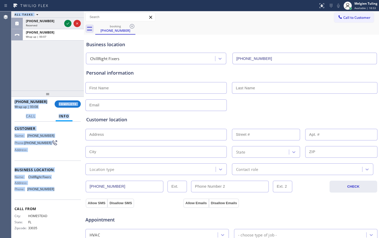
click at [20, 128] on span "Customer" at bounding box center [47, 128] width 66 height 5
drag, startPoint x: 13, startPoint y: 129, endPoint x: 55, endPoint y: 195, distance: 78.9
click at [55, 195] on div "Context Queue: [Test] All Priority: 2 Customer Name: [PHONE_NUMBER] Phone: [PHO…" at bounding box center [47, 180] width 72 height 117
drag, startPoint x: 64, startPoint y: 103, endPoint x: 59, endPoint y: 104, distance: 5.0
click at [59, 104] on span "COMPLETE" at bounding box center [68, 104] width 18 height 4
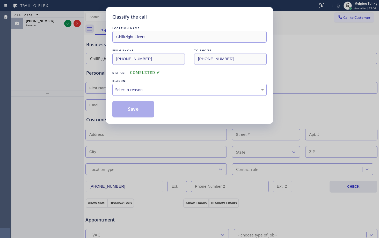
click at [116, 86] on div "Select a reason" at bounding box center [189, 90] width 154 height 12
click at [127, 111] on button "Save" at bounding box center [133, 109] width 42 height 17
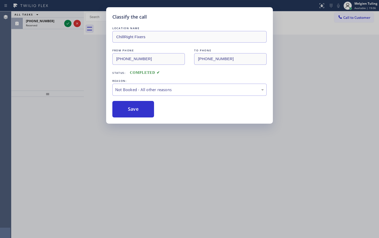
drag, startPoint x: 67, startPoint y: 74, endPoint x: 45, endPoint y: 43, distance: 37.1
click at [66, 73] on div "Classify the call LOCATION NAME ChillRight Fixers FROM PHONE [PHONE_NUMBER] TO …" at bounding box center [189, 119] width 379 height 238
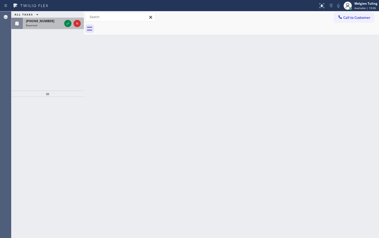
click at [56, 23] on div "[PHONE_NUMBER] Reserved" at bounding box center [43, 23] width 40 height 11
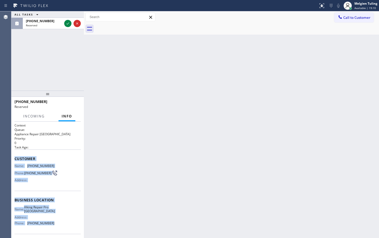
drag, startPoint x: 15, startPoint y: 158, endPoint x: 51, endPoint y: 226, distance: 76.7
click at [51, 226] on div "Context Queue: Appliance Repair High End Priority: 0 Task Age: Customer Name: […" at bounding box center [47, 198] width 66 height 150
click at [68, 25] on icon at bounding box center [68, 23] width 6 height 6
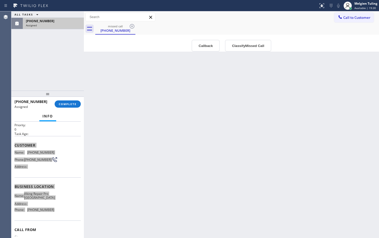
scroll to position [26, 0]
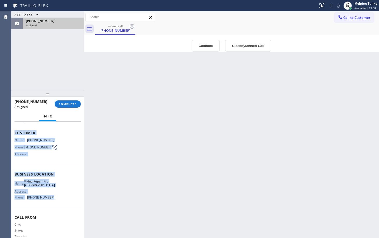
click at [60, 202] on div "Name: Viking Repair Pro [GEOGRAPHIC_DATA] Address: Phone: [PHONE_NUMBER]" at bounding box center [47, 191] width 66 height 22
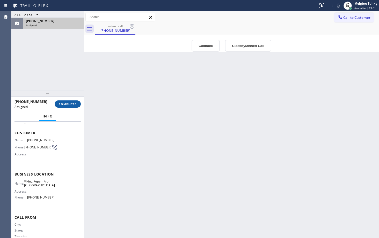
click at [70, 103] on span "COMPLETE" at bounding box center [68, 104] width 18 height 4
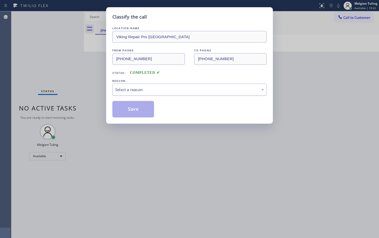
click at [150, 92] on div "Select a reason" at bounding box center [189, 90] width 148 height 6
click at [140, 109] on button "Save" at bounding box center [133, 109] width 42 height 17
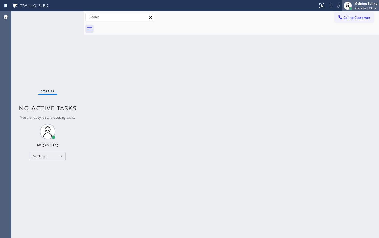
click at [363, 3] on div "Melgien Tuling" at bounding box center [365, 3] width 23 height 4
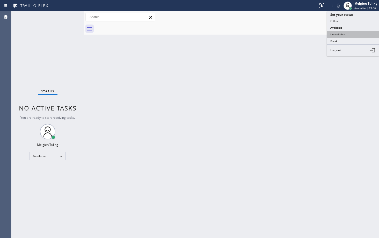
click at [335, 33] on button "Unavailable" at bounding box center [353, 34] width 52 height 7
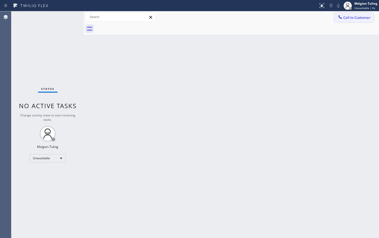
click at [351, 18] on span "Call to Customer" at bounding box center [356, 17] width 27 height 5
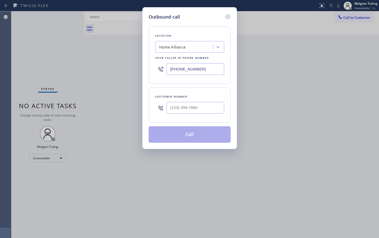
type input "(___) ___-____"
click at [183, 106] on input "(___) ___-____" at bounding box center [195, 108] width 58 height 12
click at [171, 109] on input "(___) ___-____" at bounding box center [195, 108] width 58 height 12
paste input "786) 234-2350"
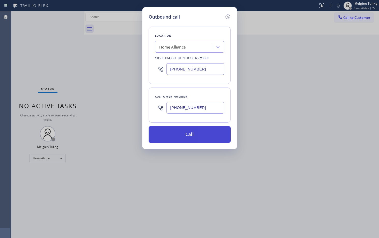
type input "[PHONE_NUMBER]"
click at [183, 142] on button "Call" at bounding box center [189, 134] width 82 height 17
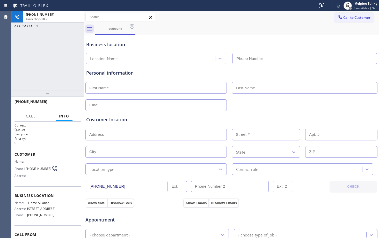
type input "[PHONE_NUMBER]"
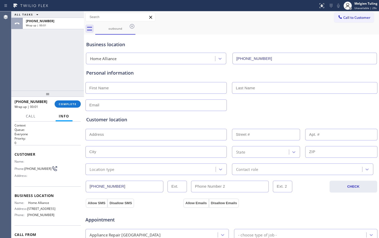
click at [144, 89] on input "text" at bounding box center [155, 88] width 141 height 12
type input "m"
type input "Mrs."
click at [256, 91] on input "text" at bounding box center [304, 88] width 145 height 12
type input "[PERSON_NAME]"
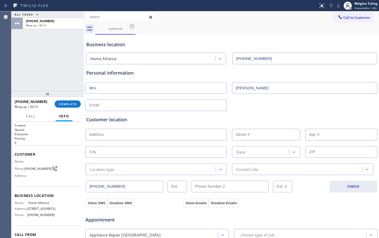
click at [102, 104] on input "text" at bounding box center [155, 106] width 141 height 12
type input "[EMAIL_ADDRESS][DOMAIN_NAME]"
click at [109, 133] on input "text" at bounding box center [155, 135] width 141 height 12
click at [106, 133] on input "text" at bounding box center [155, 135] width 141 height 12
paste input "[STREET_ADDRESS]"
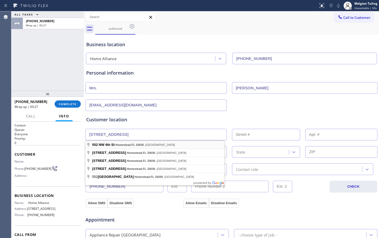
type input "[STREET_ADDRESS]"
type input "552"
type input "Homestead"
type input "33030"
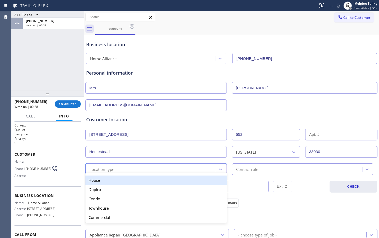
click at [111, 168] on div "Location type" at bounding box center [101, 170] width 25 height 6
click at [106, 180] on div "House" at bounding box center [155, 180] width 141 height 9
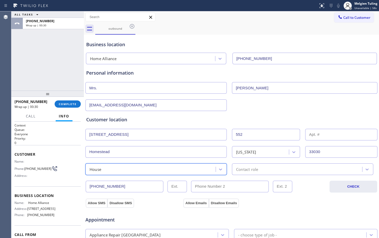
click at [252, 170] on div "Contact role" at bounding box center [247, 170] width 22 height 6
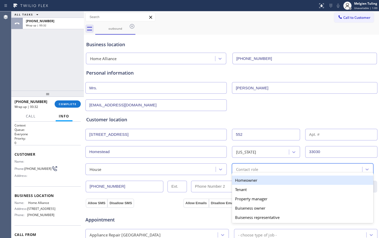
drag, startPoint x: 243, startPoint y: 181, endPoint x: 315, endPoint y: 172, distance: 71.9
click at [315, 172] on div "Contact role" at bounding box center [297, 169] width 129 height 9
click at [240, 181] on div "Homeowner" at bounding box center [302, 180] width 141 height 9
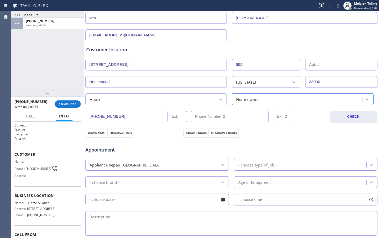
scroll to position [78, 0]
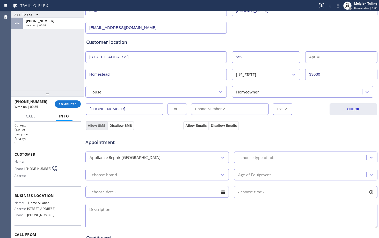
click at [91, 125] on button "Allow SMS" at bounding box center [97, 125] width 22 height 9
click at [190, 125] on button "Allow Emails" at bounding box center [195, 125] width 25 height 9
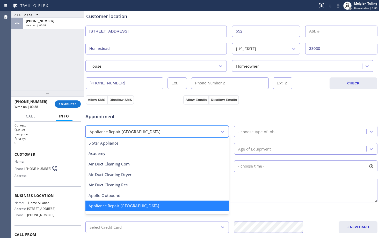
click at [146, 132] on div "Appliance Repair [GEOGRAPHIC_DATA]" at bounding box center [152, 131] width 131 height 9
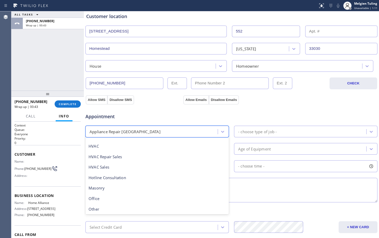
scroll to position [130, 0]
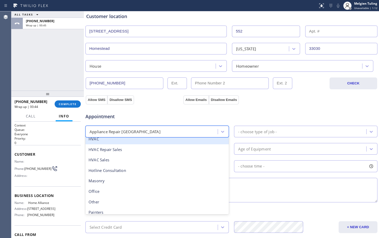
click at [110, 141] on div "HVAC" at bounding box center [156, 139] width 143 height 11
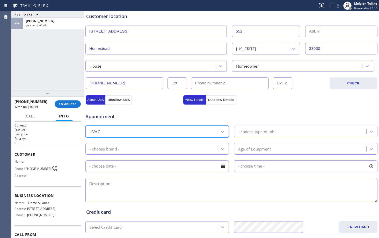
click at [252, 131] on div "- choose type of job -" at bounding box center [257, 132] width 39 height 6
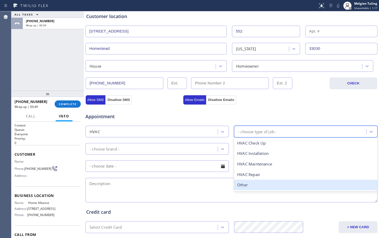
click at [242, 185] on div "Other" at bounding box center [305, 185] width 143 height 11
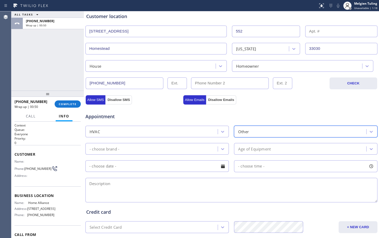
click at [133, 150] on div "- choose brand -" at bounding box center [152, 149] width 131 height 9
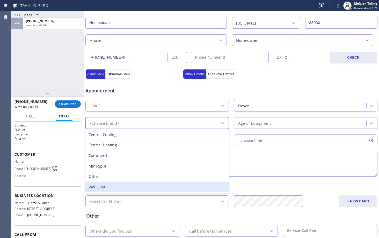
scroll to position [155, 0]
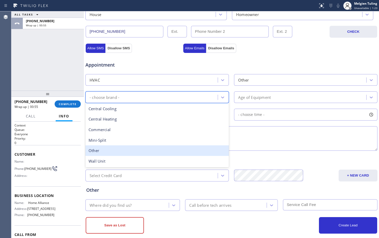
click at [113, 154] on div "Other" at bounding box center [156, 151] width 143 height 11
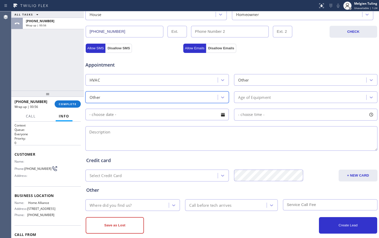
click at [262, 98] on div "Age of Equipment" at bounding box center [254, 97] width 33 height 6
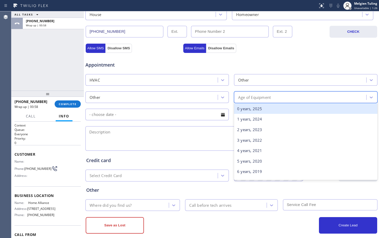
click at [257, 109] on div "0 years, 2025" at bounding box center [305, 109] width 143 height 11
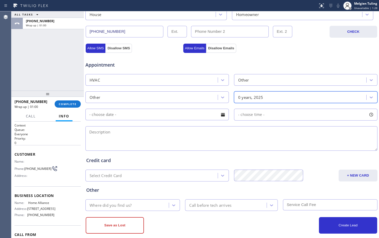
click at [121, 129] on textarea at bounding box center [231, 138] width 292 height 25
click at [148, 133] on textarea at bounding box center [231, 138] width 292 height 25
paste textarea "|frididaire |window ac| needs to change and clean the filter|they are in their …"
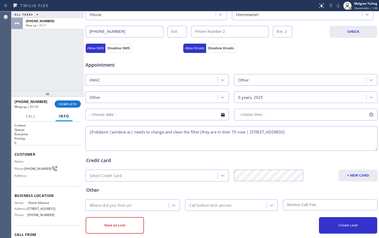
click at [202, 131] on textarea "|frididaire |window ac| needs to change and clean the filter|they are in their …" at bounding box center [231, 138] width 292 height 25
click at [251, 133] on textarea "|frigidaria |window ac| needs to change and clean the filter| they are in their…" at bounding box center [231, 138] width 292 height 25
click at [347, 134] on textarea "|frigidaria |window ac| needs to change and clean the filter| they are in their…" at bounding box center [231, 138] width 292 height 25
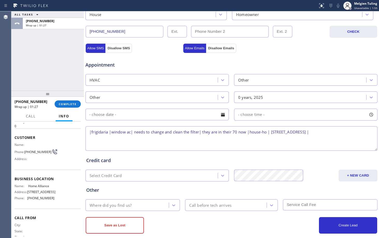
scroll to position [26, 0]
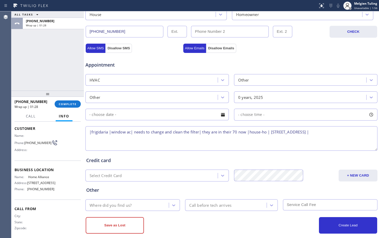
click at [38, 179] on span "Home Alliance" at bounding box center [41, 177] width 26 height 4
click at [347, 132] on textarea "|frigidaria |window ac| needs to change and clean the filter| they are in their…" at bounding box center [231, 138] width 292 height 25
paste textarea "ChillRight Fixers"
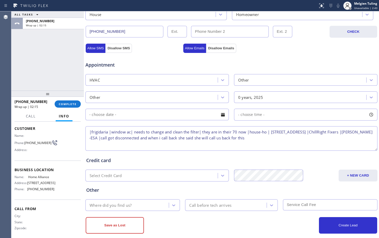
click at [352, 132] on textarea "|frigidaria |window ac| needs to change and clean the filter| they are in their…" at bounding box center [231, 138] width 292 height 25
click at [274, 139] on textarea "|frigidaria |window ac| needs to change and clean the filter| they are in their…" at bounding box center [231, 138] width 292 height 25
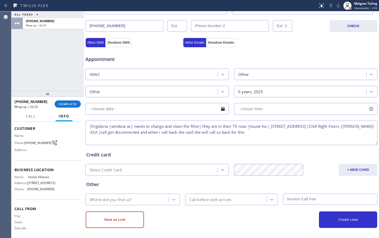
scroll to position [162, 0]
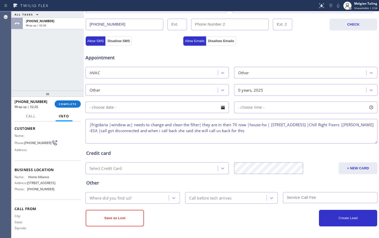
type textarea "|frigidaria |window ac| needs to change and clean the filter| they are in their…"
click at [132, 201] on div "Where did you find us?" at bounding box center [128, 198] width 82 height 9
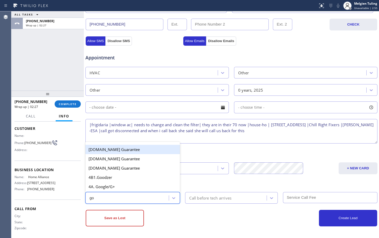
type input "goo"
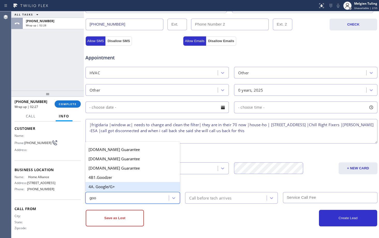
click at [131, 186] on div "4A. Google/G+" at bounding box center [132, 186] width 94 height 9
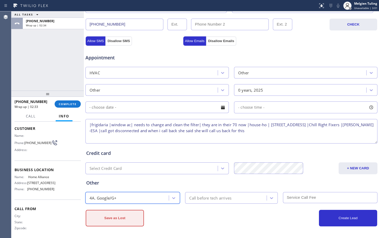
click at [111, 220] on button "Save as Lost" at bounding box center [115, 218] width 58 height 17
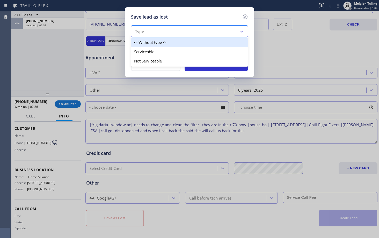
click at [154, 34] on div "Type" at bounding box center [184, 31] width 104 height 9
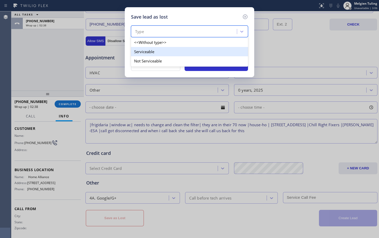
click at [148, 51] on div "Serviceable" at bounding box center [189, 51] width 117 height 9
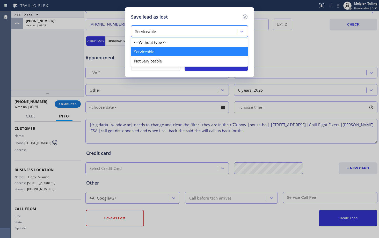
click at [152, 31] on div "Serviceable" at bounding box center [145, 32] width 21 height 6
click at [144, 49] on div "Serviceable" at bounding box center [189, 51] width 117 height 9
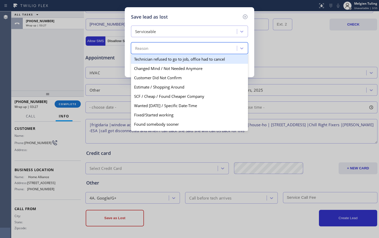
click at [143, 50] on div "Reason" at bounding box center [141, 49] width 13 height 6
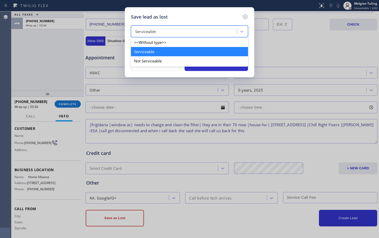
click at [164, 33] on div "Serviceable" at bounding box center [184, 31] width 104 height 9
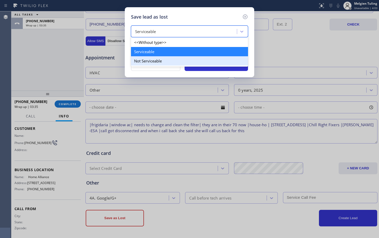
click at [141, 62] on div "Not Serviceable" at bounding box center [189, 60] width 117 height 9
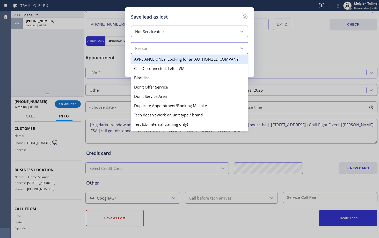
click at [149, 49] on div "Reason" at bounding box center [184, 48] width 104 height 9
click at [152, 32] on div "Not Serviceable" at bounding box center [149, 32] width 28 height 6
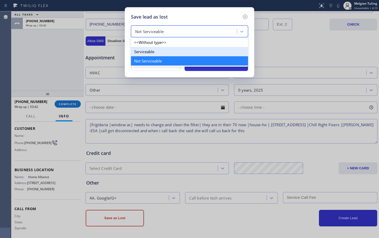
click at [139, 51] on div "Serviceable" at bounding box center [189, 51] width 117 height 9
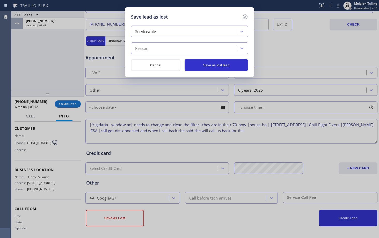
click at [142, 48] on div "Reason" at bounding box center [141, 49] width 13 height 6
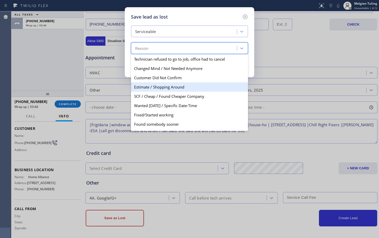
click at [143, 86] on div "Estimate / Shopping Around" at bounding box center [189, 87] width 117 height 9
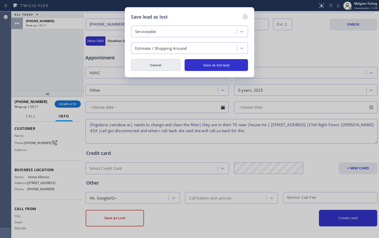
click at [151, 63] on button "Cancel" at bounding box center [155, 65] width 49 height 12
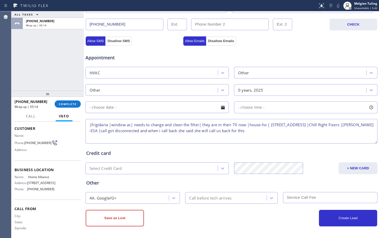
click at [120, 130] on textarea "|frigidaria |window ac| needs to change and clean the filter| they are in their…" at bounding box center [231, 131] width 292 height 25
type textarea "|frigidaria |window ac| needs to change and clean the filter| they are in their…"
click at [118, 220] on button "Save as Lost" at bounding box center [115, 218] width 58 height 17
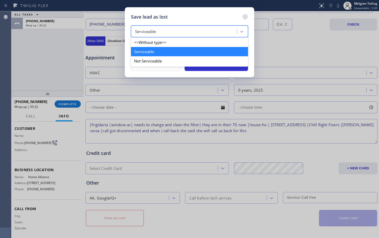
click at [155, 31] on div "Serviceable" at bounding box center [145, 32] width 21 height 6
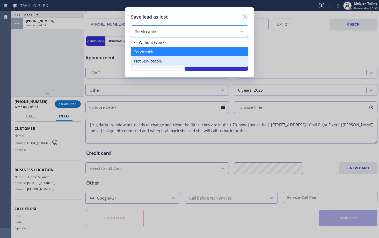
click at [145, 59] on div "Not Serviceable" at bounding box center [189, 60] width 117 height 9
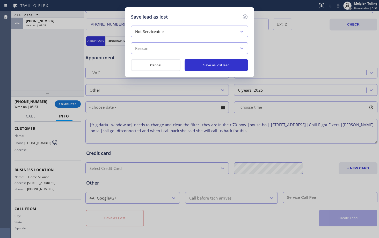
click at [146, 49] on div "Reason" at bounding box center [141, 49] width 13 height 6
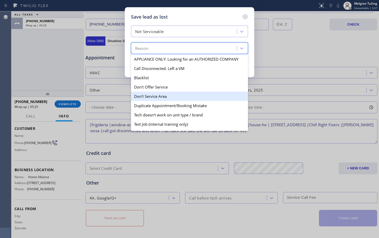
click at [149, 97] on div "Don't Service Area" at bounding box center [189, 96] width 117 height 9
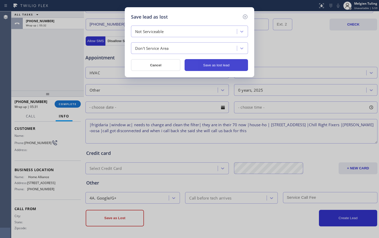
click at [218, 67] on button "Save as lost lead" at bounding box center [215, 65] width 63 height 12
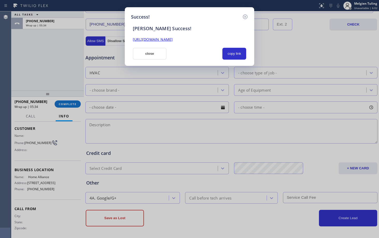
click at [173, 40] on link "[URL][DOMAIN_NAME]" at bounding box center [153, 39] width 40 height 5
click at [153, 50] on button "close" at bounding box center [150, 54] width 34 height 12
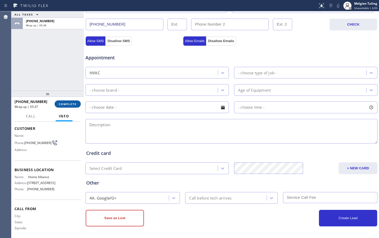
click at [65, 104] on span "COMPLETE" at bounding box center [68, 104] width 18 height 4
click at [135, 85] on div "- choose brand -" at bounding box center [156, 90] width 143 height 12
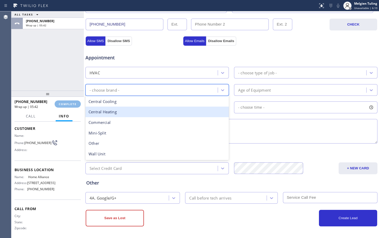
click at [64, 80] on div "ALL TASKS ALL TASKS ACTIVE TASKS TASKS IN WRAP UP [PHONE_NUMBER] Wrap up | 05:42" at bounding box center [47, 50] width 72 height 79
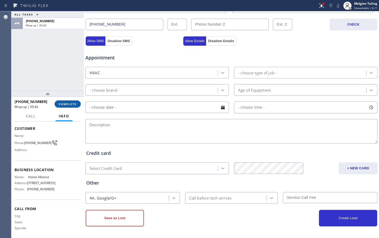
click at [63, 102] on span "COMPLETE" at bounding box center [68, 104] width 18 height 4
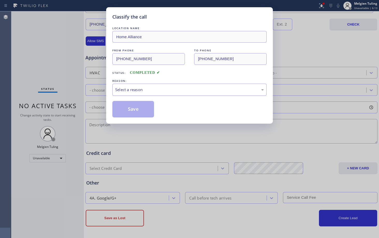
click at [139, 87] on div "Select a reason" at bounding box center [189, 90] width 148 height 6
click at [131, 111] on button "Save" at bounding box center [133, 109] width 42 height 17
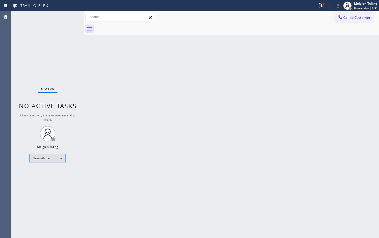
click at [56, 160] on div "Unavailable" at bounding box center [47, 158] width 36 height 8
click at [48, 170] on li "Available" at bounding box center [47, 172] width 35 height 6
click at [171, 154] on div "Back to Dashboard Change Sender ID Customers Technicians Select a contact Outbo…" at bounding box center [231, 124] width 295 height 227
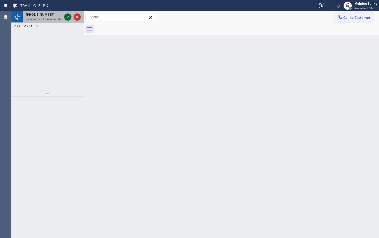
click at [66, 16] on icon at bounding box center [68, 17] width 6 height 6
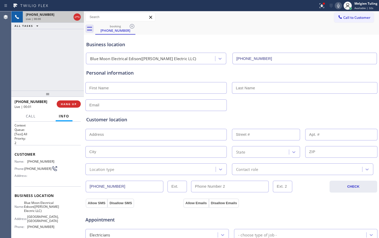
type input "[PHONE_NUMBER]"
click at [74, 104] on span "HANG UP" at bounding box center [69, 104] width 16 height 4
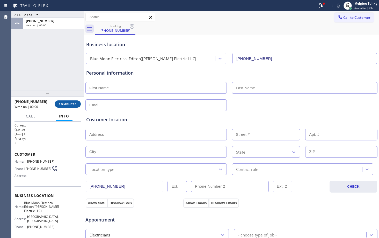
click at [74, 104] on span "COMPLETE" at bounding box center [68, 104] width 18 height 4
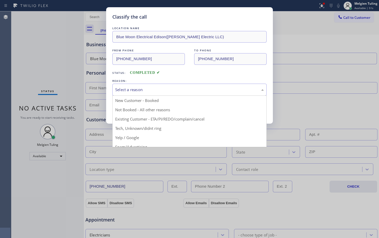
click at [168, 88] on div "Select a reason" at bounding box center [189, 90] width 148 height 6
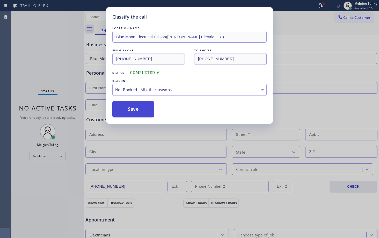
click at [145, 110] on button "Save" at bounding box center [133, 109] width 42 height 17
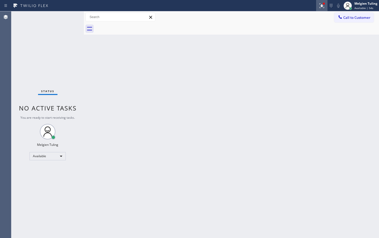
click at [321, 6] on icon at bounding box center [321, 6] width 6 height 6
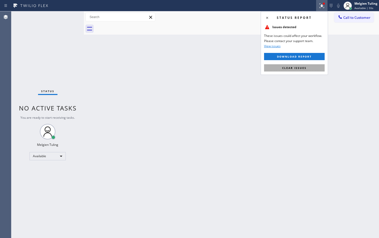
click at [293, 67] on span "Clear issues" at bounding box center [294, 68] width 24 height 4
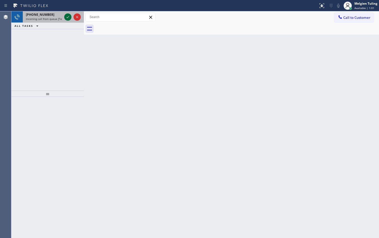
click at [68, 19] on icon at bounding box center [68, 17] width 6 height 6
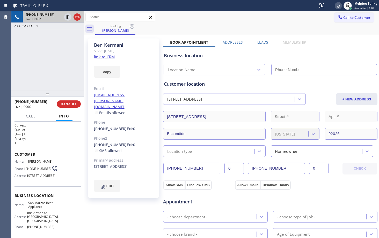
type input "[PHONE_NUMBER]"
click at [109, 58] on link "link to CRM" at bounding box center [104, 56] width 21 height 5
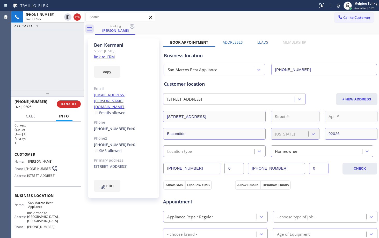
drag, startPoint x: 68, startPoint y: 16, endPoint x: 54, endPoint y: 23, distance: 15.8
click at [53, 23] on div "ALL TASKS ALL TASKS ACTIVE TASKS TASKS IN WRAP UP" at bounding box center [47, 26] width 72 height 6
click at [68, 15] on icon at bounding box center [67, 17] width 3 height 4
click at [340, 5] on icon at bounding box center [338, 6] width 6 height 6
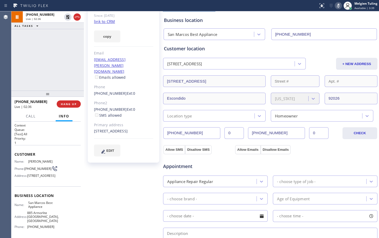
scroll to position [103, 0]
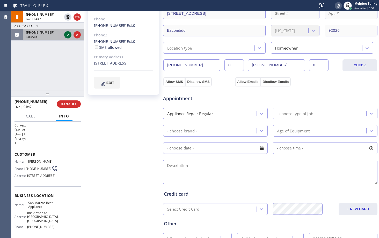
click at [68, 35] on icon at bounding box center [68, 35] width 6 height 6
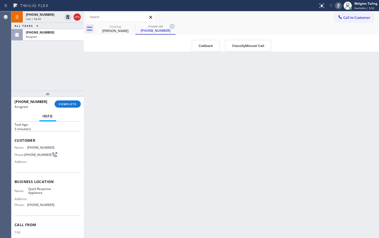
scroll to position [26, 0]
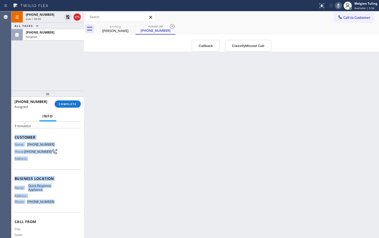
drag, startPoint x: 14, startPoint y: 138, endPoint x: 53, endPoint y: 209, distance: 81.0
click at [53, 209] on div "Context Queue: Appliance Repair Priority: 0 Task Age: 3 minute(s) Customer Name…" at bounding box center [47, 180] width 72 height 117
copy div "Customer Name: (760) 210-1514 Phone: (760) 210-1514 Address: Business location …"
click at [69, 102] on span "COMPLETE" at bounding box center [68, 104] width 18 height 4
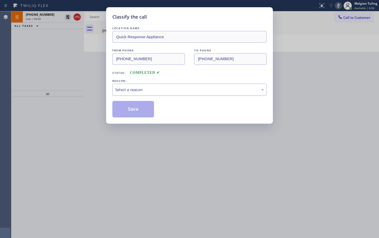
click at [132, 88] on div "Select a reason" at bounding box center [189, 90] width 148 height 6
click at [128, 109] on button "Save" at bounding box center [133, 109] width 42 height 17
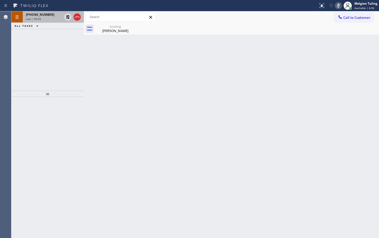
click at [52, 17] on div "+18583374044 Live | 05:03" at bounding box center [43, 16] width 40 height 11
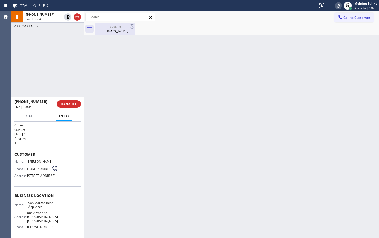
click at [115, 30] on div "[PERSON_NAME]" at bounding box center [115, 30] width 39 height 5
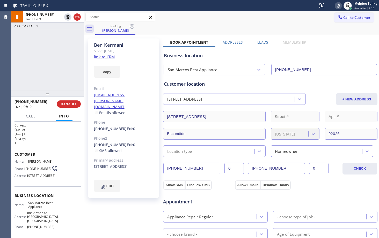
drag, startPoint x: 64, startPoint y: 73, endPoint x: 66, endPoint y: 48, distance: 24.4
click at [64, 70] on div "+18583374044 Live | 06:09 ALL TASKS ALL TASKS ACTIVE TASKS TASKS IN WRAP UP" at bounding box center [47, 50] width 72 height 79
click at [69, 15] on icon at bounding box center [68, 17] width 6 height 6
click at [337, 4] on icon at bounding box center [338, 6] width 6 height 6
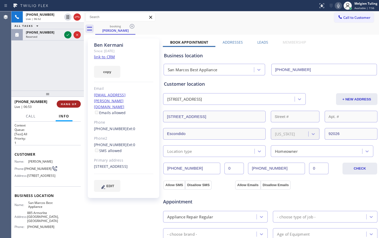
click at [67, 104] on span "HANG UP" at bounding box center [69, 104] width 16 height 4
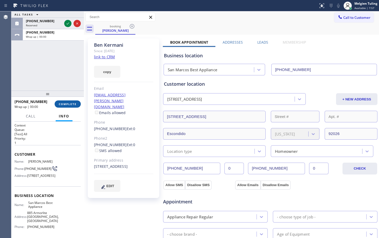
click at [67, 103] on span "COMPLETE" at bounding box center [68, 104] width 18 height 4
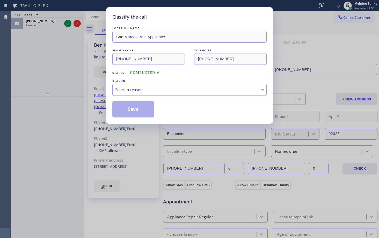
click at [124, 88] on div "Select a reason" at bounding box center [189, 90] width 148 height 6
click at [128, 100] on div "LOCATION NAME San Marcos Best Appliance FROM PHONE (858) 337-4044 TO PHONE (760…" at bounding box center [189, 72] width 154 height 92
click at [129, 109] on button "Save" at bounding box center [133, 109] width 42 height 17
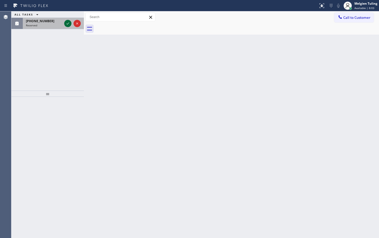
click at [69, 24] on icon at bounding box center [68, 23] width 6 height 6
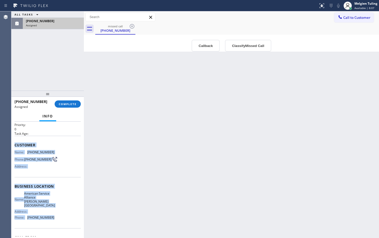
scroll to position [26, 0]
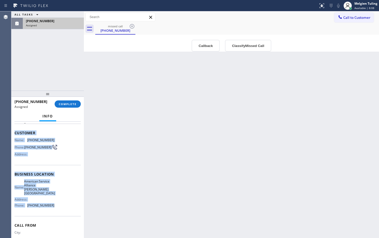
drag, startPoint x: 15, startPoint y: 158, endPoint x: 55, endPoint y: 205, distance: 61.7
click at [55, 205] on div "Context Queue: Appliance Repair Priority: 0 Task Age: Customer Name: (310) 936-…" at bounding box center [47, 177] width 66 height 158
copy div "Customer Name: (310) 936-4067 Phone: (310) 936-4067 Address: Business location …"
click at [63, 107] on button "COMPLETE" at bounding box center [68, 104] width 26 height 7
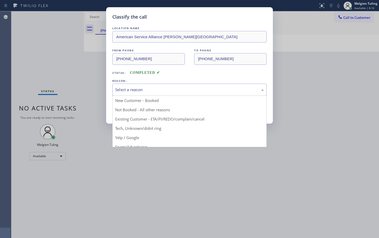
click at [147, 88] on div "Select a reason" at bounding box center [189, 90] width 148 height 6
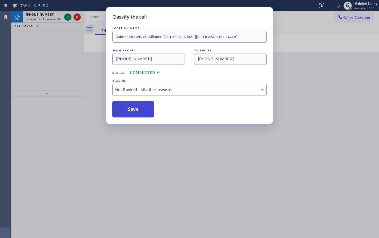
click at [128, 114] on button "Save" at bounding box center [133, 109] width 42 height 17
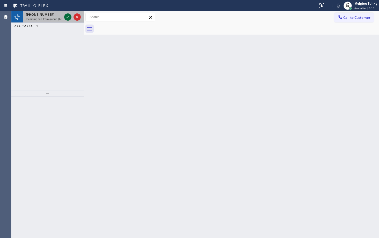
click at [69, 16] on icon at bounding box center [68, 17] width 6 height 6
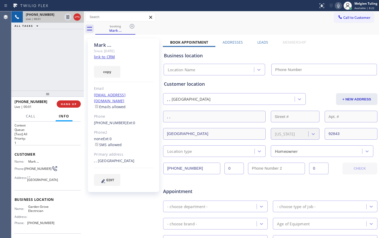
type input "(657) 341-1796"
click at [110, 57] on link "link to CRM" at bounding box center [104, 56] width 21 height 5
click at [73, 104] on span "HANG UP" at bounding box center [69, 104] width 16 height 4
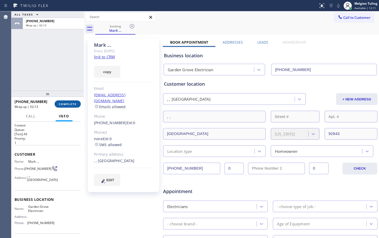
click at [68, 105] on span "COMPLETE" at bounding box center [68, 104] width 18 height 4
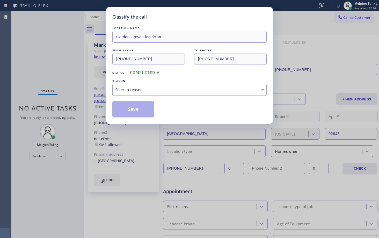
click at [150, 89] on div "Select a reason" at bounding box center [189, 90] width 148 height 6
click at [128, 111] on button "Save" at bounding box center [133, 109] width 42 height 17
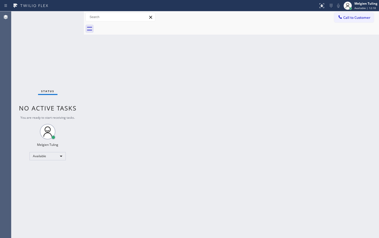
drag, startPoint x: 78, startPoint y: 73, endPoint x: 66, endPoint y: 50, distance: 25.9
click at [78, 73] on div "Status No active tasks You are ready to start receiving tasks. Melgien Tuling A…" at bounding box center [47, 124] width 72 height 227
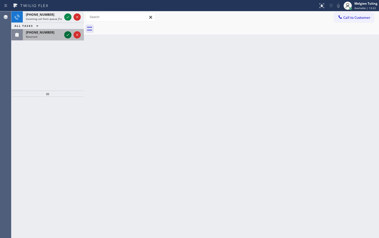
click at [69, 34] on icon at bounding box center [68, 35] width 6 height 6
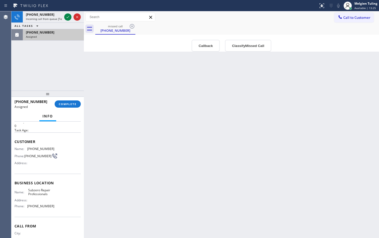
scroll to position [26, 0]
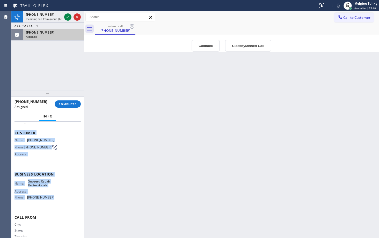
drag, startPoint x: 15, startPoint y: 134, endPoint x: 52, endPoint y: 203, distance: 78.5
click at [52, 203] on div "Context Queue: Appliance Repair High End Priority: 0 Task Age: Customer Name: (…" at bounding box center [47, 173] width 66 height 150
copy div "Customer Name: (718) 730-3669 Phone: (718) 730-3669 Address: Business location …"
click at [67, 104] on span "COMPLETE" at bounding box center [68, 104] width 18 height 4
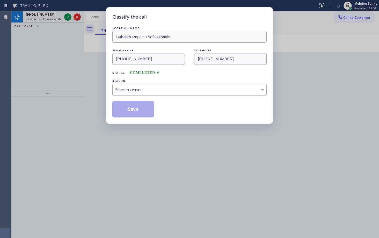
click at [137, 89] on div "Select a reason" at bounding box center [189, 90] width 148 height 6
click at [124, 114] on button "Save" at bounding box center [133, 109] width 42 height 17
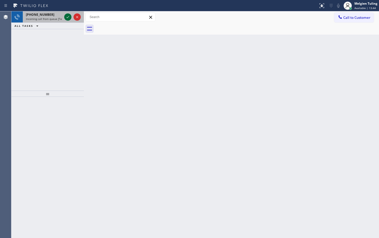
click at [67, 17] on icon at bounding box center [68, 17] width 6 height 6
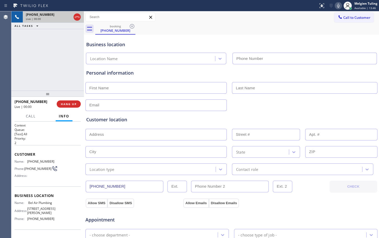
type input "(323) 283-8369"
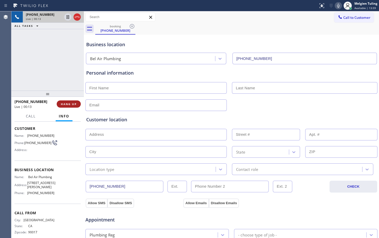
click at [63, 105] on span "HANG UP" at bounding box center [69, 104] width 16 height 4
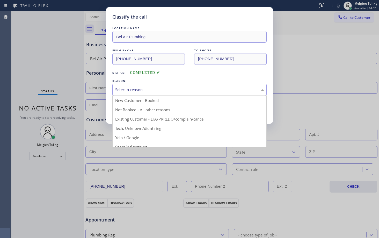
click at [137, 87] on div "Select a reason" at bounding box center [189, 90] width 148 height 6
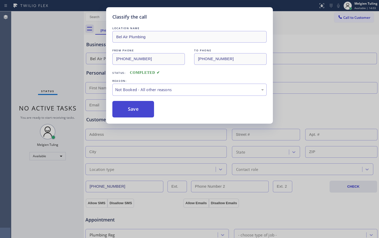
click at [130, 107] on button "Save" at bounding box center [133, 109] width 42 height 17
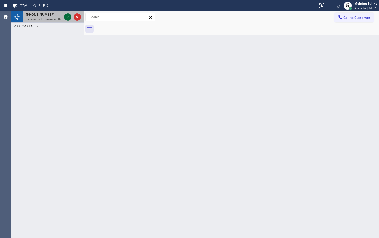
click at [68, 18] on icon at bounding box center [68, 17] width 6 height 6
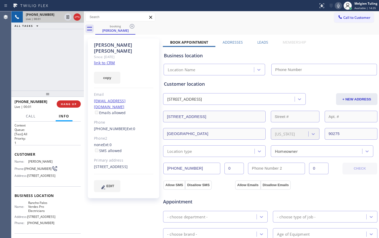
type input "[PHONE_NUMBER]"
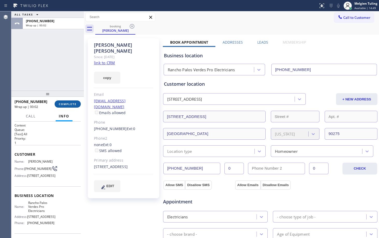
click at [70, 106] on span "COMPLETE" at bounding box center [68, 104] width 18 height 4
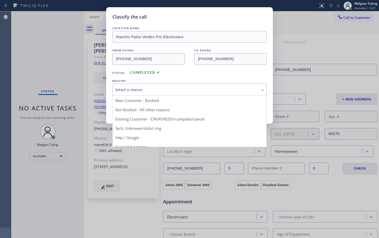
click at [126, 87] on div "Select a reason" at bounding box center [189, 90] width 148 height 6
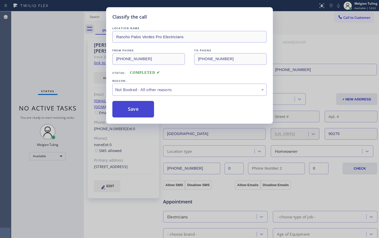
click at [122, 106] on button "Save" at bounding box center [133, 109] width 42 height 17
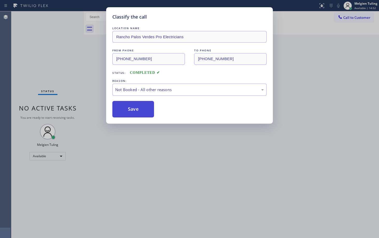
click at [121, 106] on button "Save" at bounding box center [133, 109] width 42 height 17
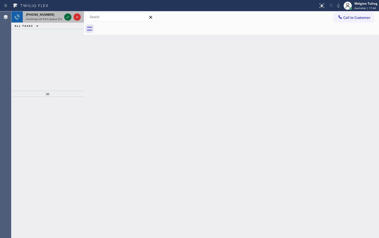
click at [67, 16] on icon at bounding box center [68, 17] width 6 height 6
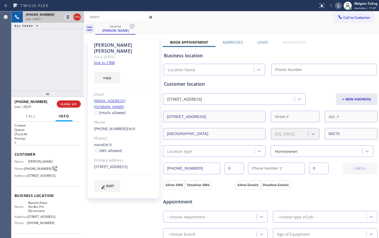
type input "[PHONE_NUMBER]"
click at [102, 60] on link "link to CRM" at bounding box center [104, 62] width 21 height 5
click at [339, 5] on icon at bounding box center [338, 6] width 3 height 4
click at [67, 17] on icon at bounding box center [68, 17] width 6 height 6
click at [69, 17] on icon at bounding box center [68, 17] width 6 height 6
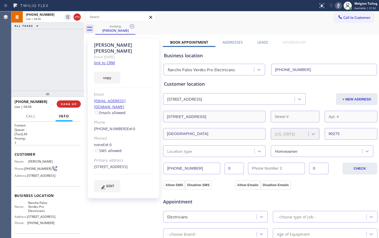
click at [341, 6] on icon at bounding box center [338, 6] width 6 height 6
click at [70, 105] on span "HANG UP" at bounding box center [69, 104] width 16 height 4
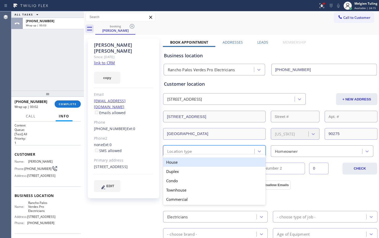
click at [192, 152] on div "Location type" at bounding box center [210, 151] width 90 height 9
click at [203, 165] on div "House" at bounding box center [214, 162] width 102 height 9
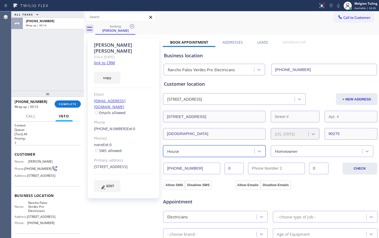
click at [278, 152] on div "Homeowner" at bounding box center [286, 151] width 23 height 6
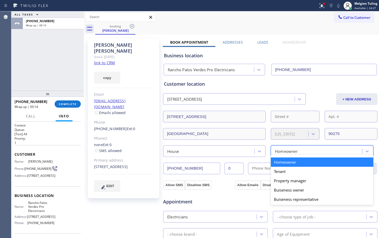
click at [276, 163] on div "Homeowner" at bounding box center [322, 162] width 102 height 9
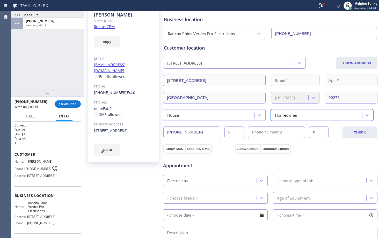
scroll to position [52, 0]
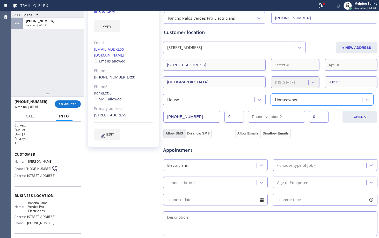
click at [169, 135] on button "Allow SMS" at bounding box center [174, 133] width 22 height 9
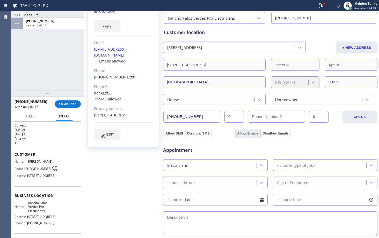
checkbox input "true"
click at [249, 135] on button "Allow Emails" at bounding box center [247, 133] width 25 height 9
checkbox input "true"
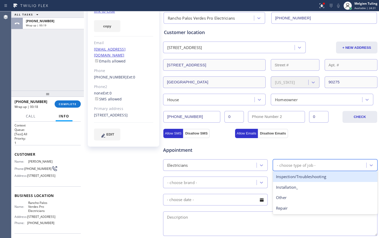
click at [280, 165] on div "- choose type of job -" at bounding box center [296, 165] width 39 height 6
click at [183, 183] on div "- choose brand -" at bounding box center [182, 183] width 30 height 6
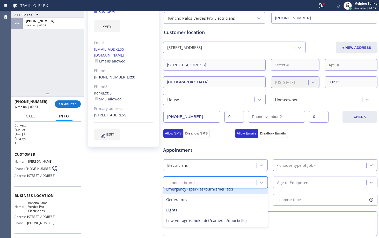
scroll to position [0, 0]
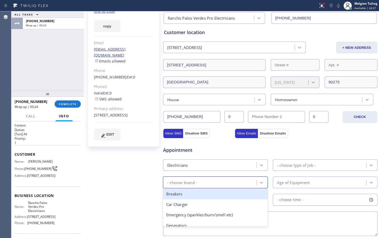
click at [201, 197] on div "Breakers" at bounding box center [215, 194] width 104 height 11
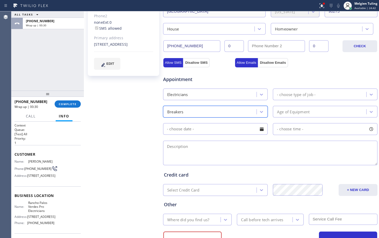
scroll to position [129, 0]
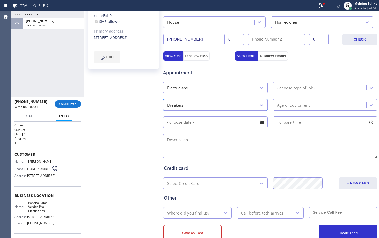
click at [281, 88] on div "- choose type of job -" at bounding box center [296, 88] width 39 height 6
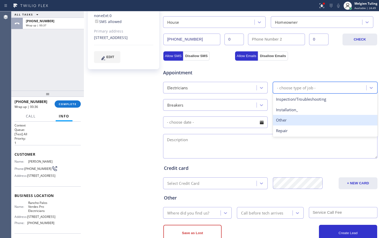
click at [286, 120] on div "Other" at bounding box center [325, 120] width 104 height 11
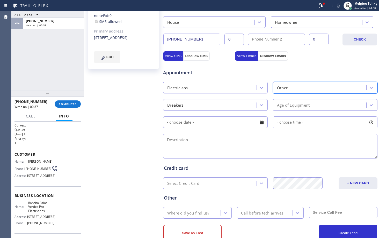
click at [225, 107] on div "Breakers" at bounding box center [211, 105] width 92 height 9
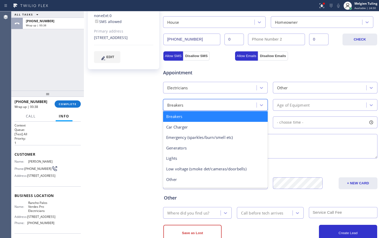
click at [282, 105] on div "Age of Equipment" at bounding box center [293, 105] width 33 height 6
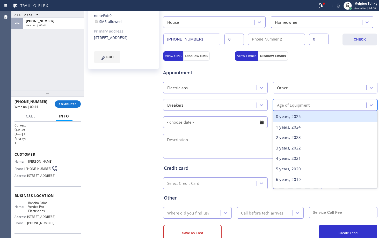
click at [287, 120] on div "0 years, 2025" at bounding box center [325, 116] width 104 height 11
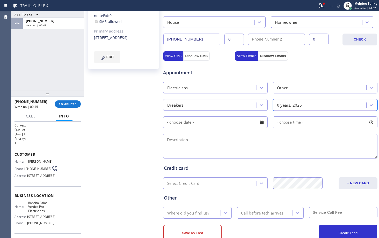
click at [202, 126] on input "text" at bounding box center [215, 123] width 104 height 12
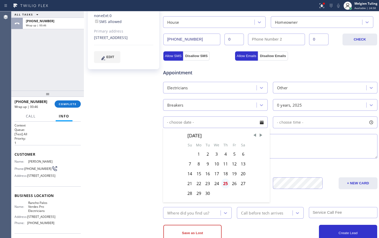
click at [221, 184] on div "25" at bounding box center [225, 184] width 9 height 10
type input "[DATE]"
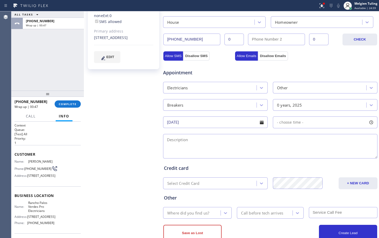
click at [283, 124] on span "- choose time -" at bounding box center [290, 122] width 26 height 5
drag, startPoint x: 275, startPoint y: 153, endPoint x: 343, endPoint y: 153, distance: 68.5
click at [343, 153] on div at bounding box center [345, 154] width 6 height 11
click at [346, 153] on div at bounding box center [349, 154] width 6 height 11
drag, startPoint x: 275, startPoint y: 154, endPoint x: 324, endPoint y: 153, distance: 48.9
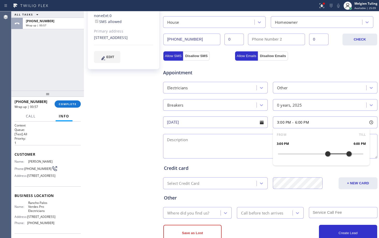
click at [324, 153] on div at bounding box center [327, 154] width 6 height 11
click at [211, 138] on textarea at bounding box center [270, 146] width 214 height 25
click at [195, 140] on textarea "3-6 |$60 |" at bounding box center [270, 146] width 214 height 25
paste textarea "needs to check the breaker box/|half of the house doesnt have power|-residentia…"
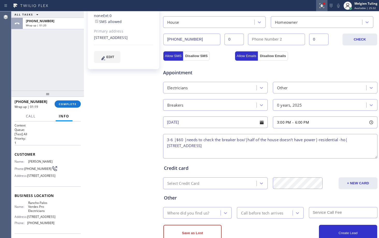
click at [322, 6] on icon at bounding box center [320, 5] width 3 height 4
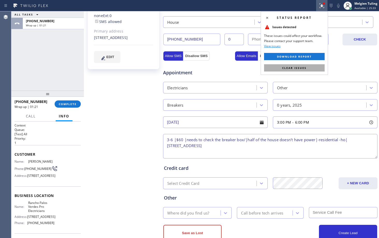
click at [287, 68] on span "Clear issues" at bounding box center [294, 68] width 24 height 4
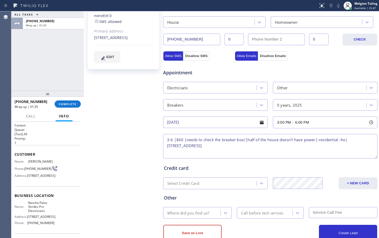
click at [270, 148] on textarea "3-6 |$60 |needs to check the breaker box/|half of the house doesn't have power|…" at bounding box center [270, 146] width 214 height 25
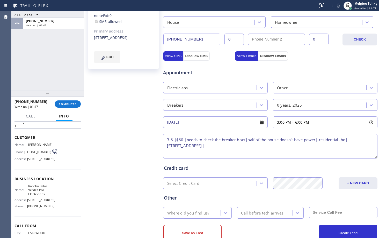
scroll to position [26, 0]
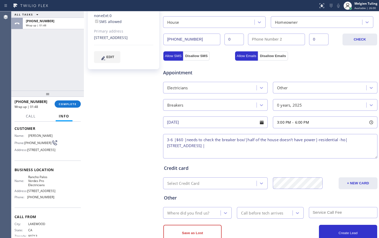
click at [36, 187] on span "Rancho Palos Verdes Pro Electricians" at bounding box center [41, 181] width 26 height 12
copy span "Rancho Palos Verdes Pro Electricians"
click at [265, 146] on textarea "3-6 |$60 |needs to check the breaker box/|half of the house doesn't have power|…" at bounding box center [270, 146] width 214 height 25
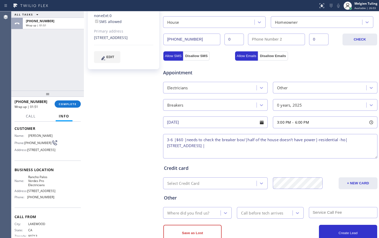
click at [265, 146] on textarea "3-6 |$60 |needs to check the breaker box/|half of the house doesn't have power|…" at bounding box center [270, 146] width 214 height 25
paste textarea "Rancho Palos Verdes Pro Electricians"
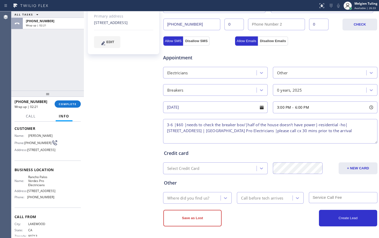
type textarea "3-6 |$60 |needs to check the breaker box/|half of the house doesn't have power|…"
click at [195, 196] on div "Where did you find us?" at bounding box center [188, 198] width 42 height 6
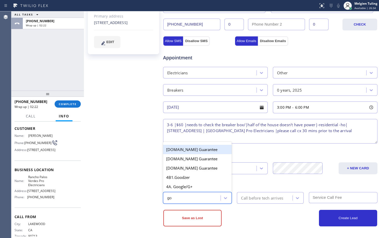
type input "goo"
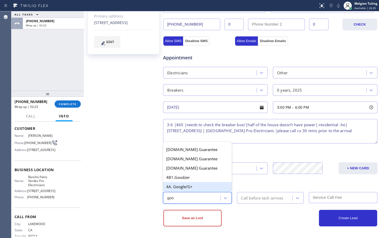
click at [198, 186] on div "4A. Google/G+" at bounding box center [197, 186] width 69 height 9
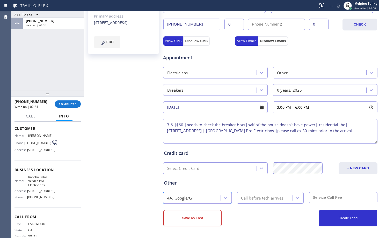
click at [252, 196] on div "Call before tech arrives" at bounding box center [262, 198] width 42 height 6
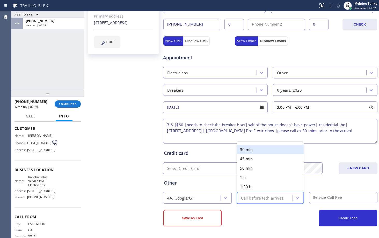
click at [258, 153] on div "30 min" at bounding box center [270, 149] width 66 height 9
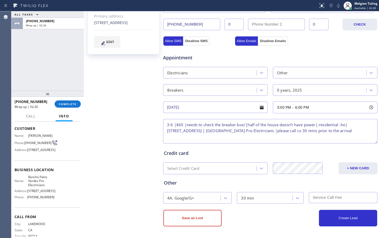
click at [315, 197] on input "text" at bounding box center [343, 197] width 69 height 11
type input "60"
click at [332, 218] on button "Create Lead" at bounding box center [348, 218] width 58 height 17
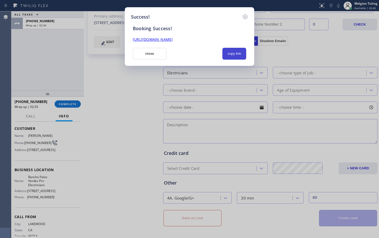
click at [238, 49] on button "copy link" at bounding box center [234, 54] width 24 height 12
click at [173, 40] on link "https://erp.apollosoft.co/customer/402194#portlet_lead" at bounding box center [153, 39] width 40 height 5
click at [154, 53] on button "close" at bounding box center [150, 54] width 34 height 12
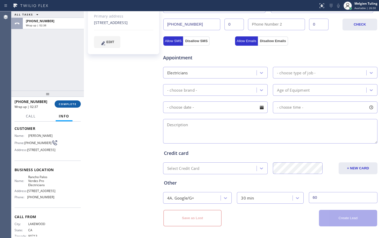
click at [68, 103] on span "COMPLETE" at bounding box center [68, 104] width 18 height 4
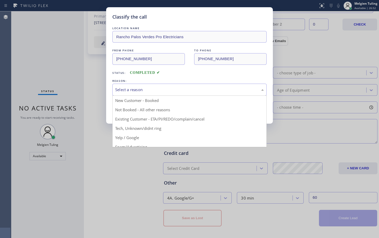
click at [123, 86] on div "Select a reason" at bounding box center [189, 90] width 154 height 12
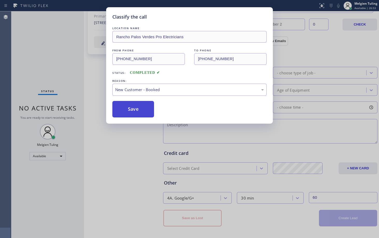
click at [130, 109] on button "Save" at bounding box center [133, 109] width 42 height 17
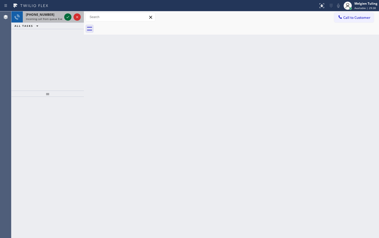
click at [68, 17] on icon at bounding box center [67, 17] width 3 height 2
click at [68, 18] on icon at bounding box center [67, 17] width 3 height 2
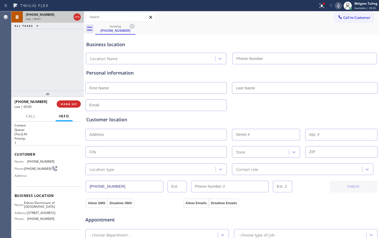
type input "(862) 415-0803"
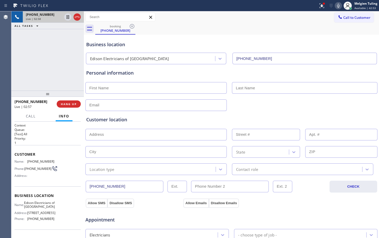
click at [59, 49] on div "+19292407465 Live | 02:58 ALL TASKS ALL TASKS ACTIVE TASKS TASKS IN WRAP UP" at bounding box center [47, 50] width 72 height 79
click at [252, 19] on div "Call to Customer Outbound call Location Home Alliance Your caller id phone numb…" at bounding box center [231, 17] width 295 height 9
click at [320, 4] on icon at bounding box center [321, 6] width 6 height 6
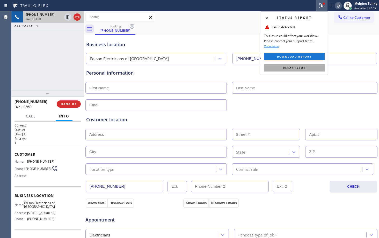
click at [297, 67] on span "Clear issue" at bounding box center [294, 68] width 22 height 4
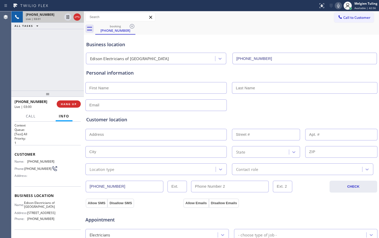
click at [339, 4] on icon at bounding box center [338, 6] width 6 height 6
click at [68, 14] on icon at bounding box center [68, 17] width 6 height 6
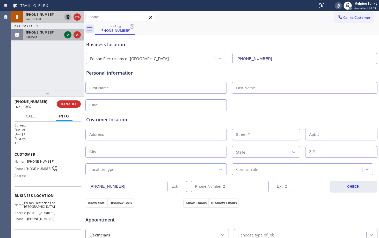
click at [68, 34] on icon at bounding box center [68, 35] width 6 height 6
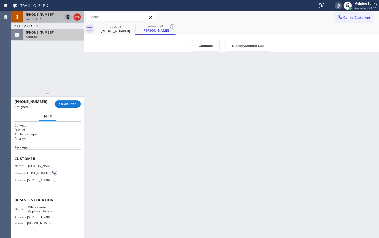
click at [48, 35] on div "(914) 907-6447 Assigned" at bounding box center [52, 34] width 59 height 11
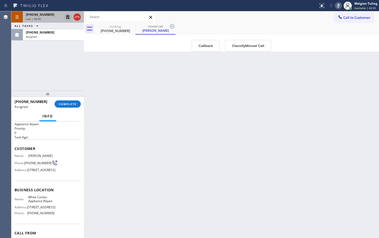
scroll to position [26, 0]
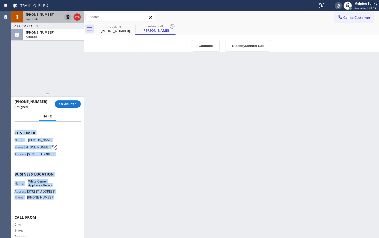
drag, startPoint x: 14, startPoint y: 159, endPoint x: 53, endPoint y: 218, distance: 70.5
click at [53, 218] on div "Context Queue: Appliance Repair Priority: 0 Task Age: Customer Name: Devan Gang…" at bounding box center [47, 180] width 72 height 117
copy div "Customer Name: Devan Gangadean Phone: (914) 907-6447 Address: 15100 6th Ave SW,…"
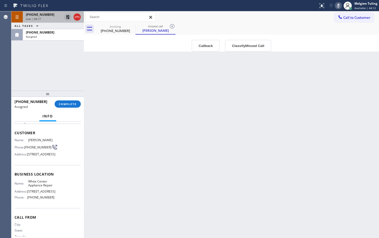
drag, startPoint x: 86, startPoint y: 142, endPoint x: 88, endPoint y: 123, distance: 19.0
click at [86, 142] on div "Back to Dashboard Change Sender ID Customers Technicians Select a contact Outbo…" at bounding box center [231, 124] width 295 height 227
click at [60, 105] on span "COMPLETE" at bounding box center [68, 104] width 18 height 4
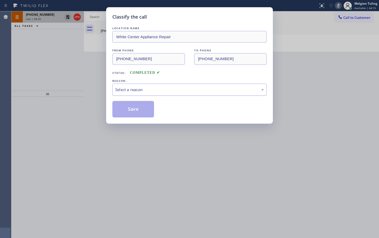
click at [126, 89] on div "Select a reason" at bounding box center [189, 90] width 148 height 6
click at [130, 110] on button "Save" at bounding box center [133, 109] width 42 height 17
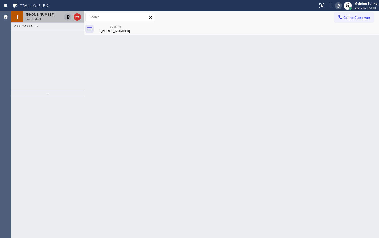
click at [42, 73] on div "+19292407465 Live | 04:23 ALL TASKS ALL TASKS ACTIVE TASKS TASKS IN WRAP UP" at bounding box center [47, 50] width 72 height 79
click at [41, 17] on div "Live | 04:24" at bounding box center [44, 19] width 36 height 4
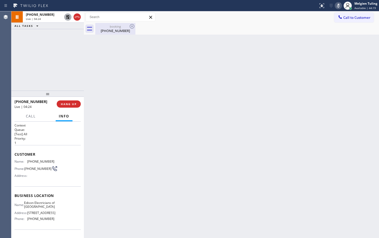
click at [118, 30] on div "(929) 240-7465" at bounding box center [115, 30] width 39 height 5
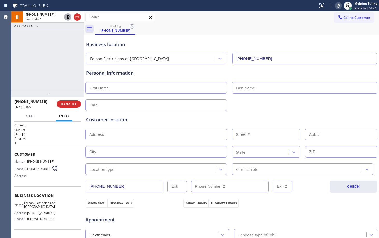
scroll to position [26, 0]
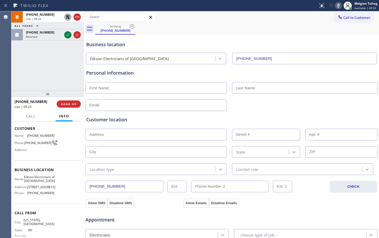
click at [68, 18] on icon at bounding box center [68, 17] width 6 height 6
click at [339, 6] on icon at bounding box center [338, 6] width 6 height 6
click at [226, 73] on div "Personal information" at bounding box center [231, 73] width 290 height 7
click at [241, 20] on div "Call to Customer Outbound call Location Home Alliance Your caller id phone numb…" at bounding box center [231, 17] width 295 height 9
click at [338, 6] on icon at bounding box center [338, 6] width 6 height 6
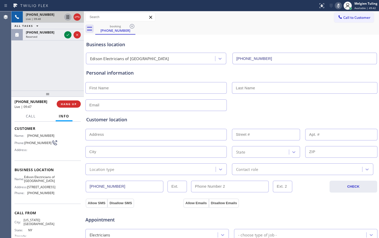
click at [68, 17] on icon at bounding box center [67, 17] width 3 height 4
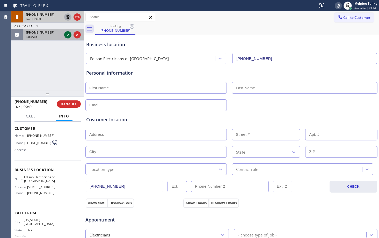
click at [69, 34] on icon at bounding box center [68, 35] width 6 height 6
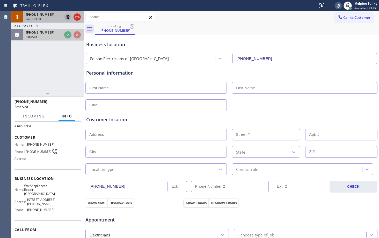
scroll to position [35, 0]
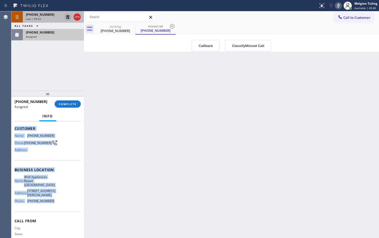
drag, startPoint x: 14, startPoint y: 129, endPoint x: 54, endPoint y: 206, distance: 87.2
click at [54, 206] on div "Context Queue: Appliance Repair High End Priority: 0 Task Age: 5 minute(s) Cust…" at bounding box center [47, 180] width 72 height 117
copy div "Customer Name: (415) 533-8647 Phone: (415) 533-8647 Address: Business location …"
click at [69, 105] on span "COMPLETE" at bounding box center [68, 104] width 18 height 4
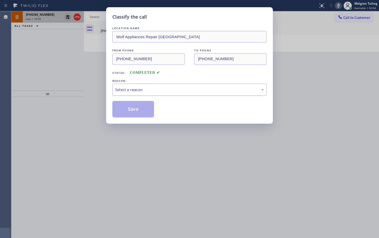
click at [132, 89] on div "Select a reason" at bounding box center [189, 90] width 148 height 6
click at [133, 111] on button "Save" at bounding box center [133, 109] width 42 height 17
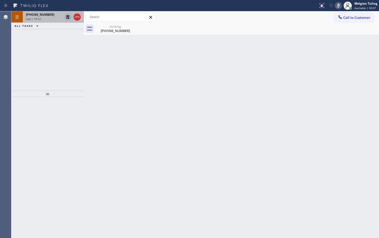
click at [43, 17] on div "Live | 10:12" at bounding box center [44, 19] width 36 height 4
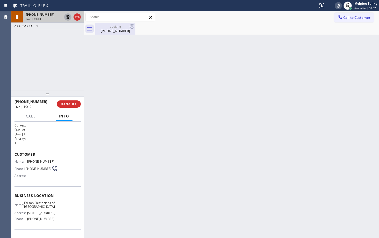
click at [112, 29] on div "(929) 240-7465" at bounding box center [115, 30] width 39 height 5
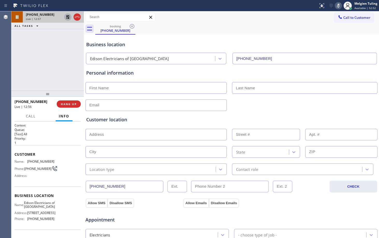
click at [68, 17] on icon at bounding box center [68, 17] width 6 height 6
click at [338, 5] on icon at bounding box center [338, 6] width 3 height 4
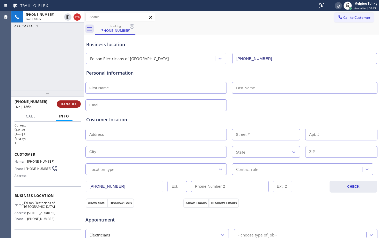
click at [75, 105] on span "HANG UP" at bounding box center [69, 104] width 16 height 4
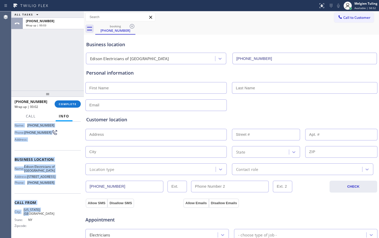
scroll to position [52, 0]
drag, startPoint x: 30, startPoint y: 165, endPoint x: 55, endPoint y: 194, distance: 38.4
click at [55, 194] on div "Context Queue: [Test] All Priority: 1 Customer Name: (929) 240-7465 Phone: (929…" at bounding box center [47, 162] width 66 height 150
copy div "ustomer Name: (929) 240-7465 Phone: (929) 240-7465 Address: Business location N…"
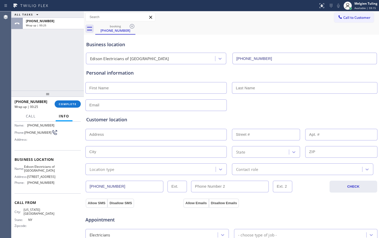
click at [133, 89] on input "text" at bounding box center [155, 88] width 141 height 12
type input "Tianphuan"
click at [245, 90] on input "text" at bounding box center [304, 88] width 145 height 12
type input "Xu"
click at [178, 106] on input "text" at bounding box center [155, 106] width 141 height 12
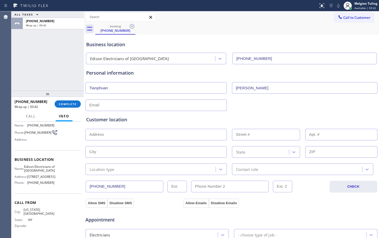
paste input "xmyway1991@gmail.com"
type input "xmyway1991@gmail.com"
click at [151, 133] on input "text" at bounding box center [155, 135] width 141 height 12
click at [106, 136] on input "text" at bounding box center [155, 135] width 141 height 12
paste input "201 Marin Blvd APT 710 Jersey City, NJ 07302,"
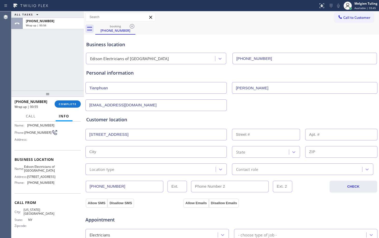
type input "201 Marin Blvd"
type input "201"
type input "Jersey City"
type input "07302"
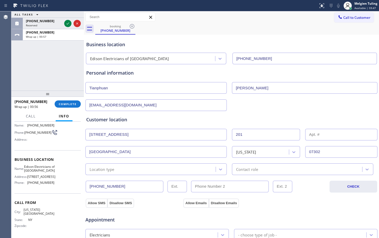
scroll to position [26, 0]
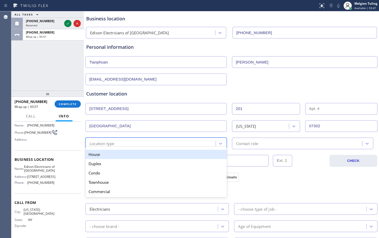
click at [170, 143] on div "Location type" at bounding box center [151, 143] width 129 height 9
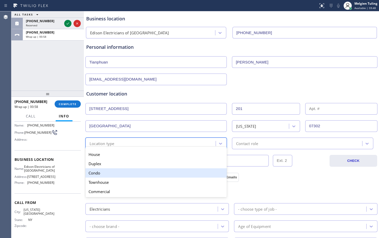
click at [136, 174] on div "Condo" at bounding box center [155, 173] width 141 height 9
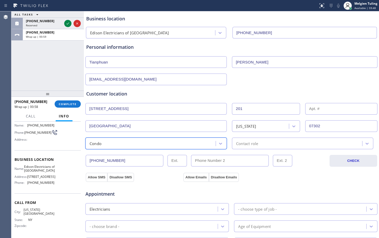
click at [255, 141] on div "Contact role" at bounding box center [247, 144] width 22 height 6
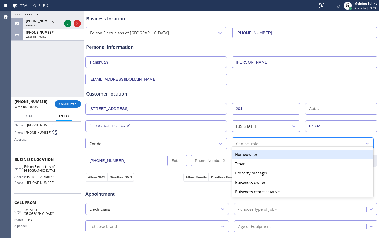
click at [250, 156] on div "Homeowner" at bounding box center [302, 154] width 141 height 9
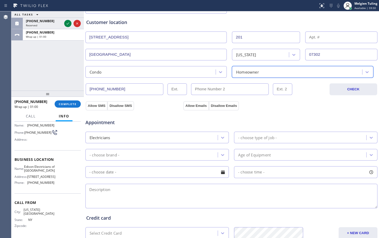
scroll to position [103, 0]
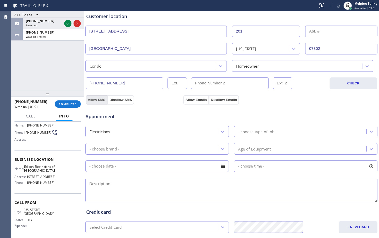
click at [100, 101] on button "Allow SMS" at bounding box center [97, 99] width 22 height 9
click at [195, 101] on button "Allow Emails" at bounding box center [195, 99] width 25 height 9
click at [66, 22] on icon at bounding box center [68, 23] width 6 height 6
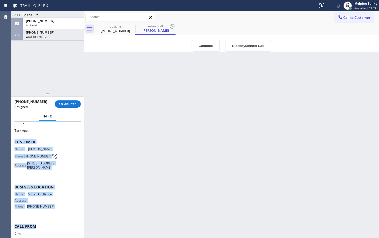
scroll to position [26, 0]
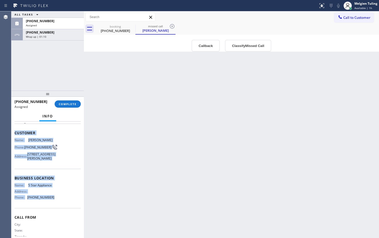
drag, startPoint x: 13, startPoint y: 155, endPoint x: 53, endPoint y: 213, distance: 70.4
click at [53, 213] on div "Context Queue: Appliance Repair High End Priority: 0 Task Age: Customer Name: I…" at bounding box center [47, 180] width 72 height 117
copy div "Customer Name: Iris Martinez Phone: (424) 302-2913 Address: 10000 Santa Monica …"
click at [74, 103] on span "COMPLETE" at bounding box center [68, 104] width 18 height 4
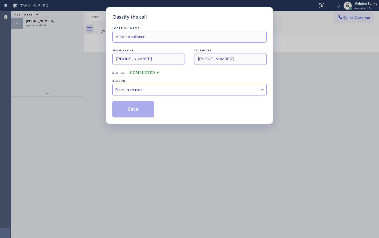
click at [123, 84] on div "Select a reason" at bounding box center [189, 90] width 154 height 12
click at [125, 109] on button "Save" at bounding box center [133, 109] width 42 height 17
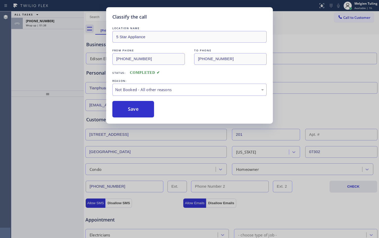
click at [53, 19] on div "Classify the call LOCATION NAME 5 Star Appliance FROM PHONE (424) 302-2913 TO P…" at bounding box center [189, 119] width 379 height 238
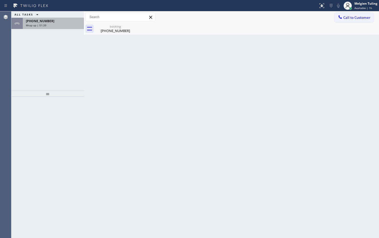
click at [51, 24] on div "Wrap up | 01:39" at bounding box center [53, 26] width 55 height 4
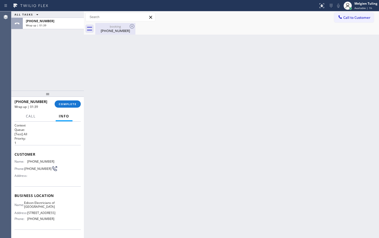
click at [116, 28] on div "(929) 240-7465" at bounding box center [115, 30] width 39 height 5
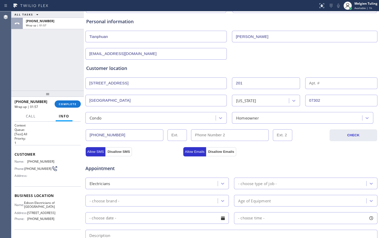
scroll to position [52, 0]
click at [102, 184] on div "Electricians" at bounding box center [99, 184] width 20 height 6
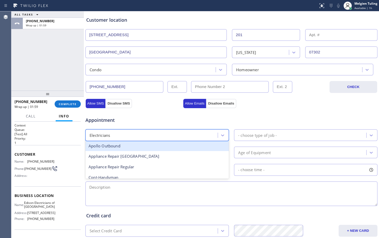
scroll to position [103, 0]
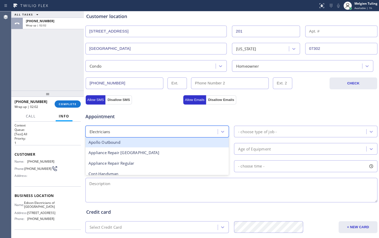
click at [126, 133] on div "Electricians" at bounding box center [152, 131] width 131 height 9
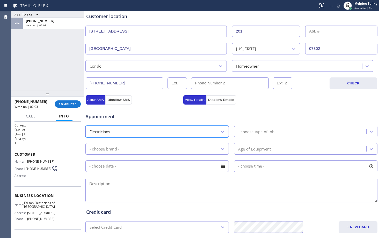
click at [241, 129] on div "- choose type of job -" at bounding box center [257, 132] width 39 height 6
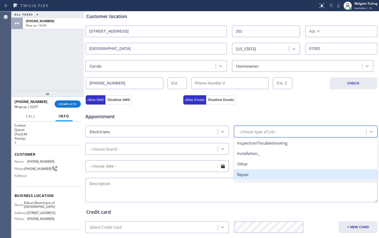
click at [241, 173] on div "Repair" at bounding box center [305, 175] width 143 height 11
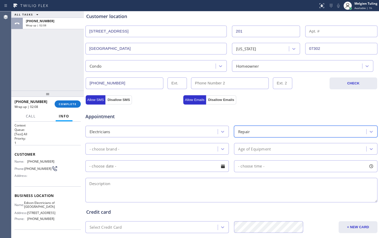
click at [155, 153] on div "- choose brand -" at bounding box center [152, 149] width 131 height 9
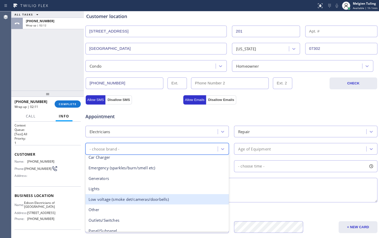
scroll to position [26, 0]
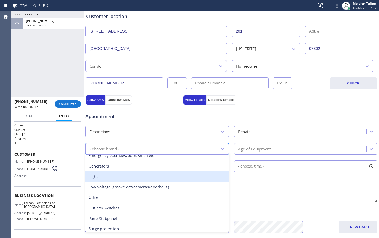
click at [117, 178] on div "Lights" at bounding box center [156, 176] width 143 height 11
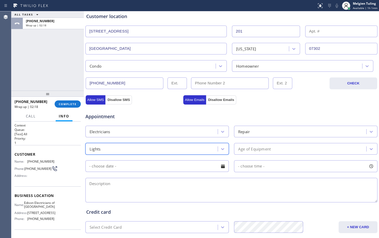
click at [244, 148] on div "Age of Equipment" at bounding box center [254, 149] width 33 height 6
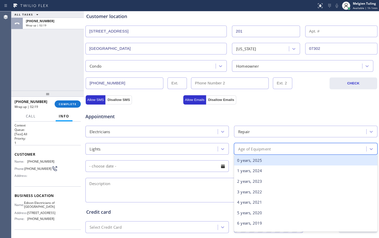
click at [238, 161] on div "0 years, 2025" at bounding box center [305, 160] width 143 height 11
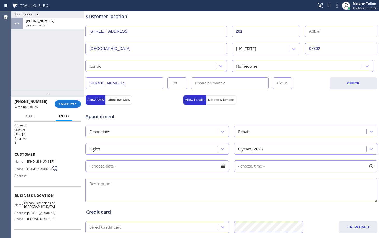
click at [158, 167] on input "text" at bounding box center [156, 167] width 143 height 12
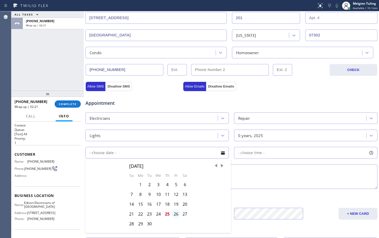
scroll to position [129, 0]
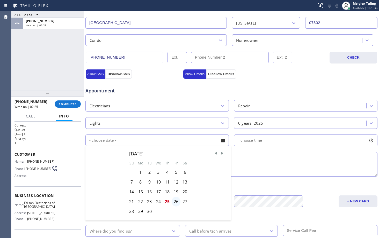
click at [174, 200] on div "26" at bounding box center [175, 202] width 9 height 10
type input "09/26/2025"
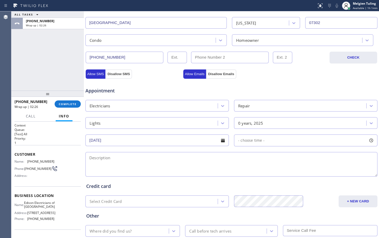
click at [255, 143] on div "- choose time -" at bounding box center [249, 141] width 30 height 6
click at [109, 205] on div "Select Credit Card" at bounding box center [105, 202] width 32 height 6
click at [249, 139] on span "- choose time -" at bounding box center [251, 140] width 26 height 5
drag, startPoint x: 236, startPoint y: 170, endPoint x: 275, endPoint y: 169, distance: 39.8
click at [277, 169] on div at bounding box center [280, 172] width 6 height 11
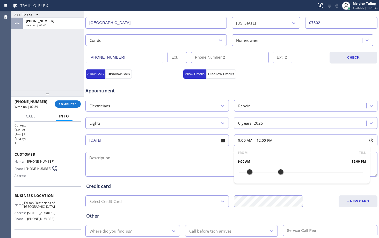
drag, startPoint x: 238, startPoint y: 171, endPoint x: 248, endPoint y: 171, distance: 9.3
click at [248, 171] on div at bounding box center [249, 172] width 6 height 11
click at [167, 158] on textarea at bounding box center [231, 164] width 292 height 25
click at [115, 161] on textarea at bounding box center [231, 164] width 292 height 25
paste textarea "|both lights in our bathroom doesnt work ,bought new light bulb and tried to re…"
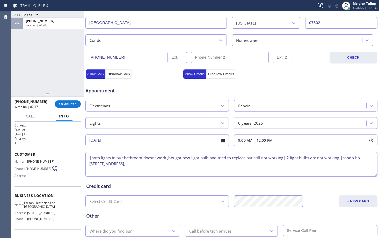
click at [91, 157] on textarea "|both lights in our bathroom doesnt work ,bought new light bulb and tried to re…" at bounding box center [231, 164] width 292 height 25
click at [185, 167] on textarea "both lights in our bathroom doesn't work ,bought new light bulb and tried to re…" at bounding box center [231, 164] width 292 height 25
click at [34, 209] on span "Edison Electricians of Jersey City" at bounding box center [39, 205] width 31 height 8
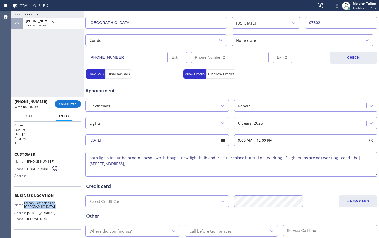
copy span "Edison Electricians of Jersey City"
click at [185, 164] on textarea "both lights in our bathroom doesn't work ,bought new light bulb and tried to re…" at bounding box center [231, 164] width 292 height 25
paste textarea "Edison Electricians of Jersey City"
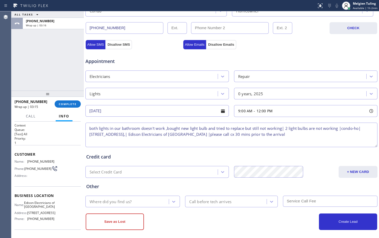
scroll to position [162, 0]
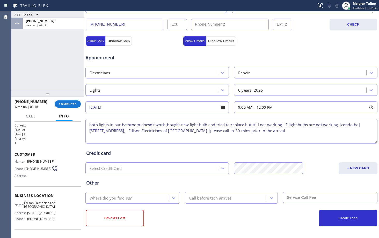
type textarea "both lights in our bathroom doesn't work ,bought new light bulb and tried to re…"
click at [144, 196] on div "Where did you find us?" at bounding box center [128, 198] width 82 height 9
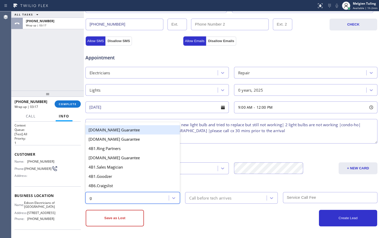
type input "go"
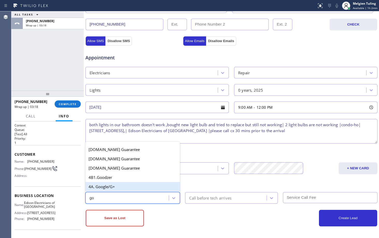
click at [125, 188] on div "4A. Google/G+" at bounding box center [132, 186] width 94 height 9
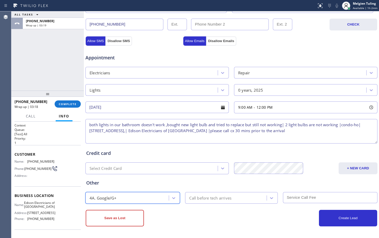
click at [192, 197] on div "Call before tech arrives" at bounding box center [210, 198] width 42 height 6
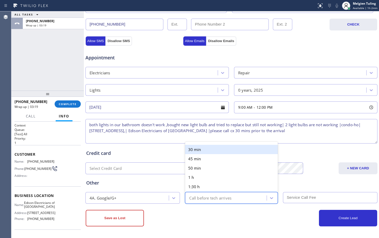
click at [196, 150] on div "30 min" at bounding box center [231, 149] width 92 height 9
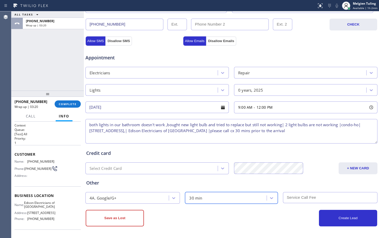
click at [299, 198] on input "text" at bounding box center [330, 197] width 94 height 11
click at [87, 125] on textarea "both lights in our bathroom doesn't work ,bought new light bulb and tried to re…" at bounding box center [231, 131] width 292 height 25
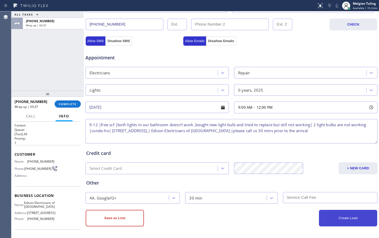
type textarea "9-12 |free scf |both lights in our bathroom doesn't work ,bought new light bulb…"
click at [340, 218] on button "Create Lead" at bounding box center [348, 218] width 58 height 17
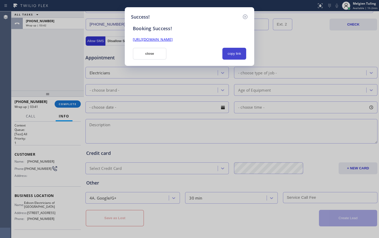
click at [232, 54] on button "copy link" at bounding box center [234, 54] width 24 height 12
click at [173, 39] on link "https://erp.apollosoft.co/customer/764483#portlet_lead" at bounding box center [153, 39] width 40 height 5
click at [138, 56] on button "close" at bounding box center [150, 54] width 34 height 12
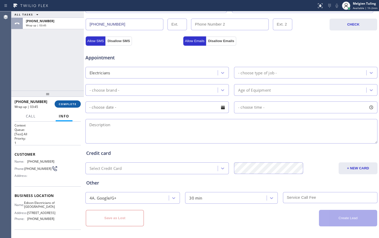
click at [68, 101] on button "COMPLETE" at bounding box center [68, 104] width 26 height 7
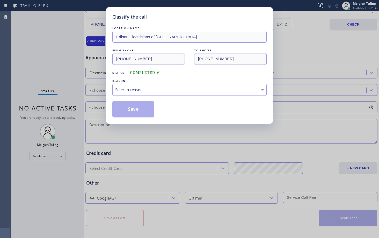
click at [124, 90] on div "Select a reason" at bounding box center [189, 90] width 148 height 6
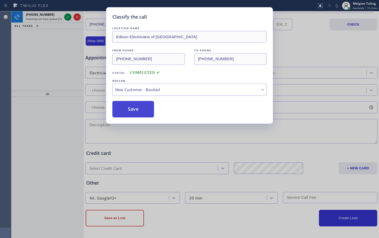
click at [131, 108] on button "Save" at bounding box center [133, 109] width 42 height 17
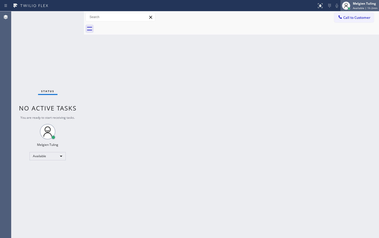
click at [357, 6] on span "Available | 1h 2min" at bounding box center [365, 8] width 25 height 4
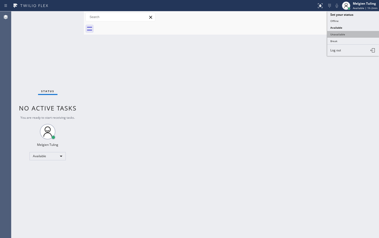
click at [338, 34] on button "Unavailable" at bounding box center [353, 34] width 52 height 7
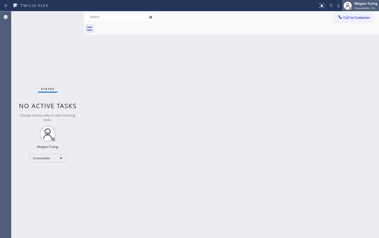
click at [363, 5] on div "Melgien Tuling" at bounding box center [365, 3] width 23 height 4
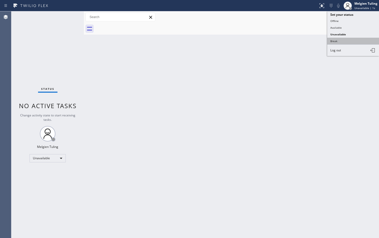
click at [336, 42] on button "Break" at bounding box center [353, 41] width 52 height 7
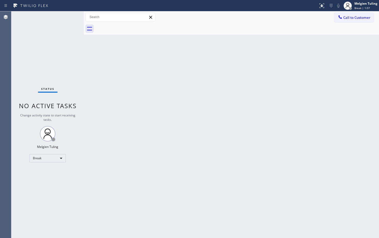
click at [106, 178] on div "Back to Dashboard Change Sender ID Customers Technicians Select a contact Outbo…" at bounding box center [231, 124] width 295 height 227
click at [84, 57] on div at bounding box center [84, 124] width 0 height 227
